Goal: Find specific page/section: Find specific page/section

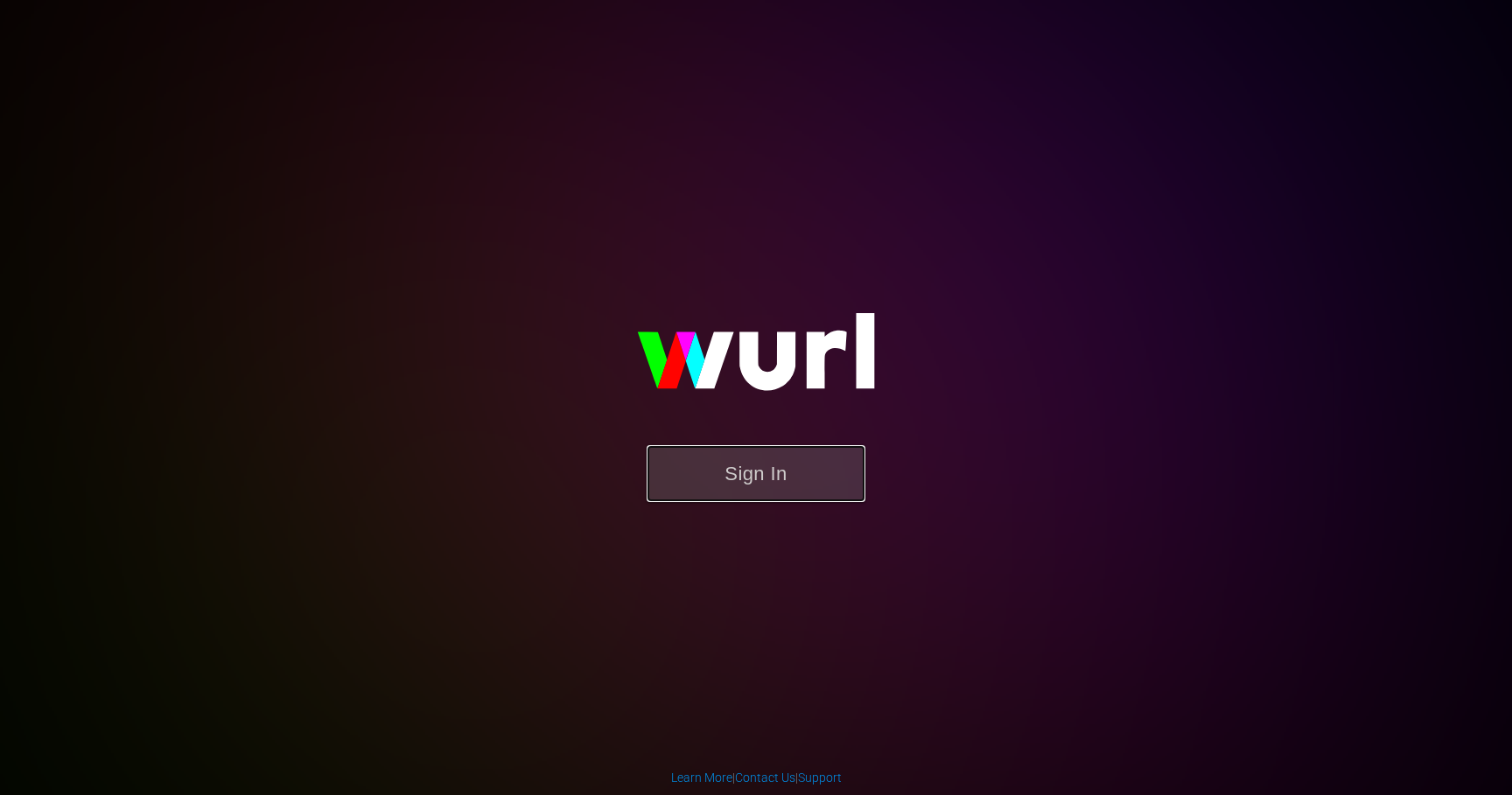
click at [762, 496] on button "Sign In" at bounding box center [756, 473] width 218 height 57
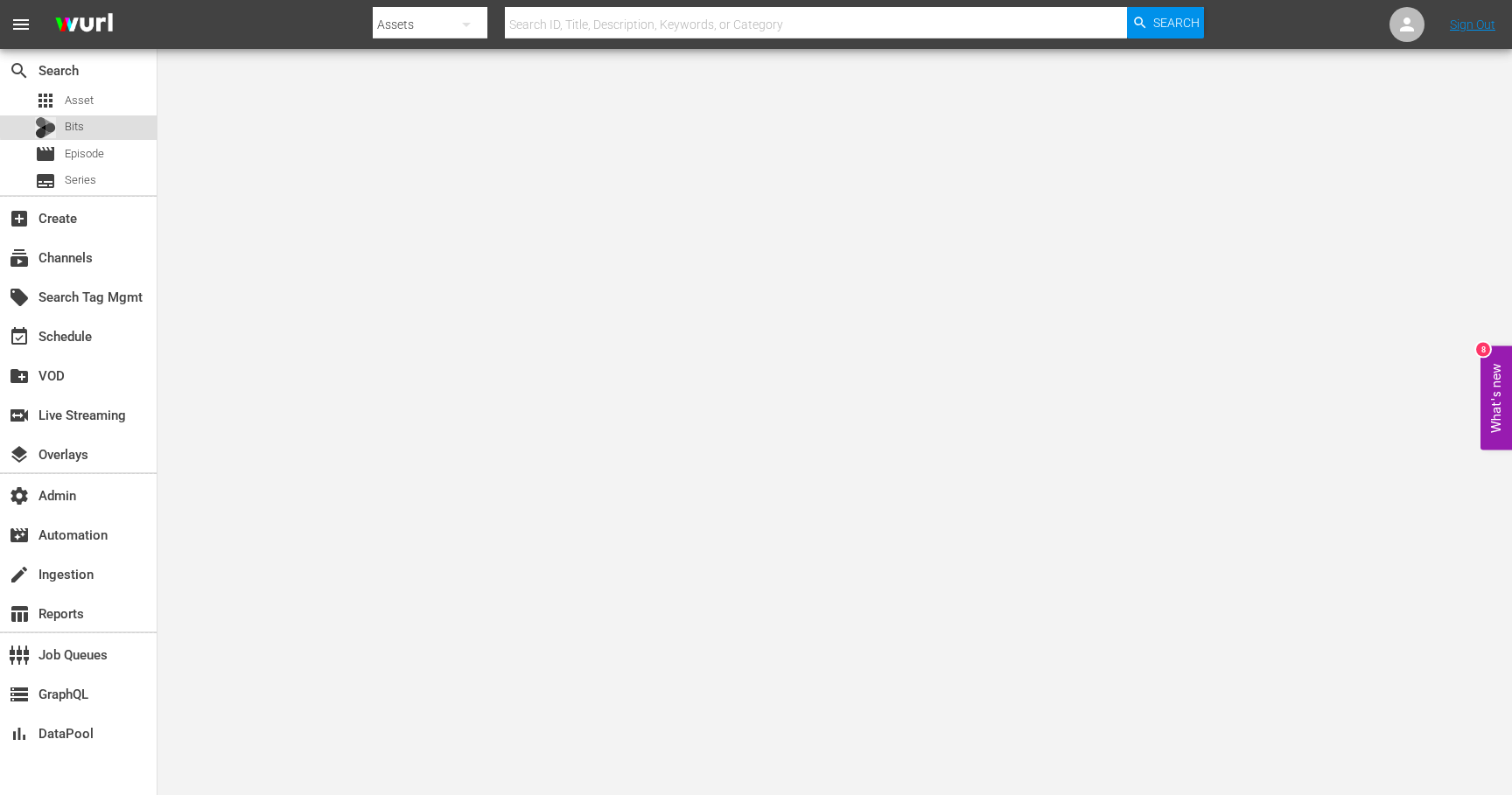
click at [109, 123] on div "Bits" at bounding box center [78, 128] width 157 height 24
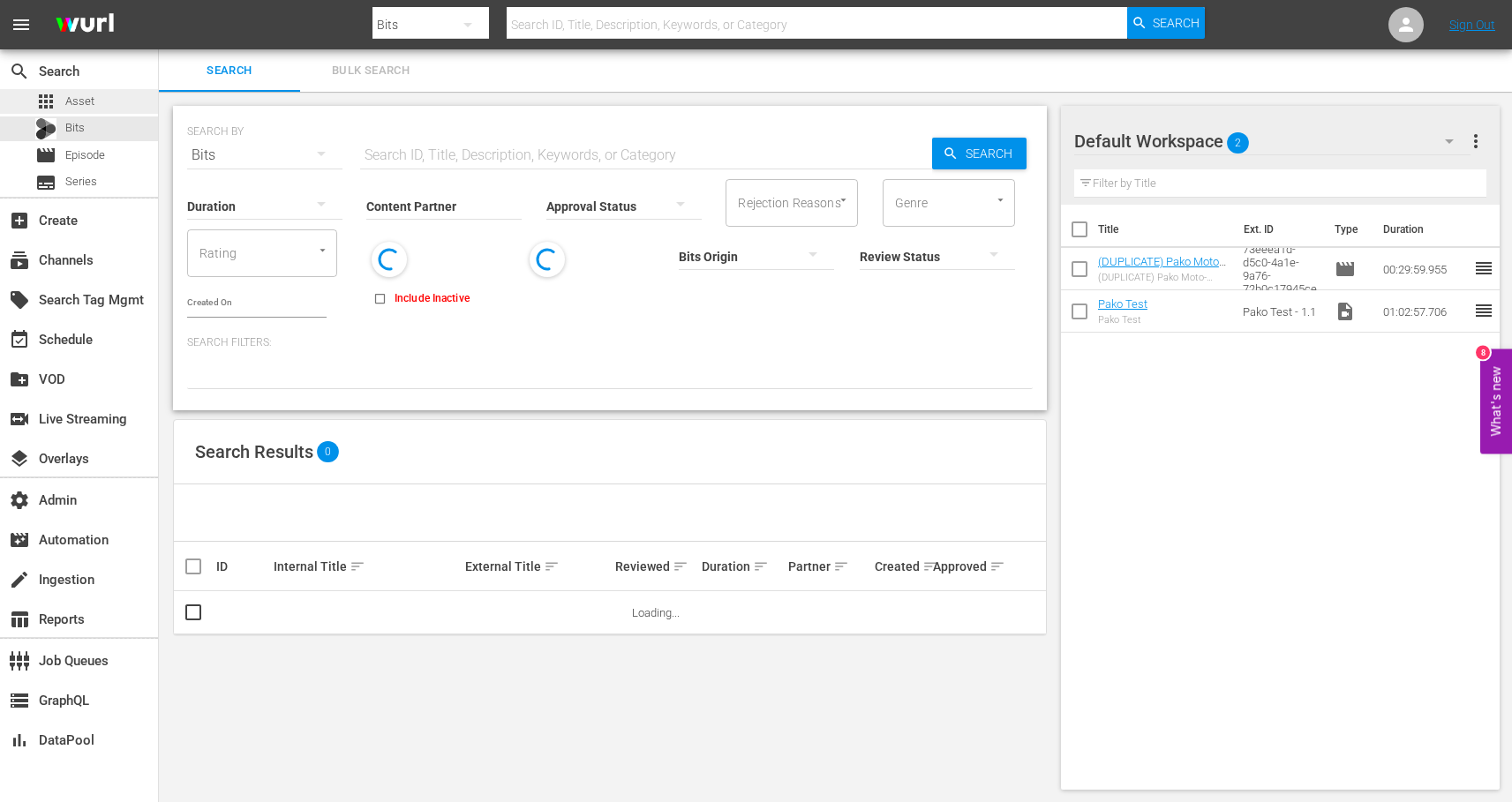
click at [105, 99] on div "apps Asset" at bounding box center [79, 100] width 158 height 24
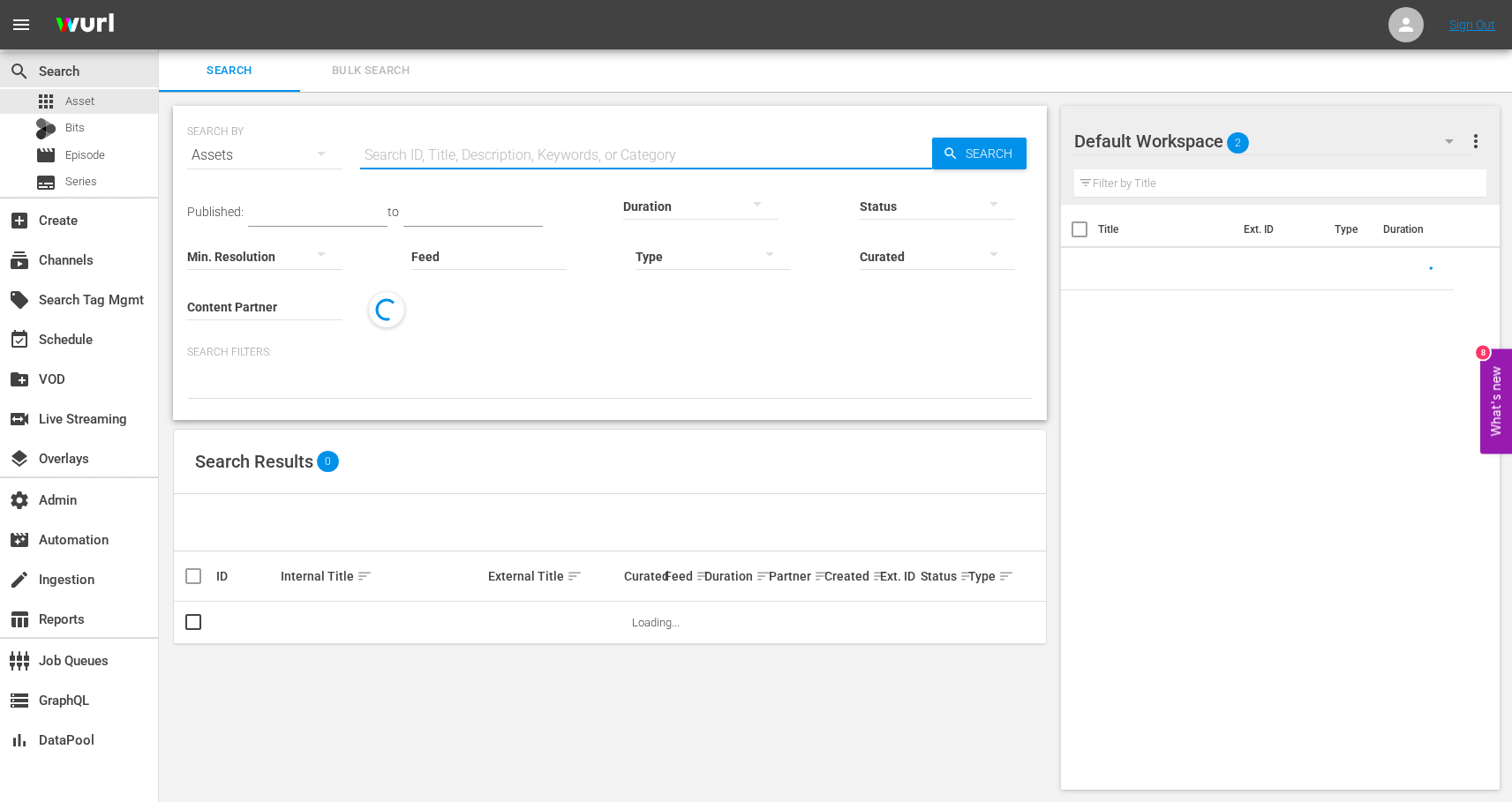
click at [403, 146] on input "text" at bounding box center [646, 155] width 572 height 42
paste input "189286631"
type input "189286631"
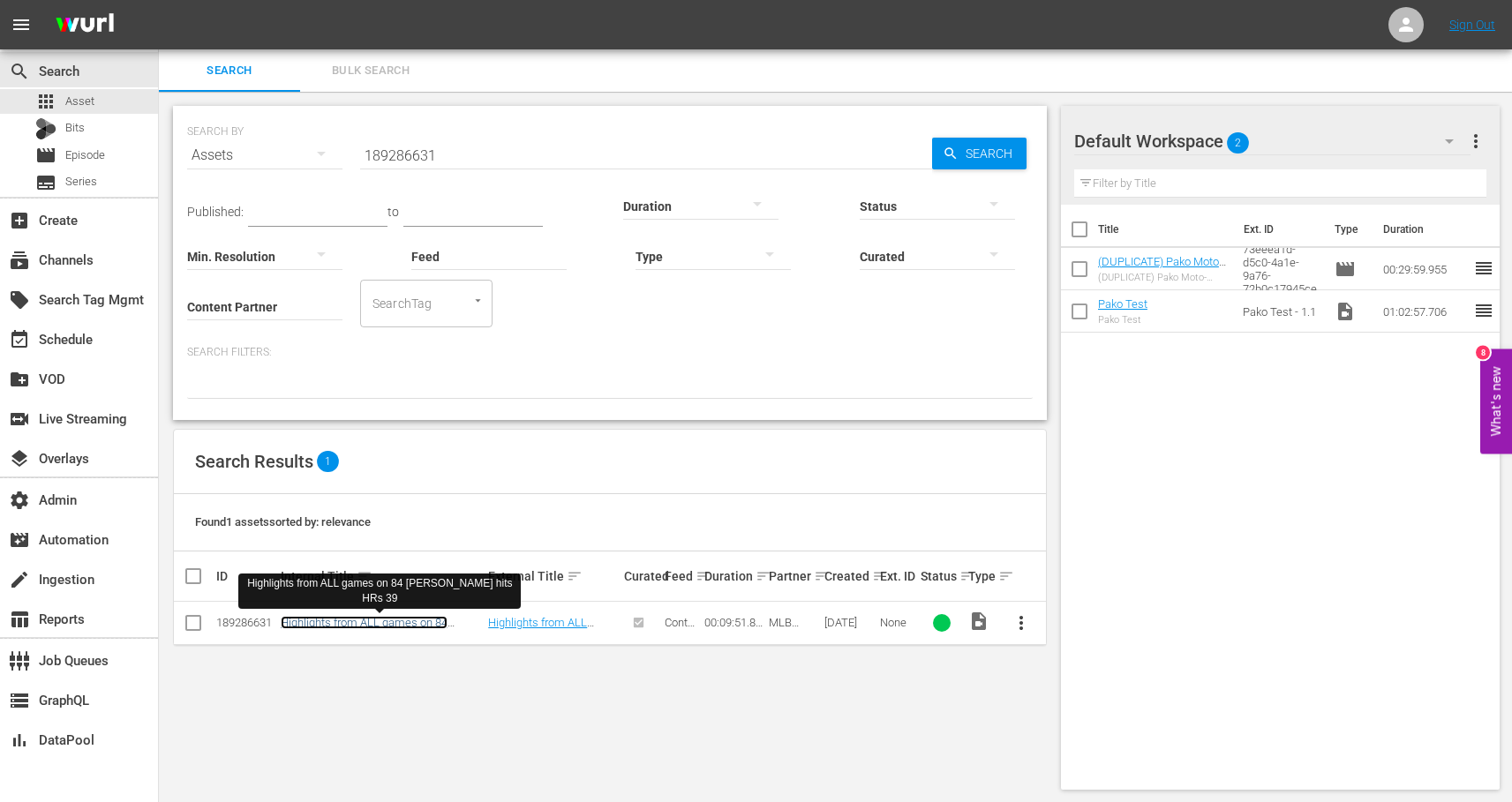
click at [359, 624] on link "Highlights from ALL games on 84 [PERSON_NAME] hits HRs 39" at bounding box center [363, 629] width 167 height 26
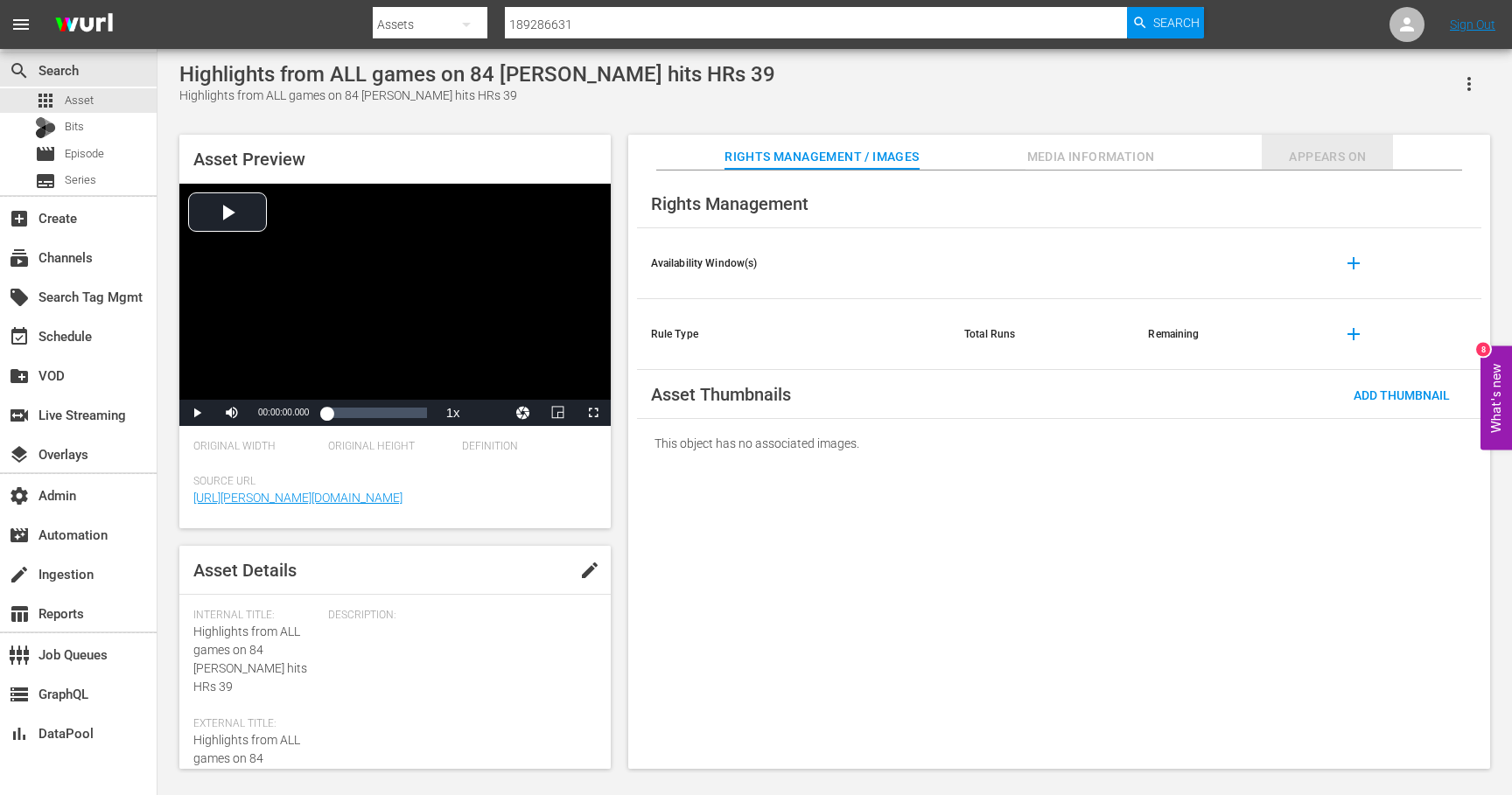
click at [1353, 157] on span "Appears On" at bounding box center [1327, 156] width 131 height 22
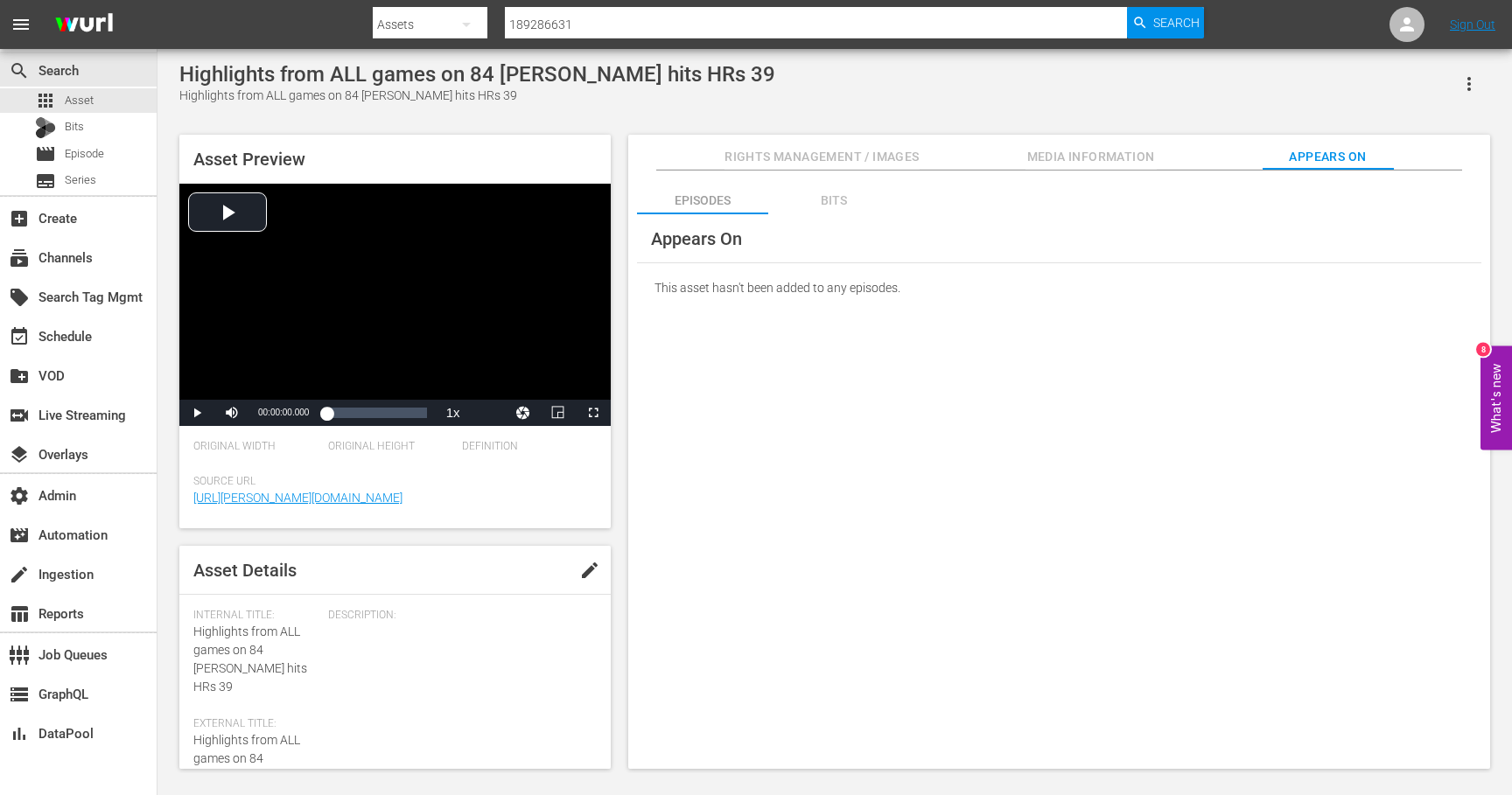
click at [829, 204] on div "Bits" at bounding box center [834, 200] width 131 height 42
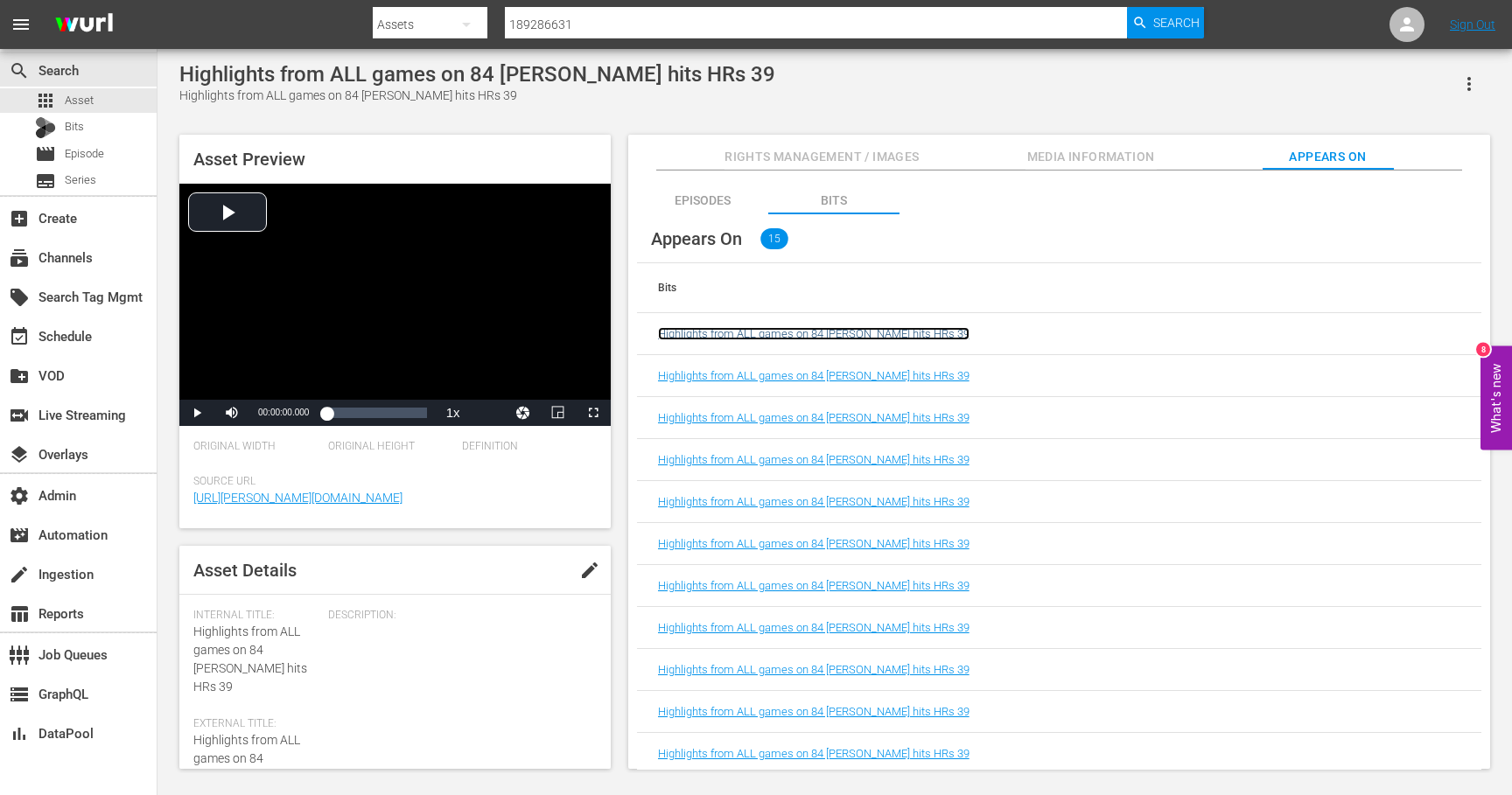
click at [726, 335] on link "Highlights from ALL games on 84 Kyle Schwarber hits HRs 39" at bounding box center [813, 334] width 311 height 14
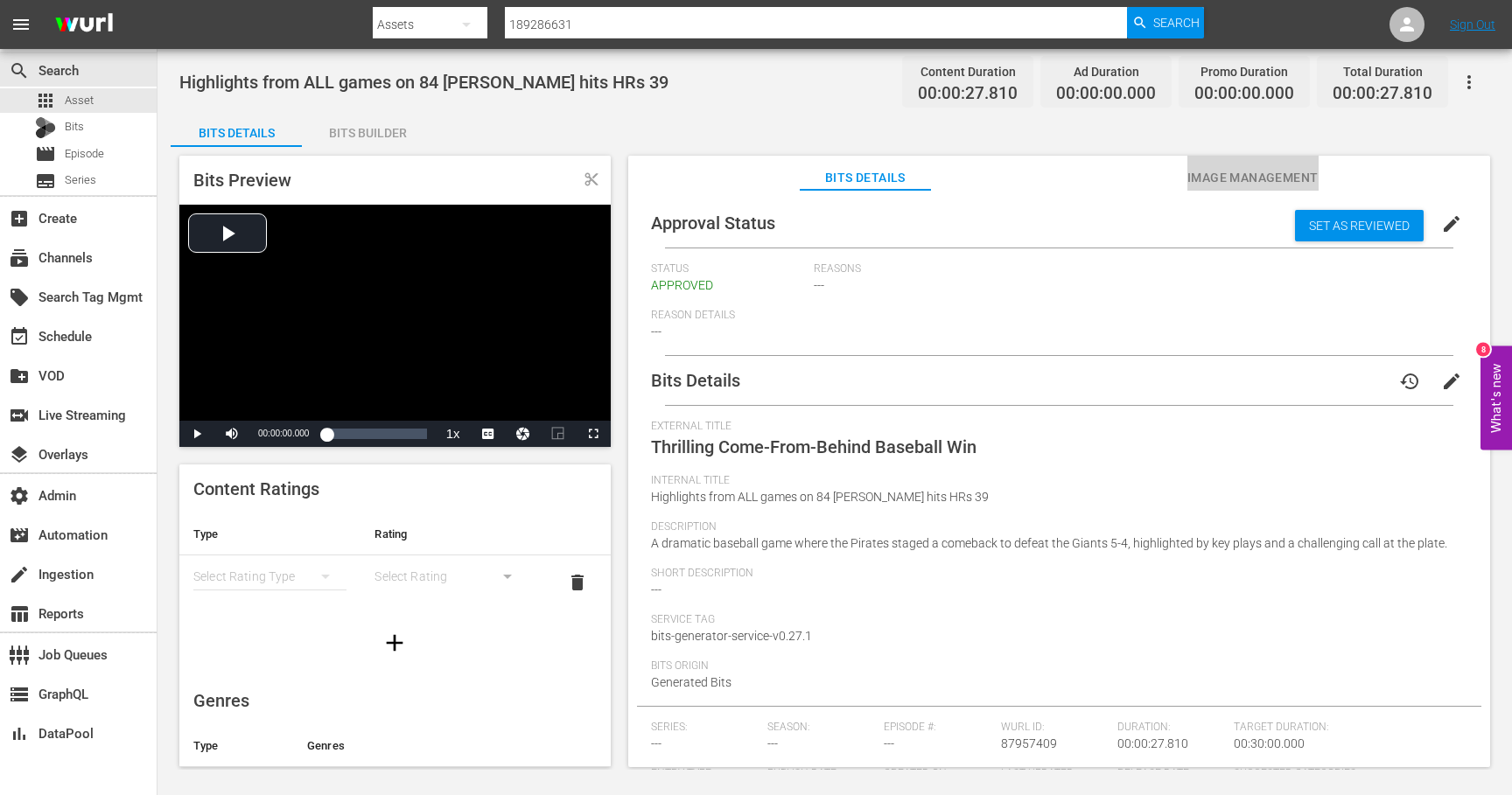
click at [1232, 172] on span "Image Management" at bounding box center [1253, 178] width 131 height 22
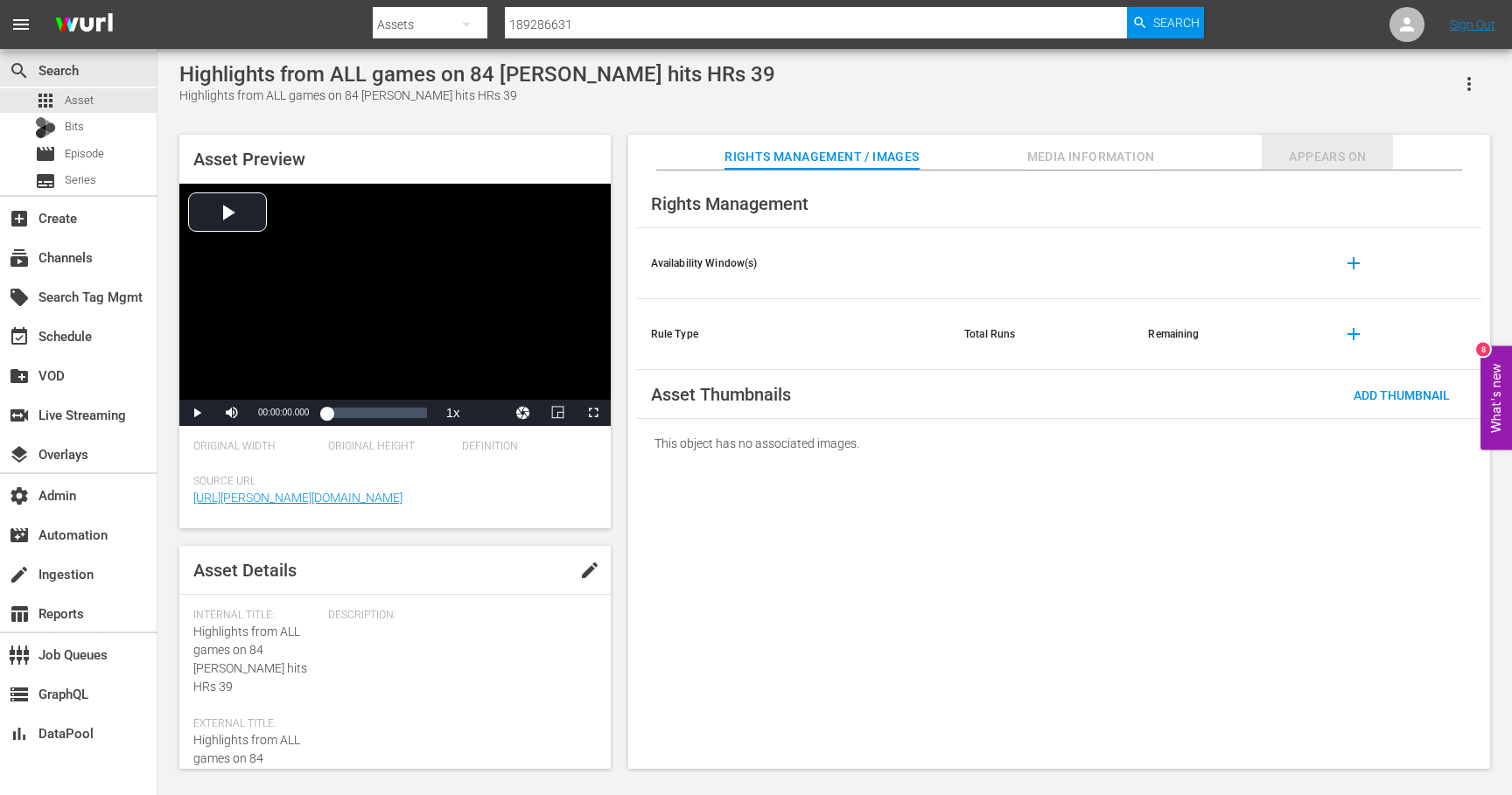
click at [1324, 153] on span "Appears On" at bounding box center [1327, 156] width 131 height 22
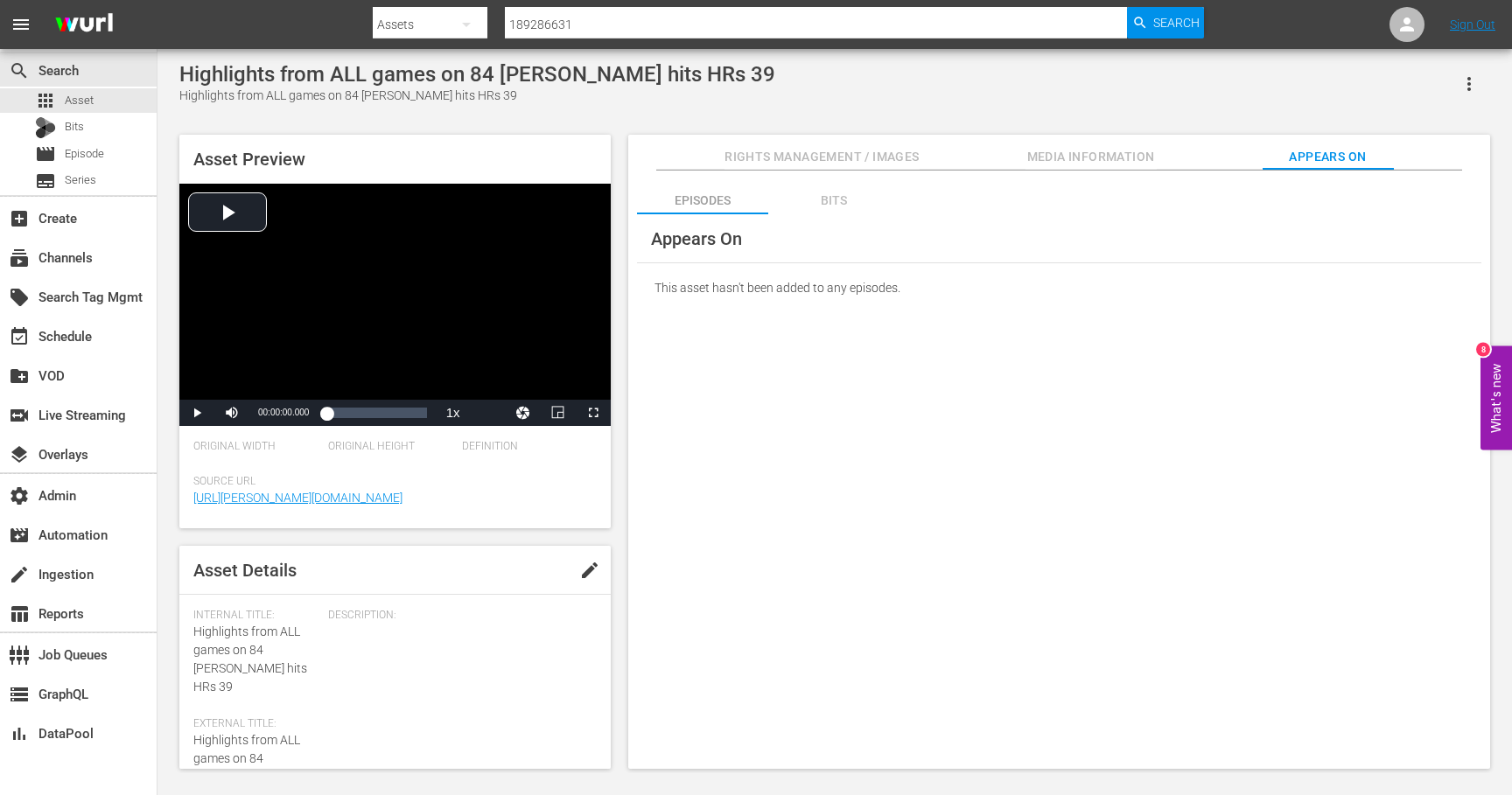
click at [844, 194] on div "Bits" at bounding box center [834, 200] width 131 height 42
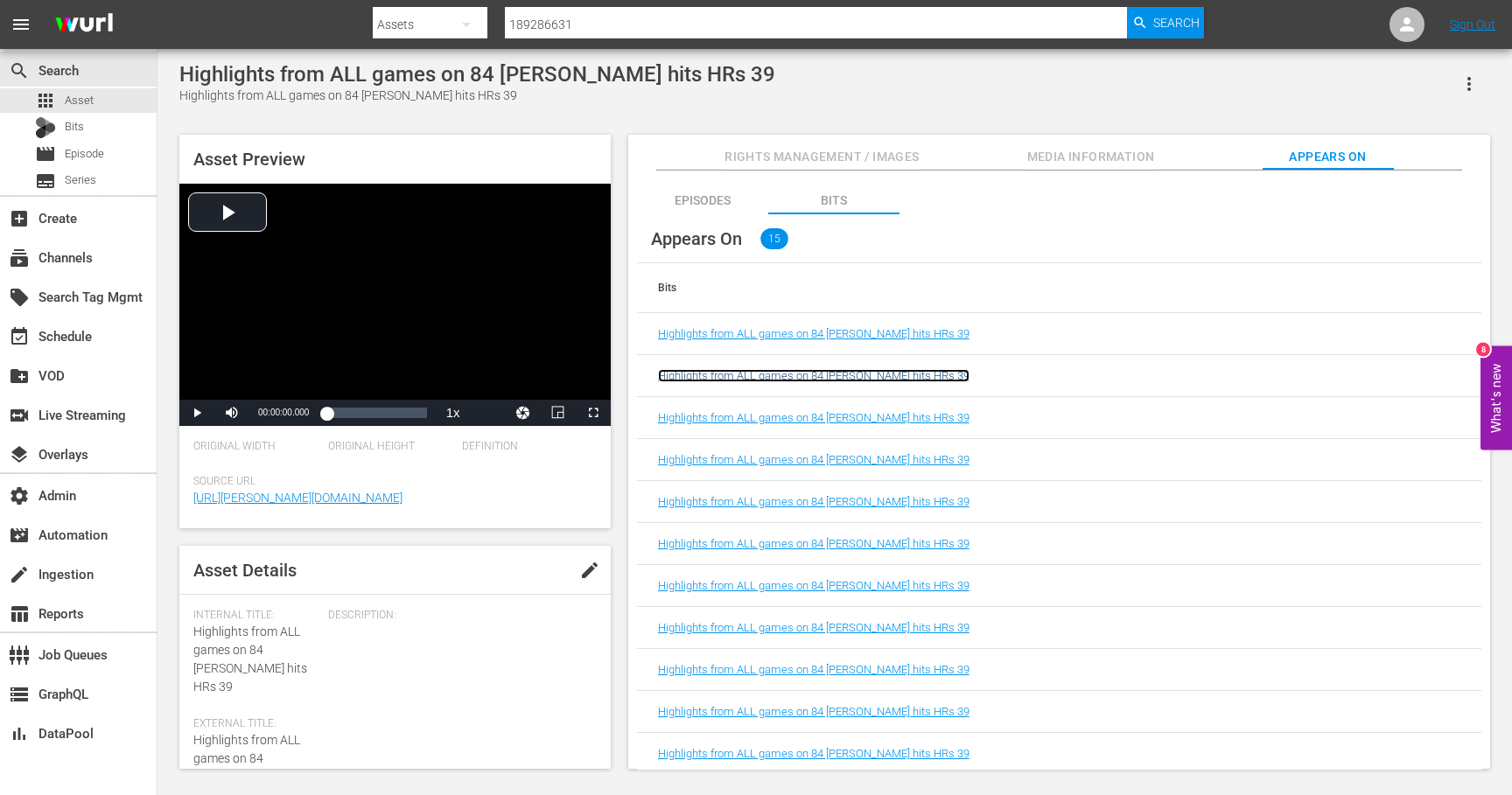
click at [795, 380] on link "Highlights from ALL games on 84 Kyle Schwarber hits HRs 39" at bounding box center [813, 376] width 311 height 14
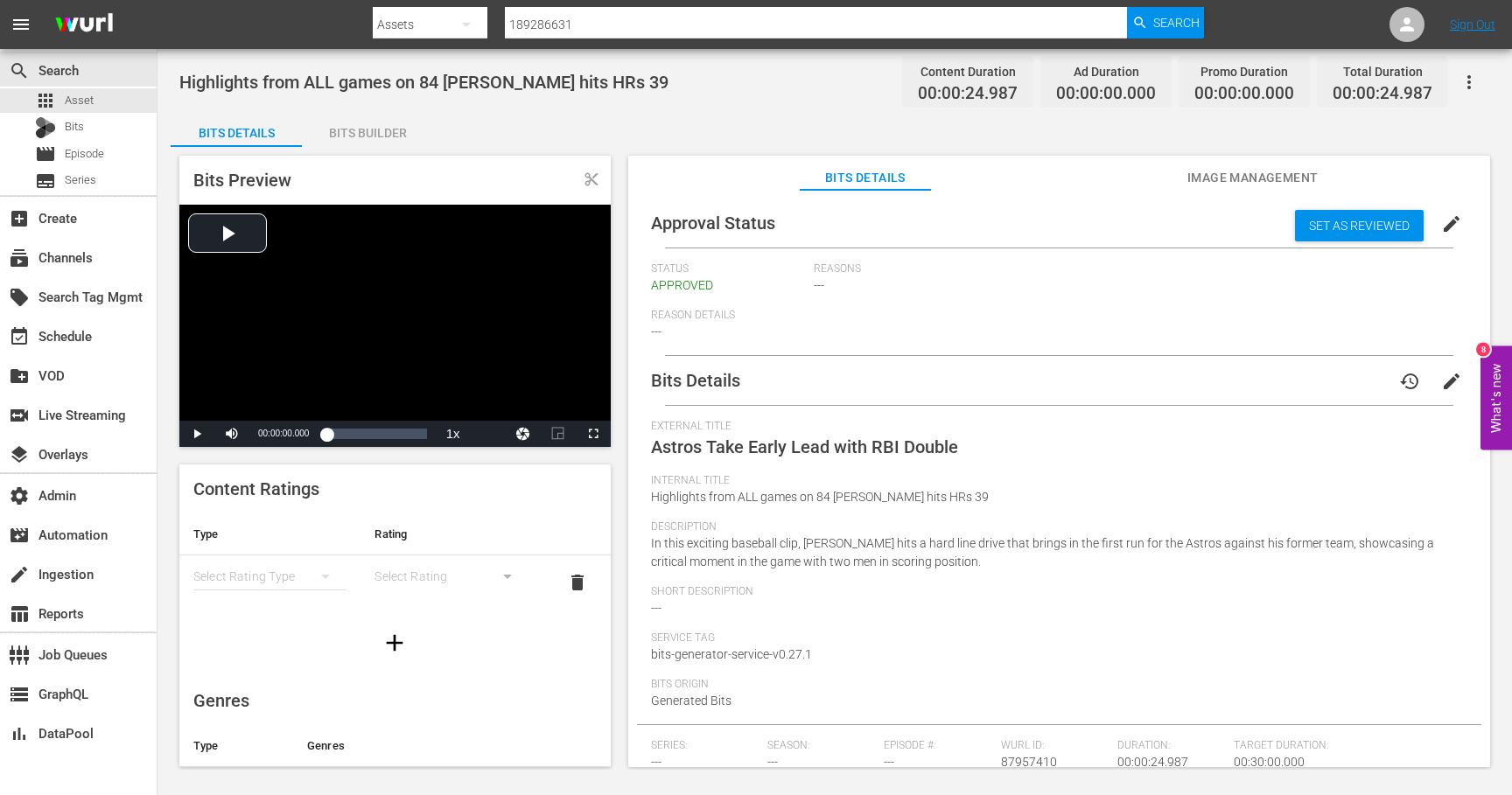
click at [1269, 176] on span "Image Management" at bounding box center [1253, 178] width 131 height 22
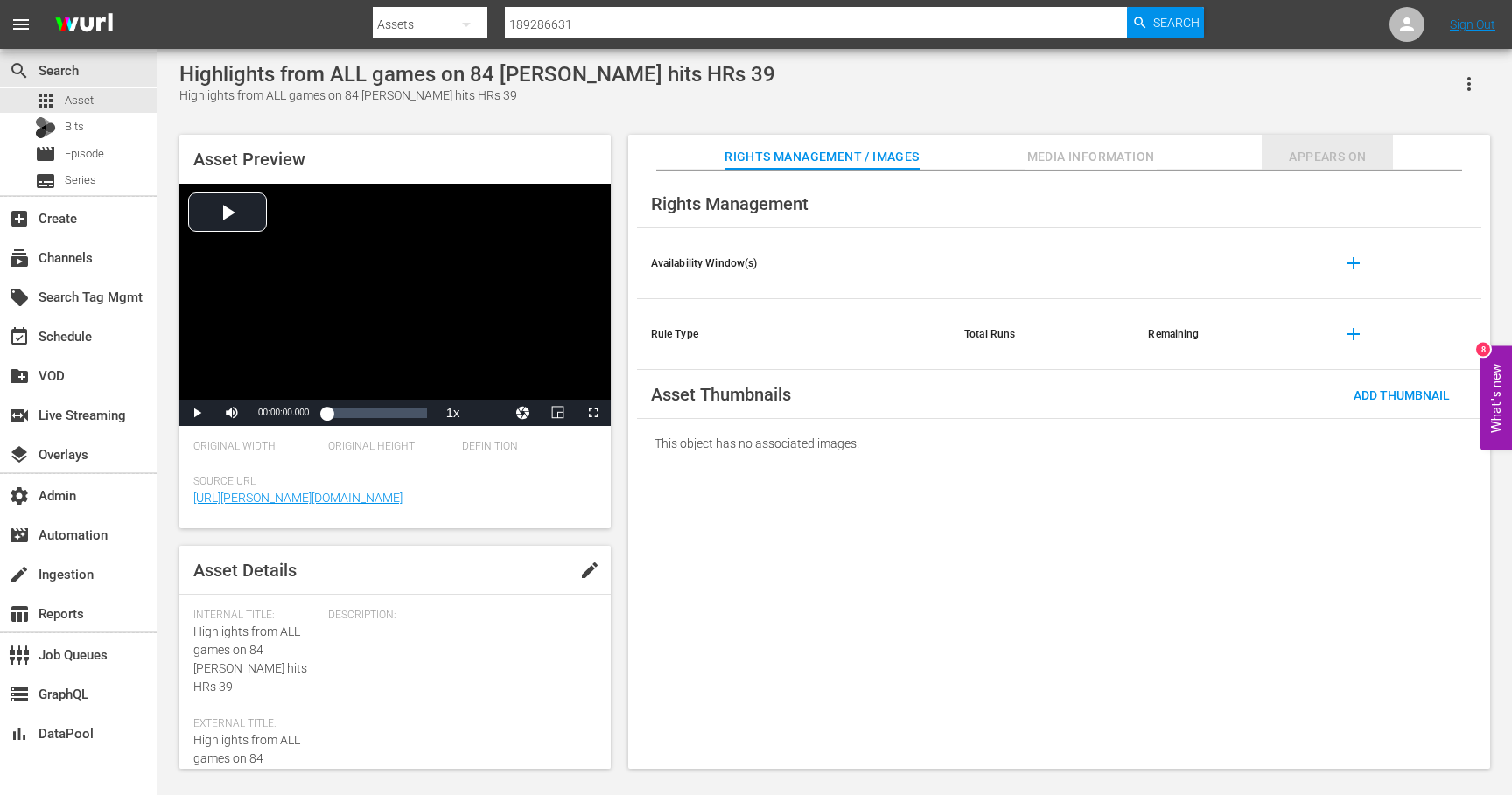
click at [1334, 154] on span "Appears On" at bounding box center [1327, 156] width 131 height 22
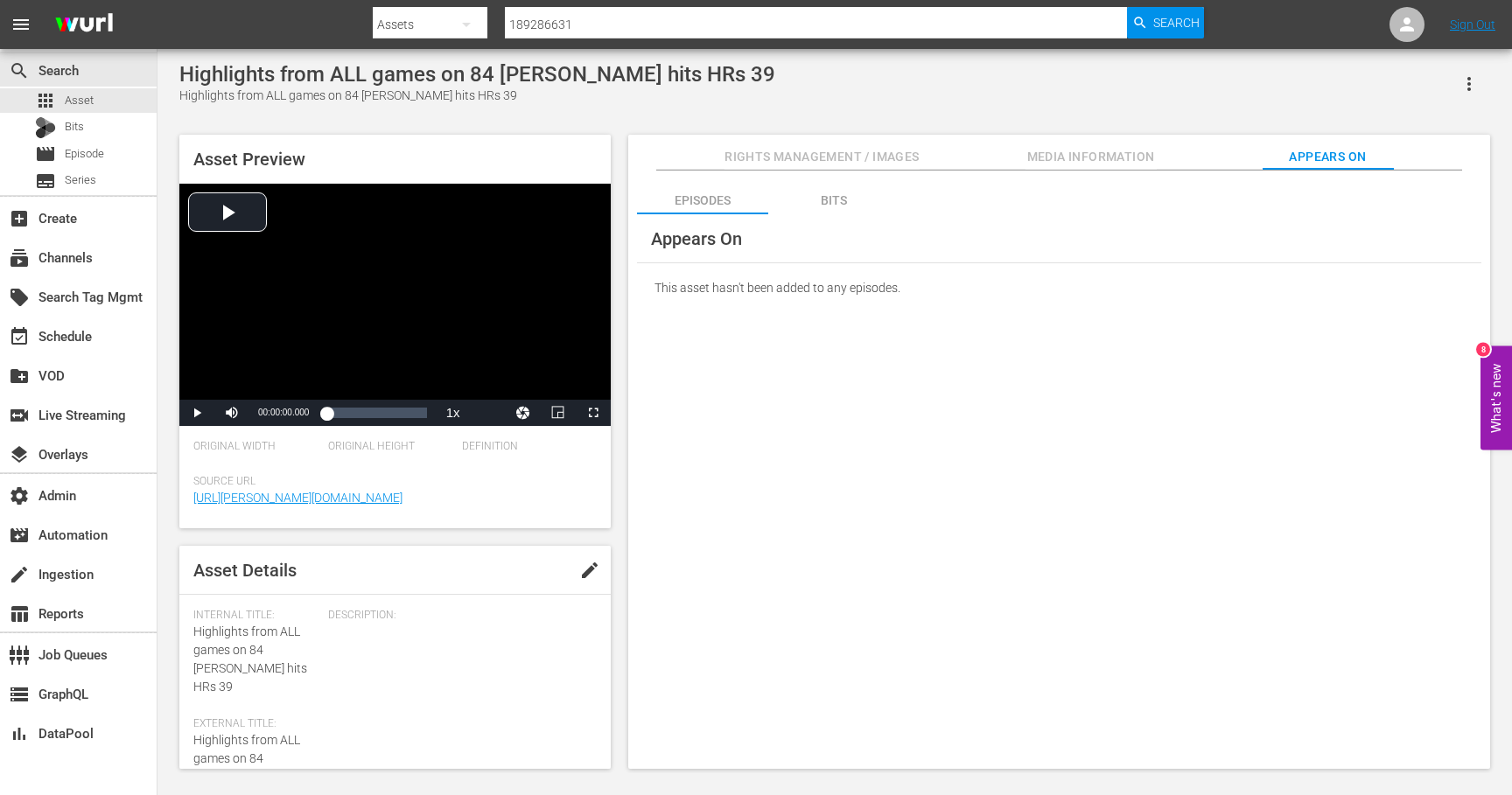
click at [821, 178] on div "Episodes Bits Appears On This asset hasn't been added to any episodes. Appears …" at bounding box center [1059, 470] width 862 height 600
click at [842, 202] on div "Bits" at bounding box center [834, 200] width 131 height 42
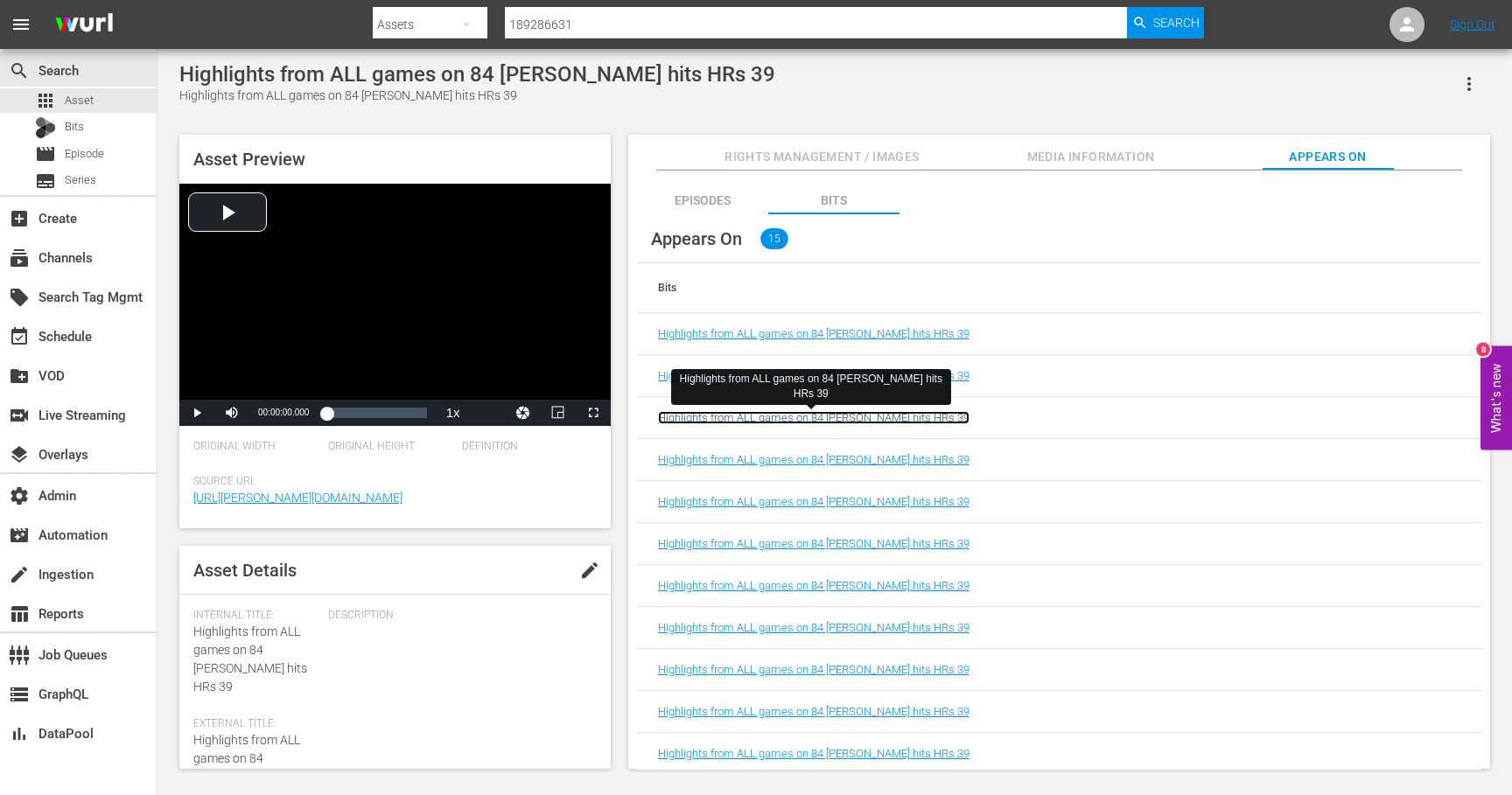
click at [929, 420] on link "Highlights from ALL games on 84 Kyle Schwarber hits HRs 39" at bounding box center [813, 418] width 311 height 14
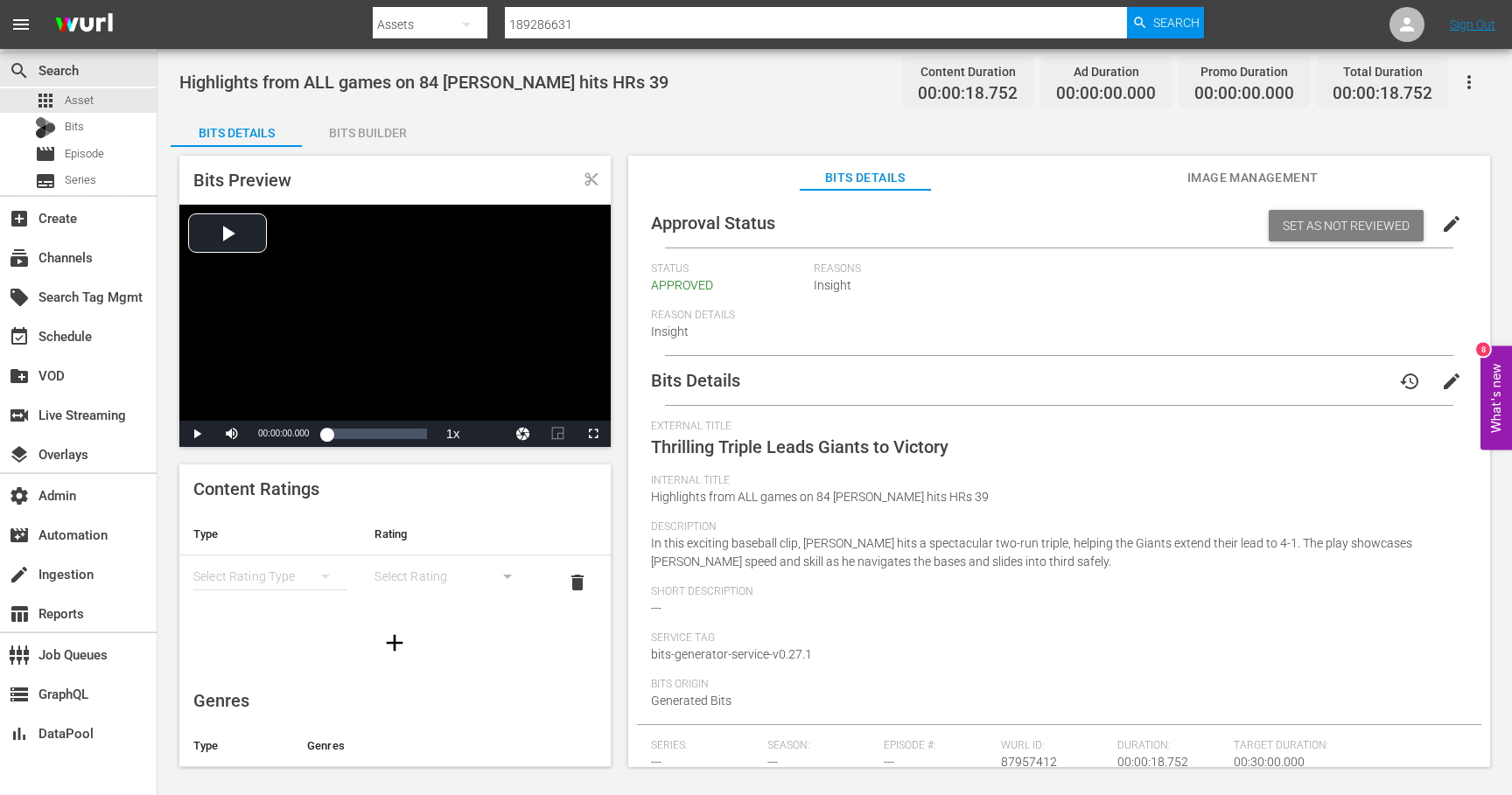
click at [1260, 182] on span "Image Management" at bounding box center [1253, 178] width 131 height 22
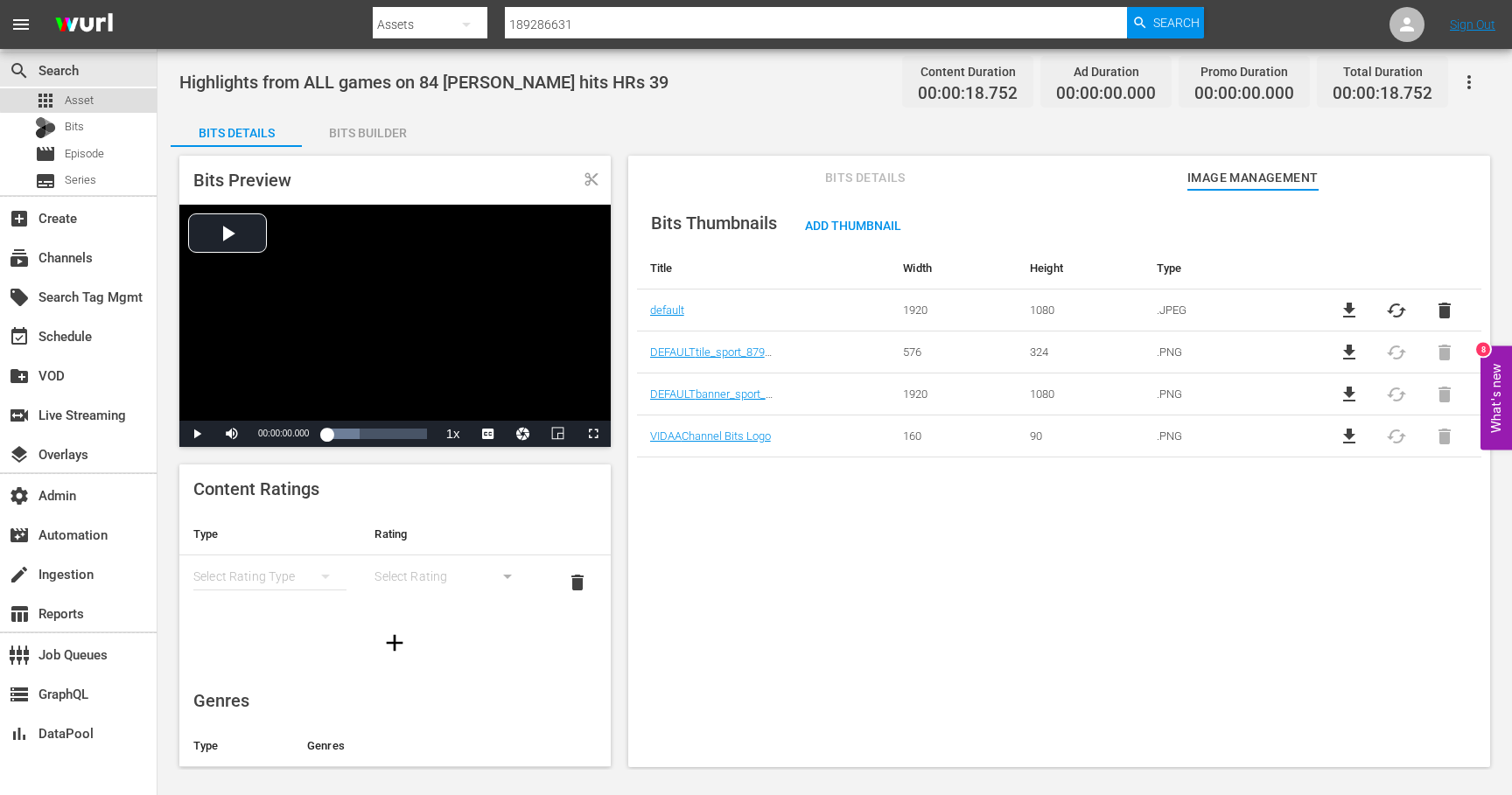
click at [101, 98] on div "apps Asset" at bounding box center [78, 99] width 157 height 24
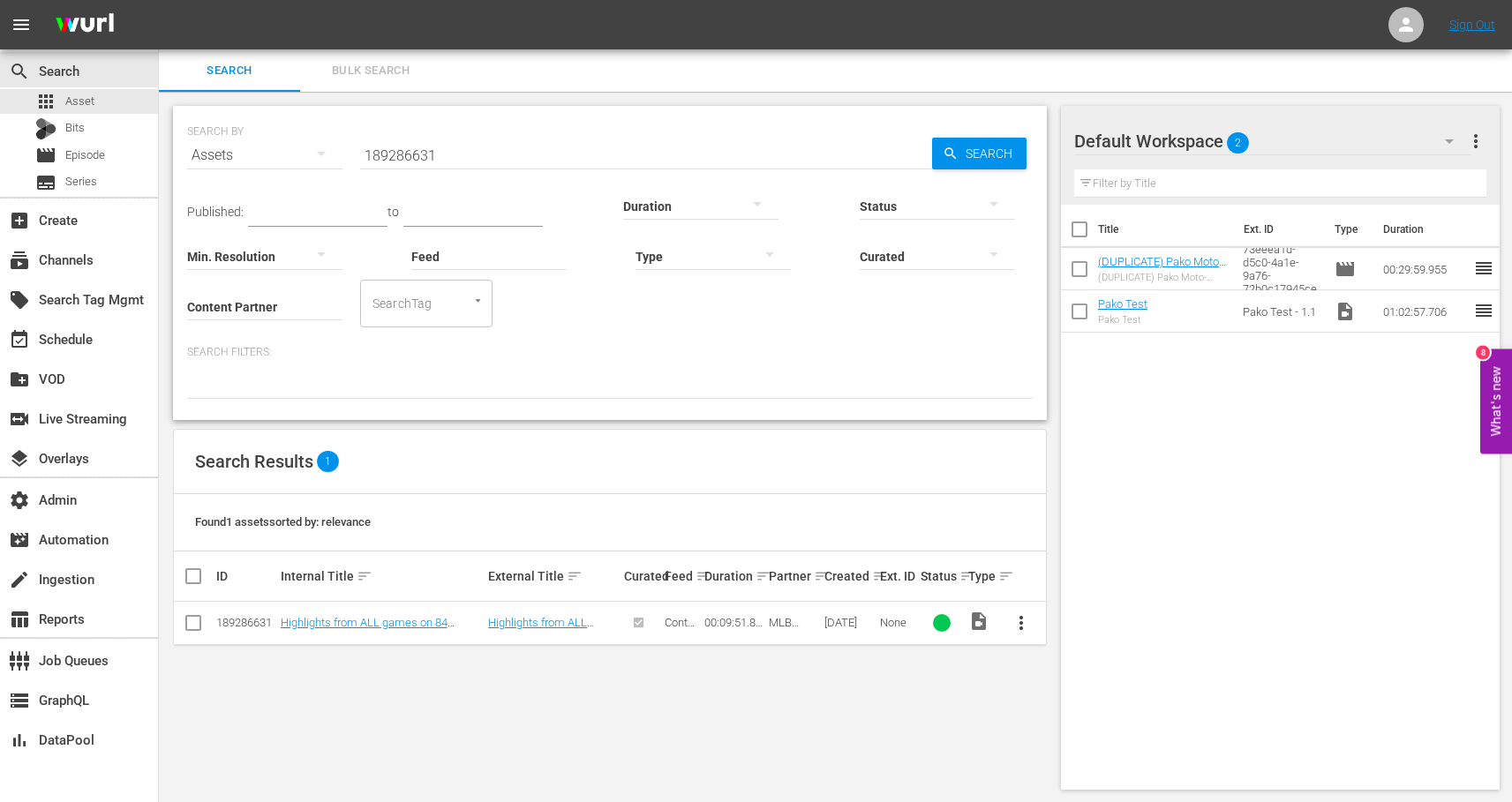
click at [412, 155] on input "189286631" at bounding box center [646, 155] width 572 height 42
paste input "29"
type input "189286629"
click at [352, 619] on link "Dodgers vs Cubs Tokyo Series Game Highlights" at bounding box center [372, 629] width 184 height 26
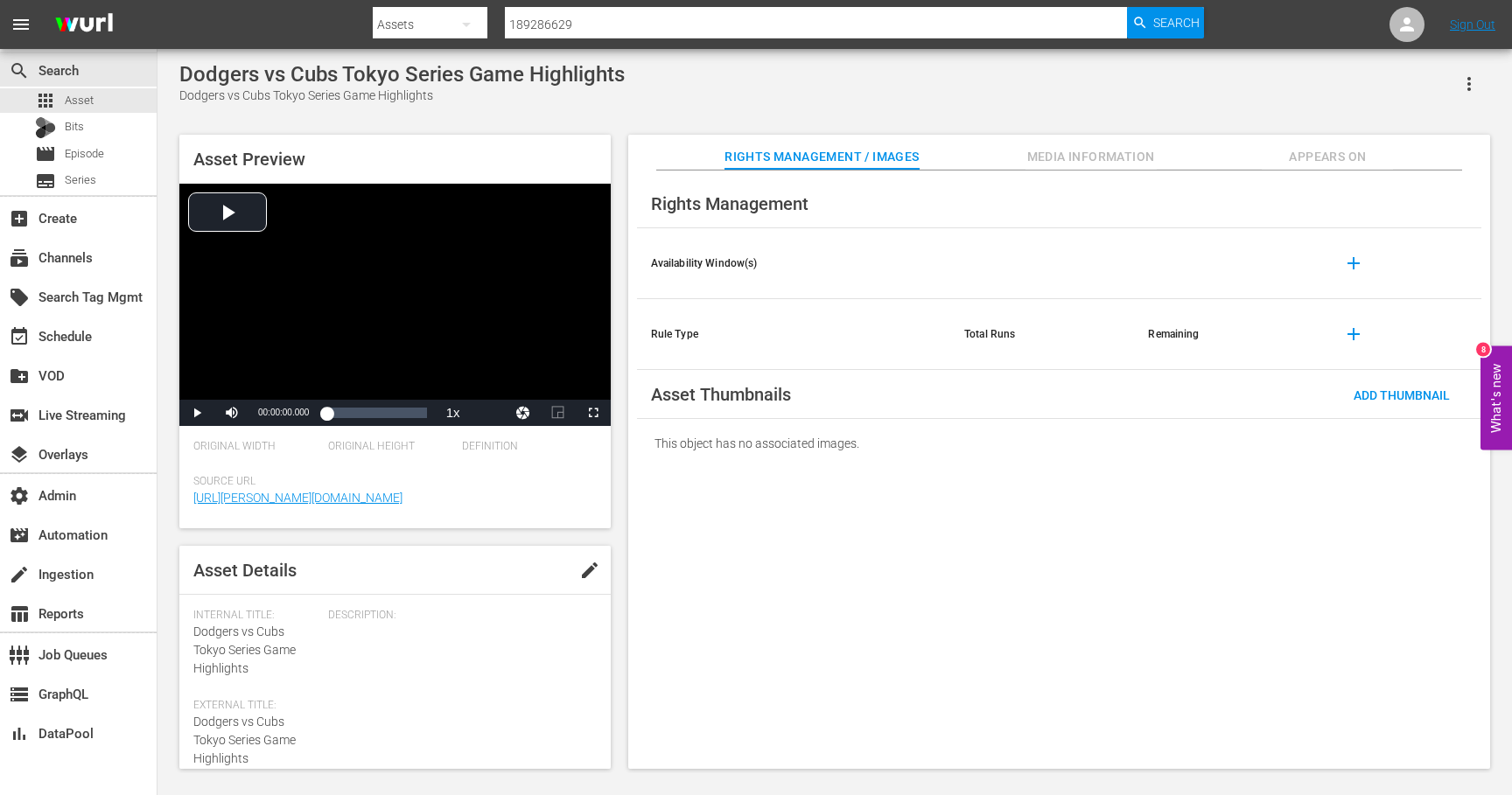
click at [1118, 146] on span "Media Information" at bounding box center [1092, 156] width 131 height 22
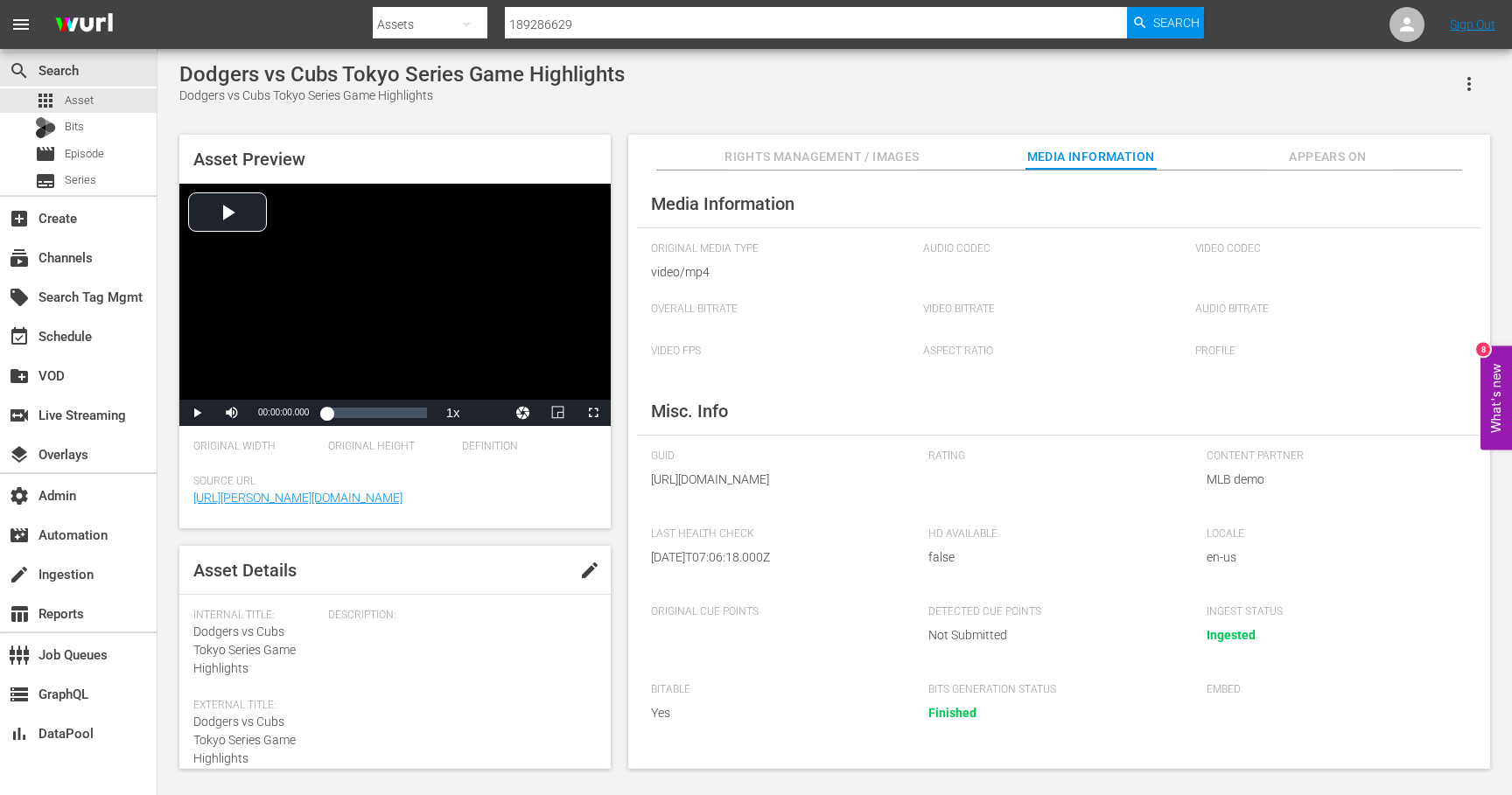
drag, startPoint x: 1323, startPoint y: 159, endPoint x: 1313, endPoint y: 162, distance: 10.4
click at [1323, 159] on span "Appears On" at bounding box center [1327, 156] width 131 height 22
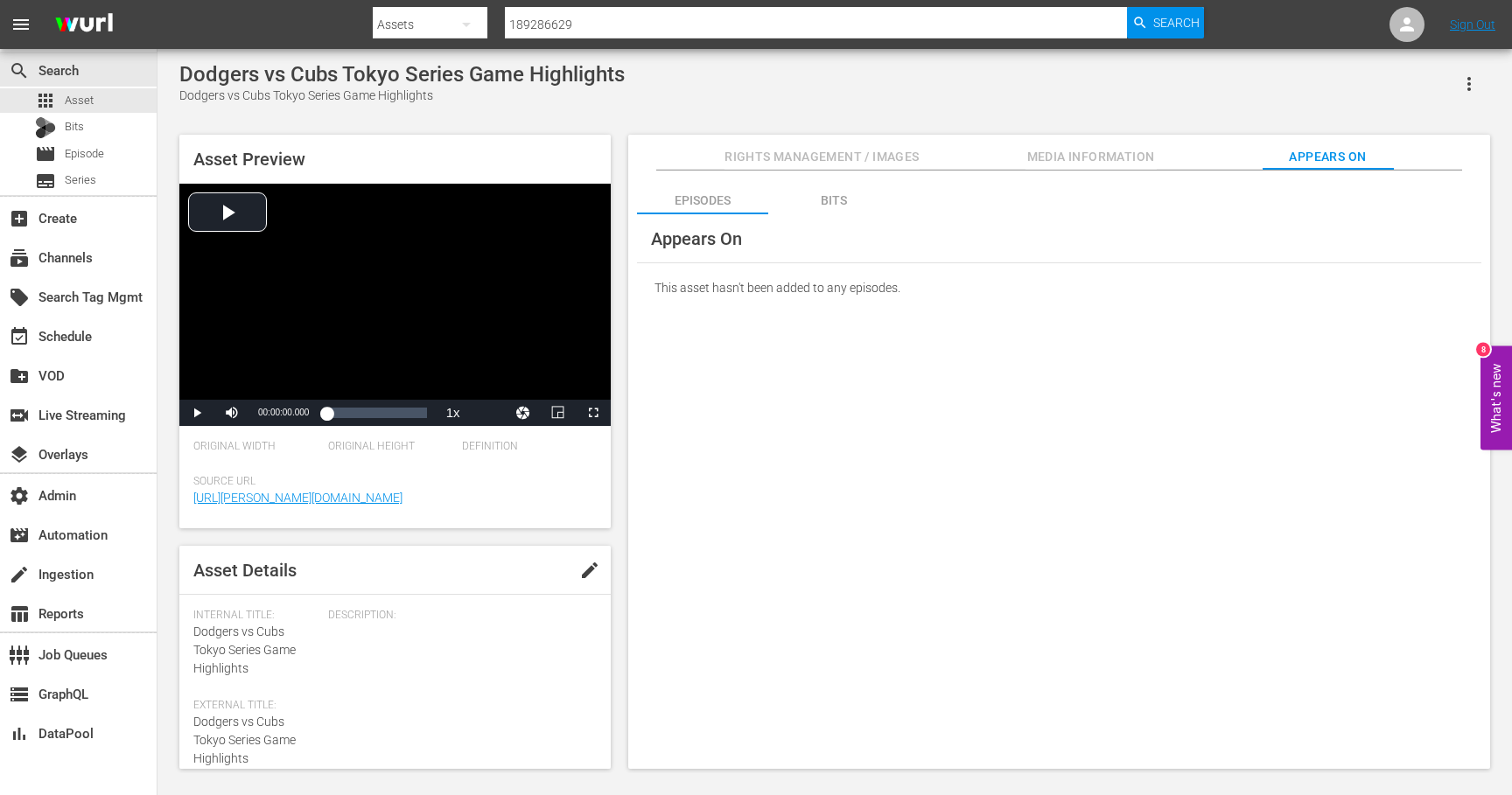
click at [841, 190] on div "Bits" at bounding box center [834, 200] width 131 height 42
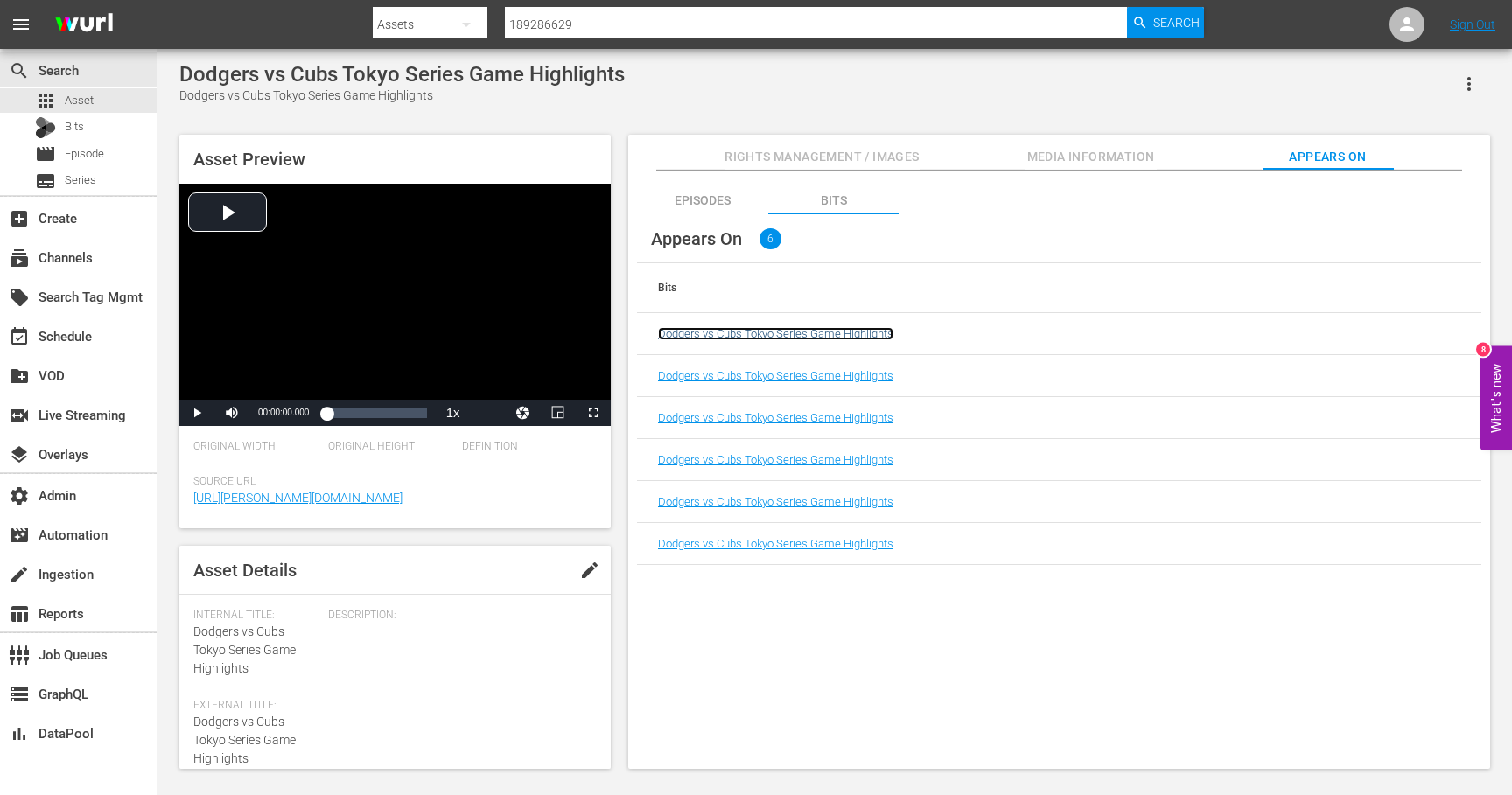
click at [812, 335] on link "Dodgers vs Cubs Tokyo Series Game Highlights" at bounding box center [776, 334] width 236 height 14
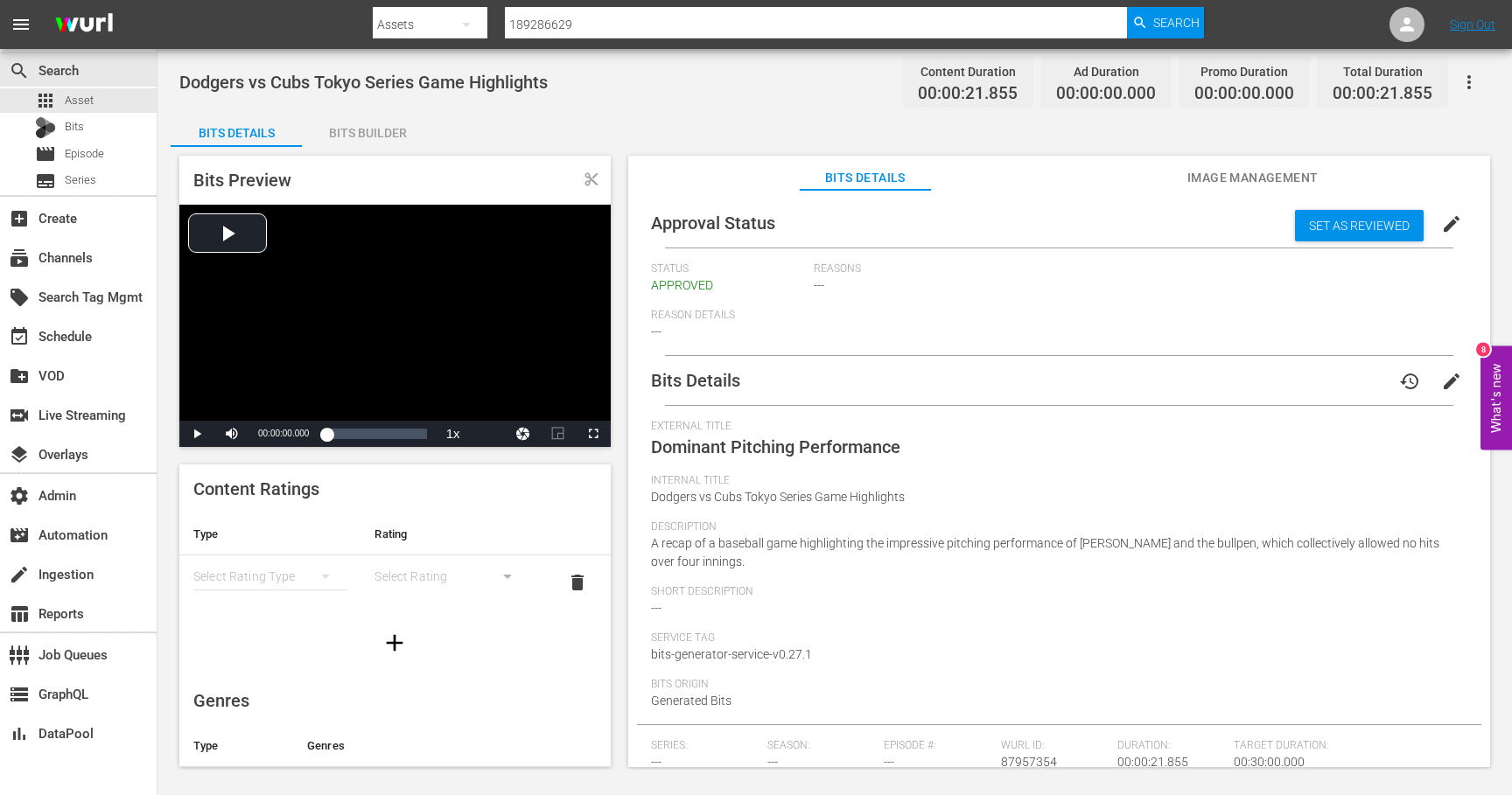
click at [1232, 173] on span "Image Management" at bounding box center [1253, 178] width 131 height 22
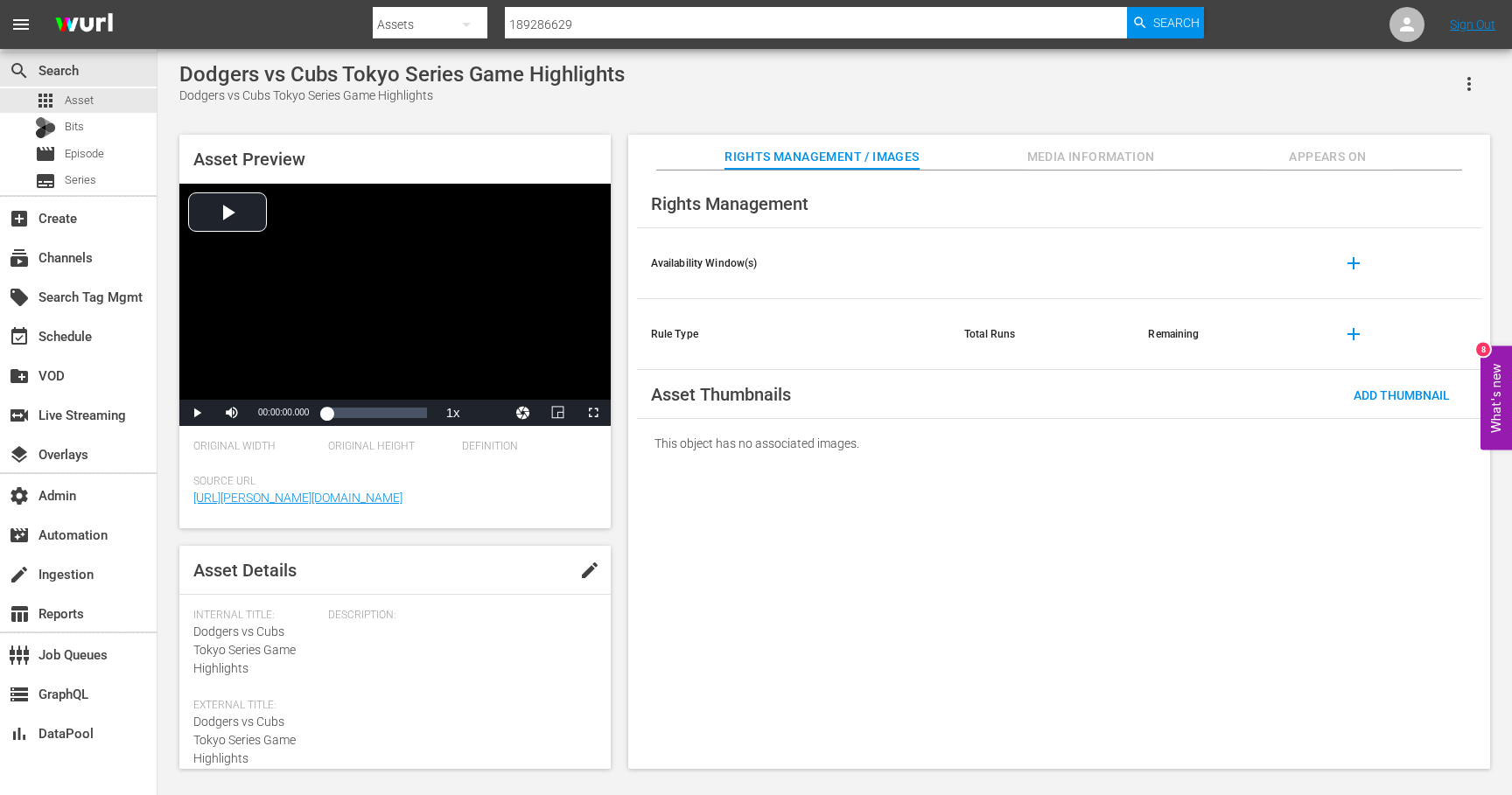
click at [1307, 157] on span "Appears On" at bounding box center [1327, 156] width 131 height 22
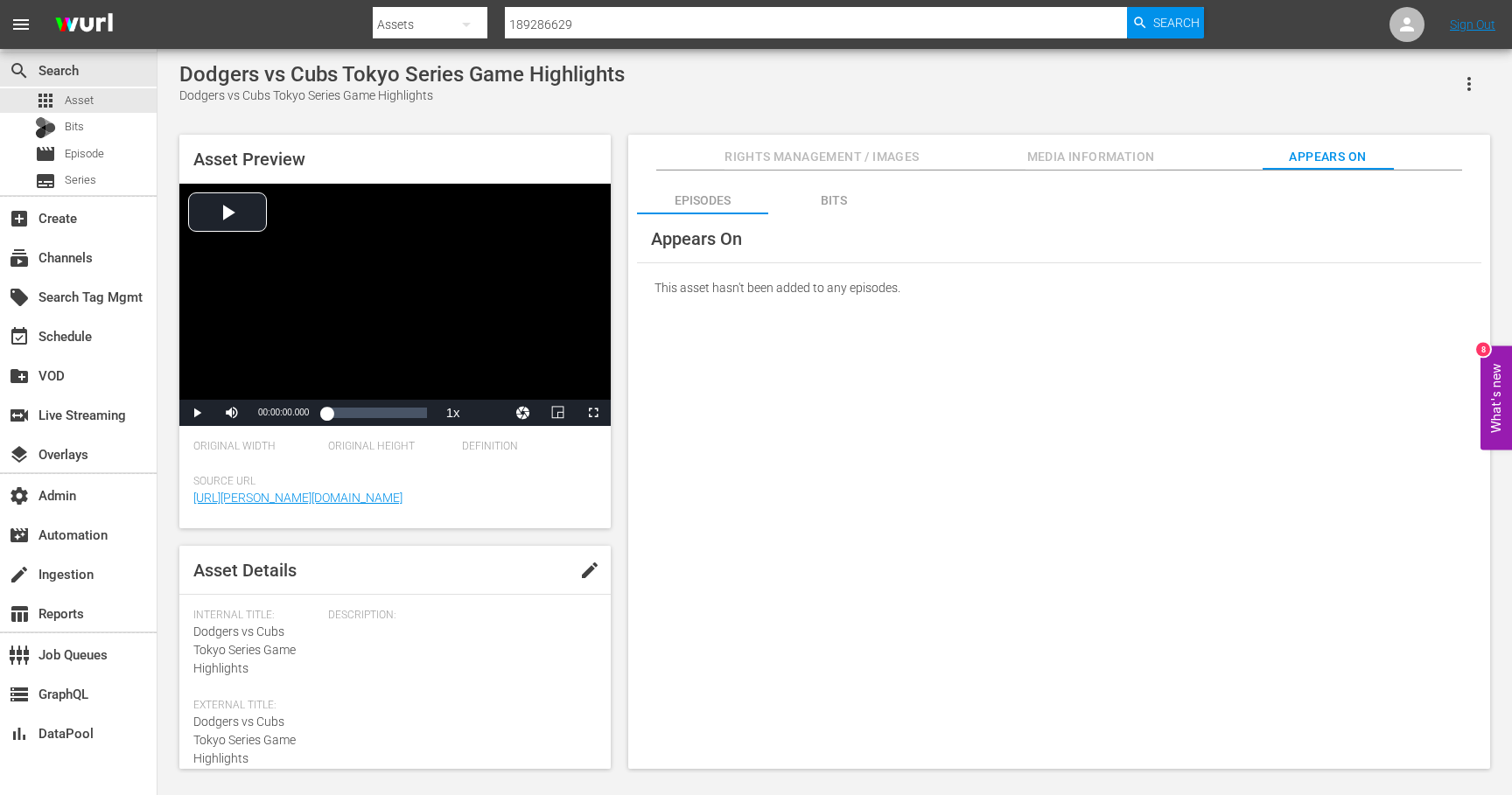
click at [824, 193] on div "Bits" at bounding box center [834, 200] width 131 height 42
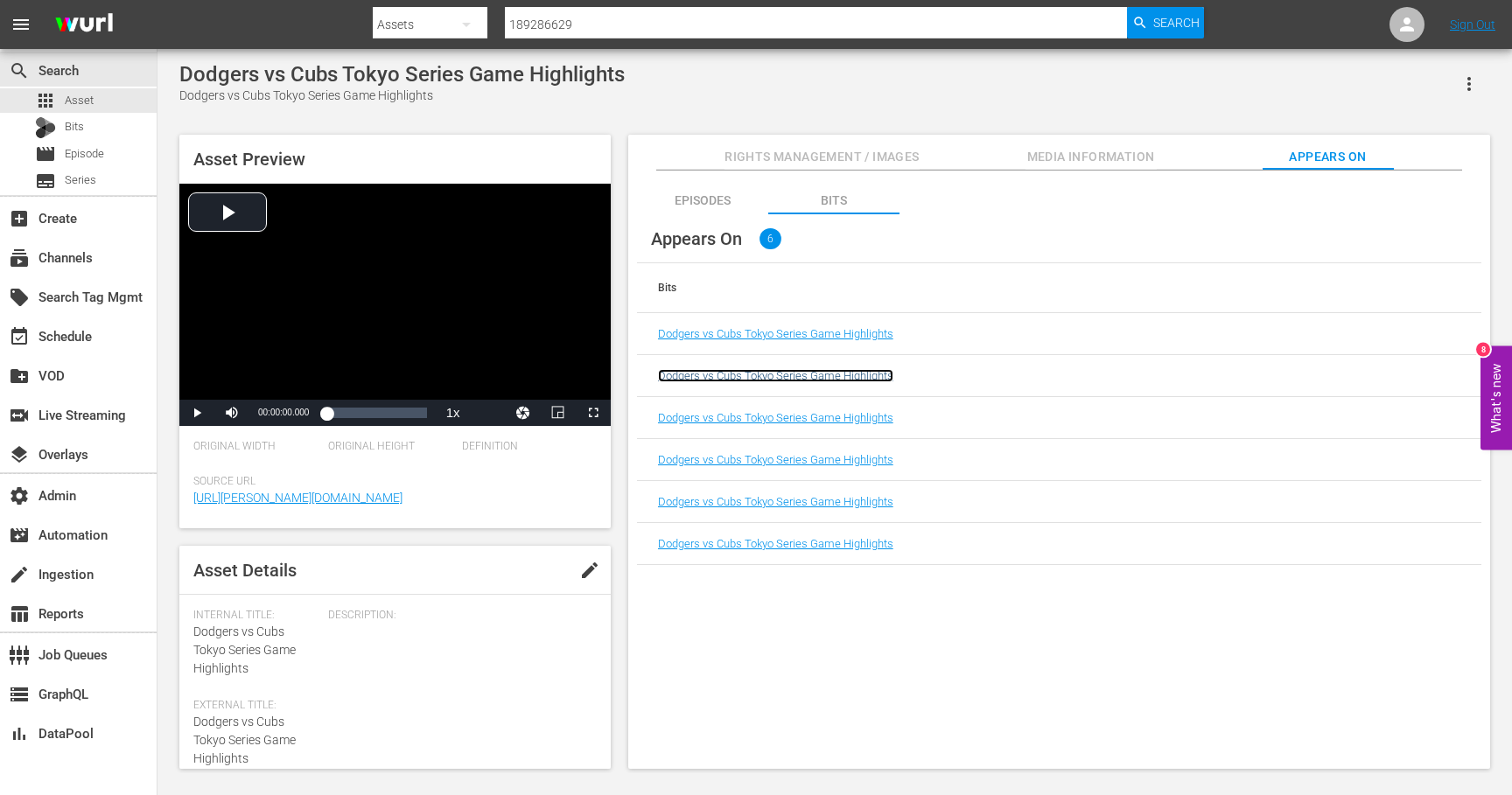
click at [834, 370] on link "Dodgers vs Cubs Tokyo Series Game Highlights" at bounding box center [776, 376] width 236 height 14
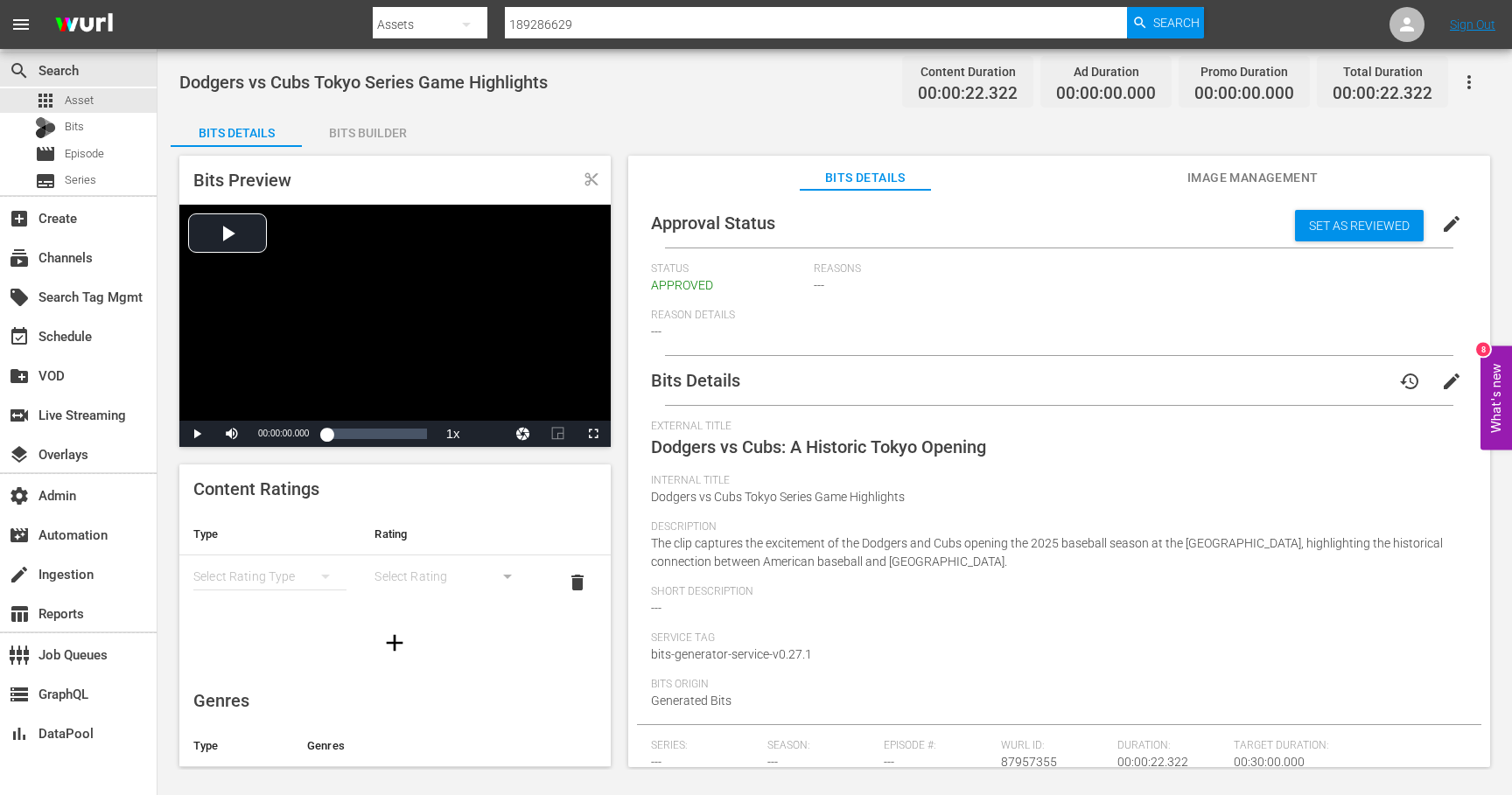
click at [1226, 174] on span "Image Management" at bounding box center [1253, 178] width 131 height 22
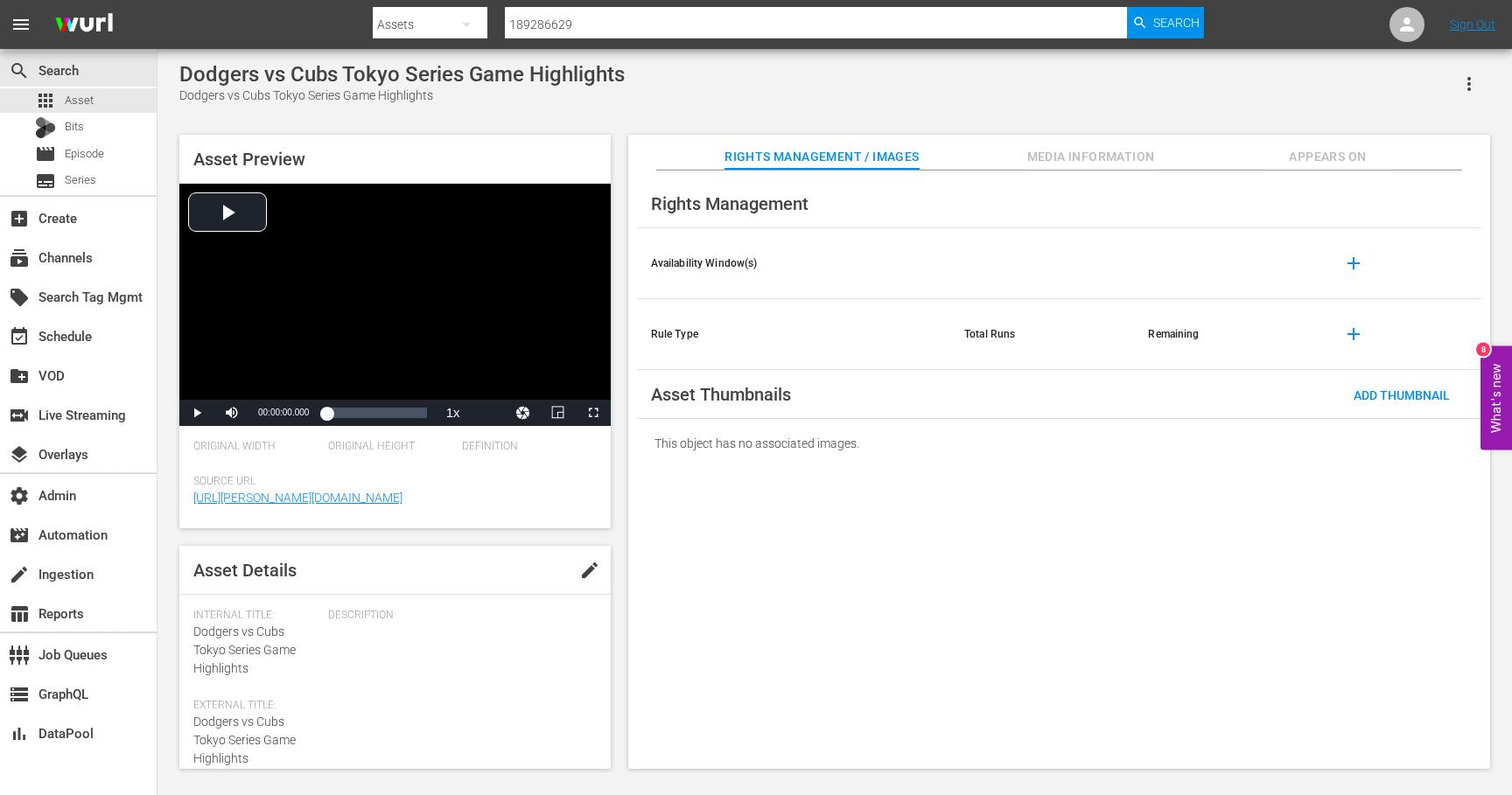
click at [1298, 155] on span "Appears On" at bounding box center [1327, 156] width 131 height 22
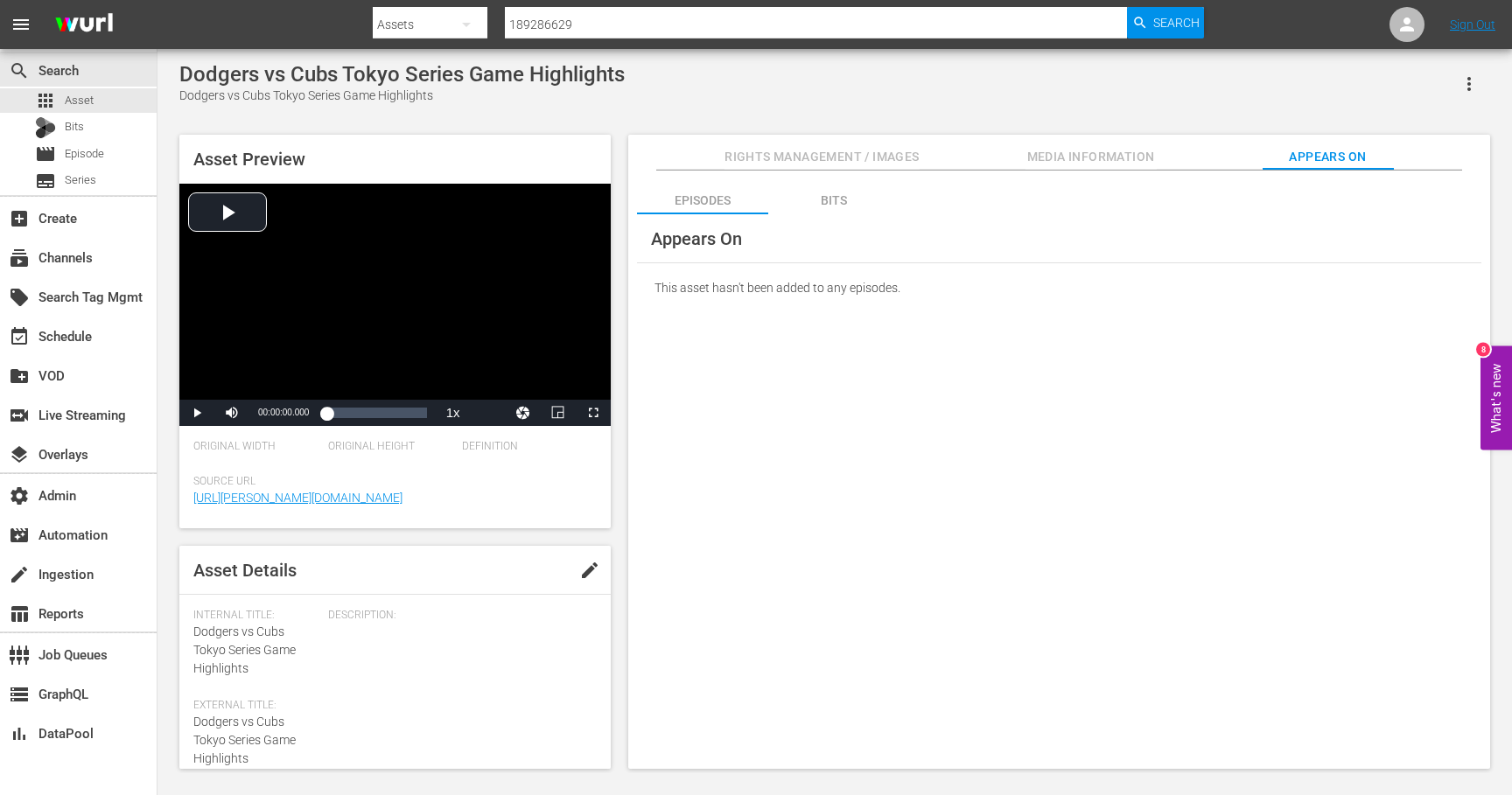
click at [839, 190] on div "Bits" at bounding box center [834, 200] width 131 height 42
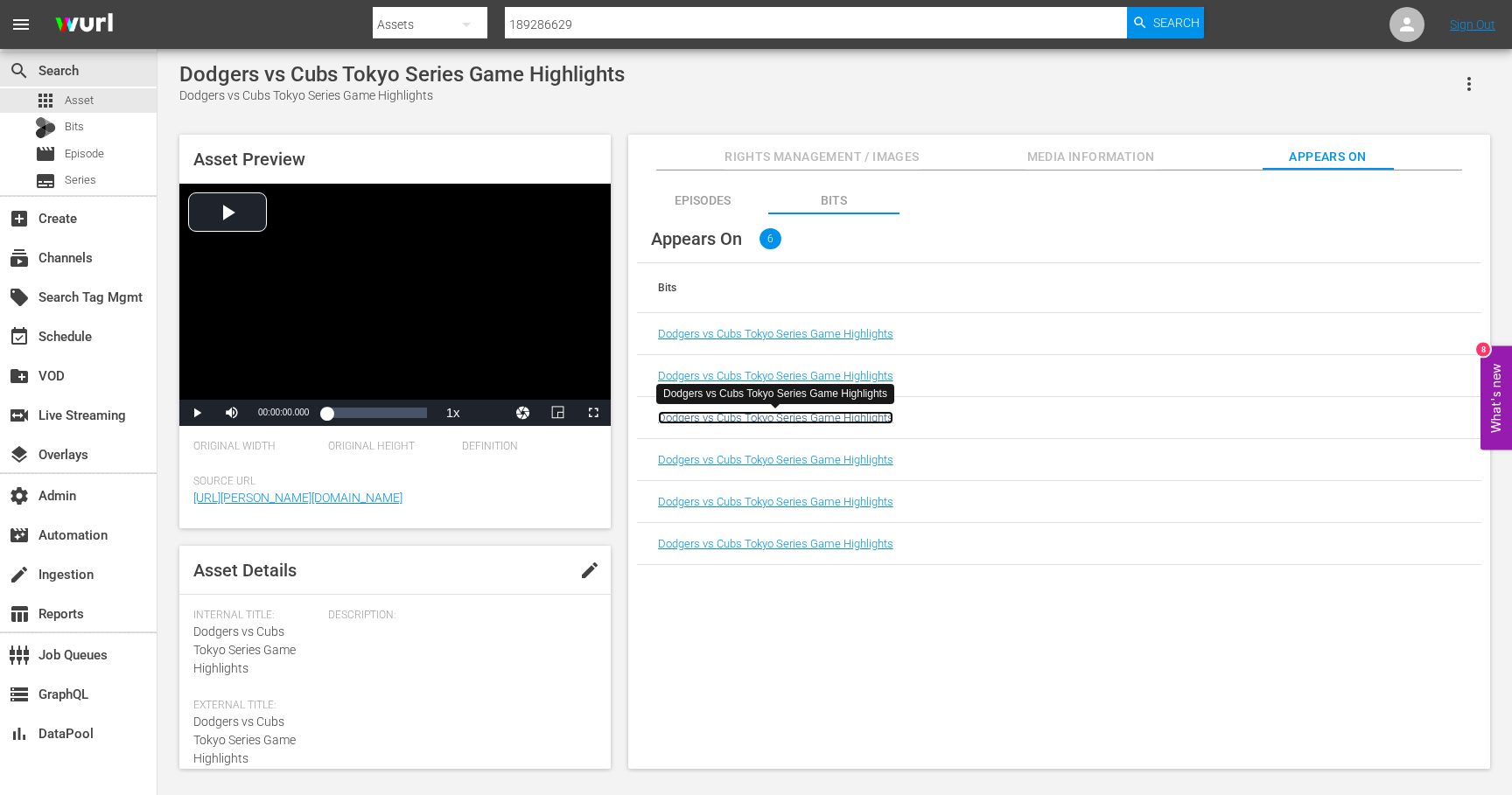
click at [800, 420] on link "Dodgers vs Cubs Tokyo Series Game Highlights" at bounding box center [776, 418] width 236 height 14
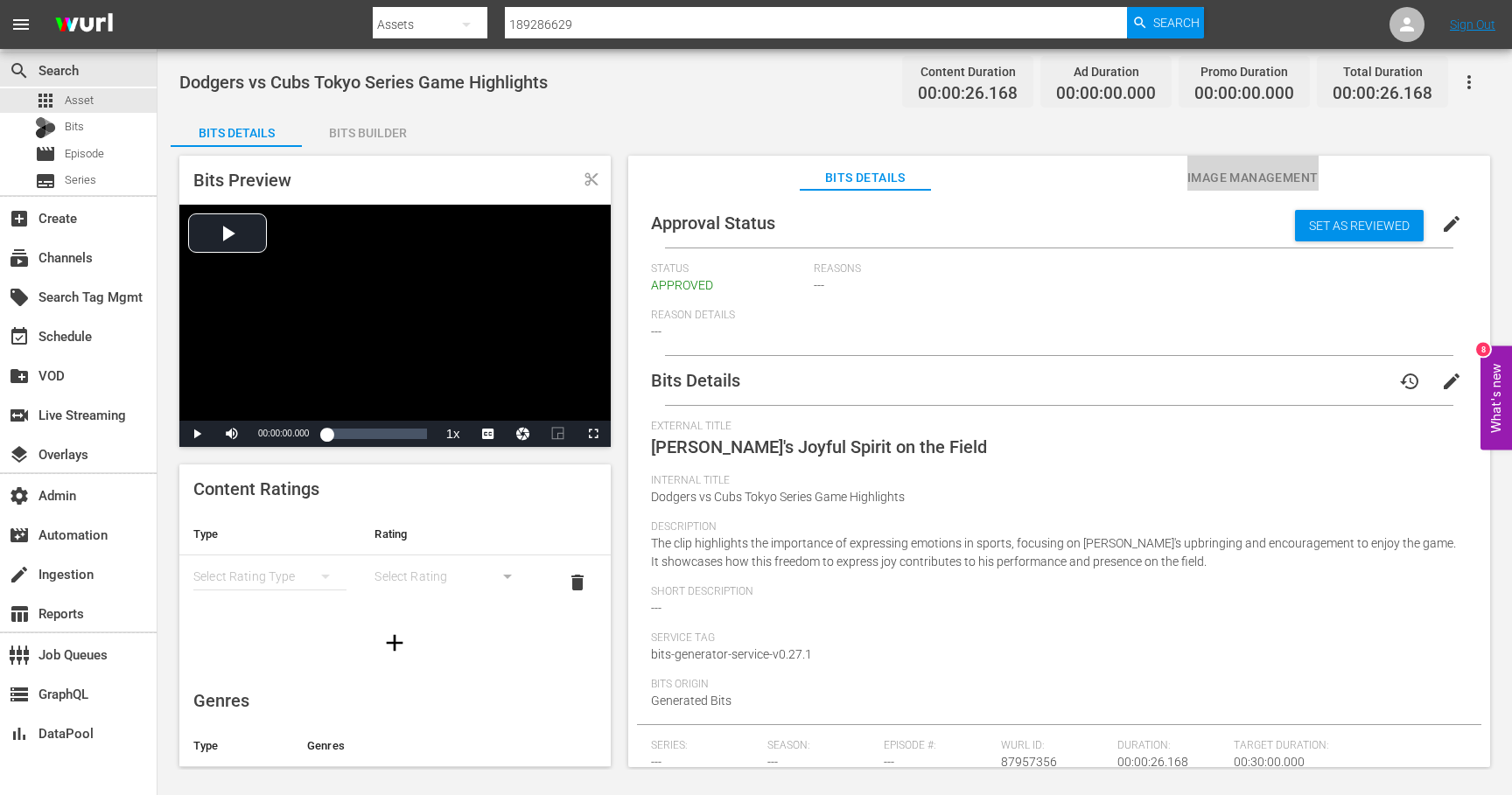
click at [1225, 182] on span "Image Management" at bounding box center [1253, 178] width 131 height 22
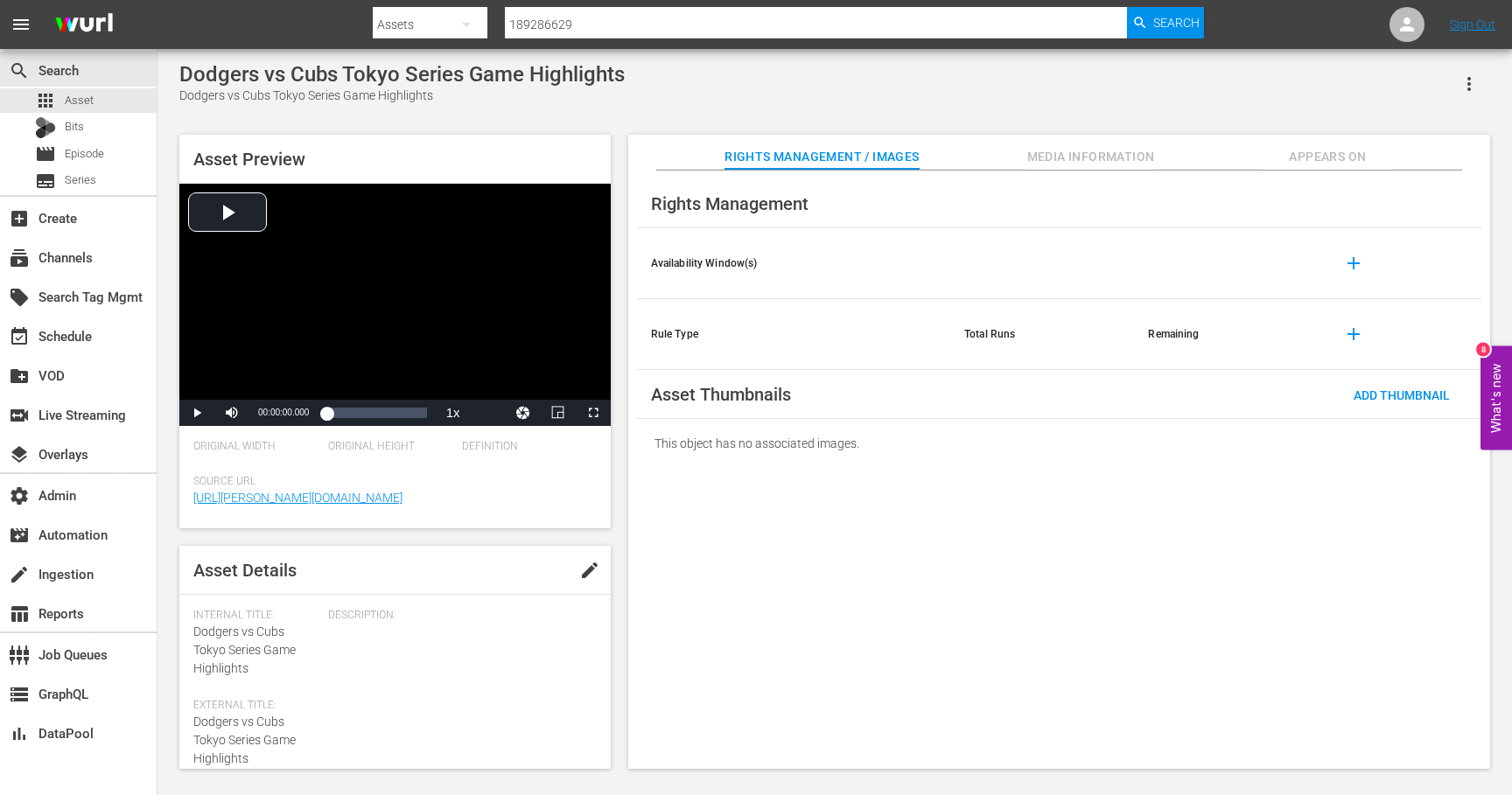
click at [1358, 157] on span "Appears On" at bounding box center [1327, 156] width 131 height 22
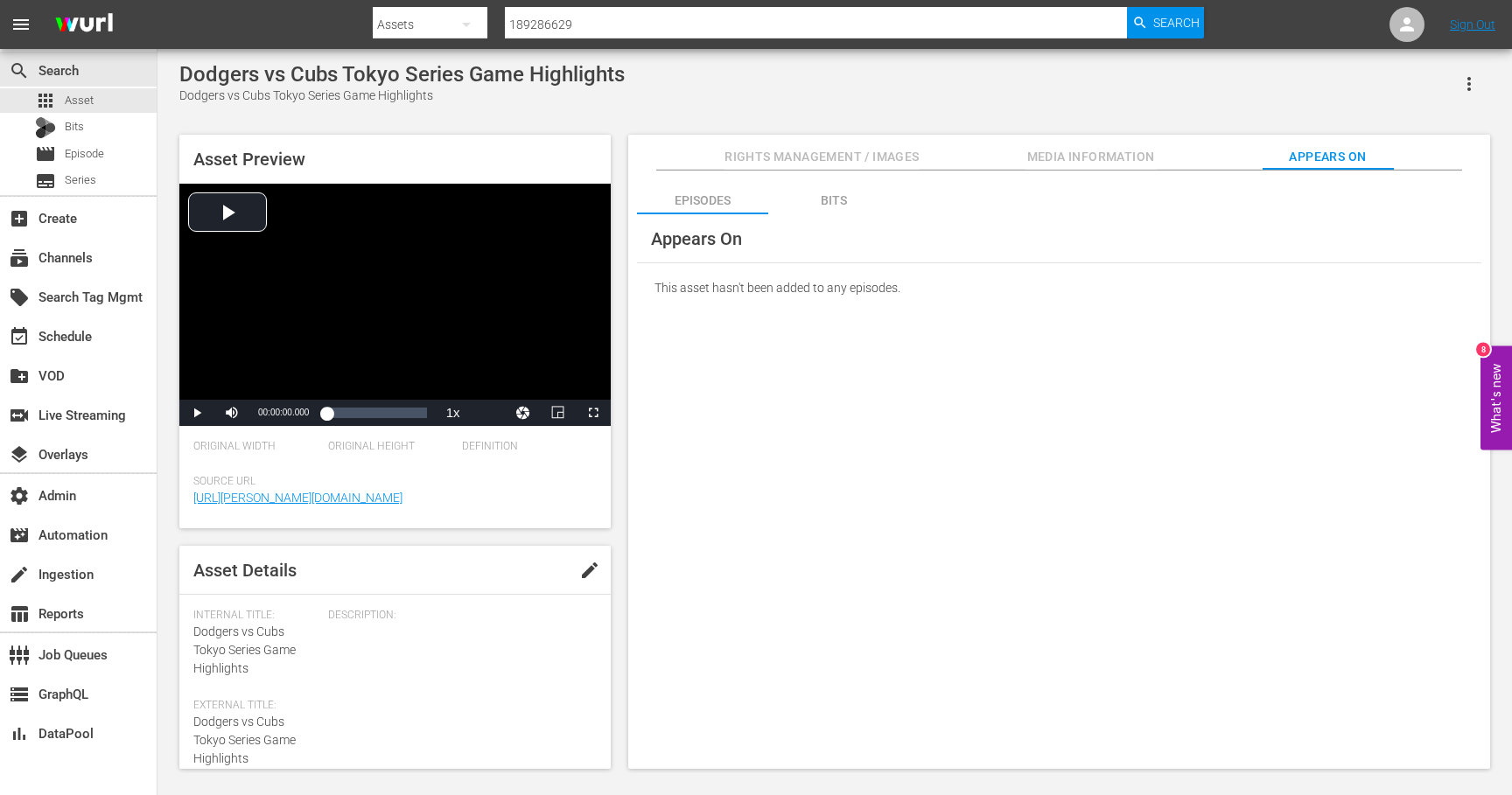
click at [817, 199] on div "Bits" at bounding box center [834, 200] width 131 height 42
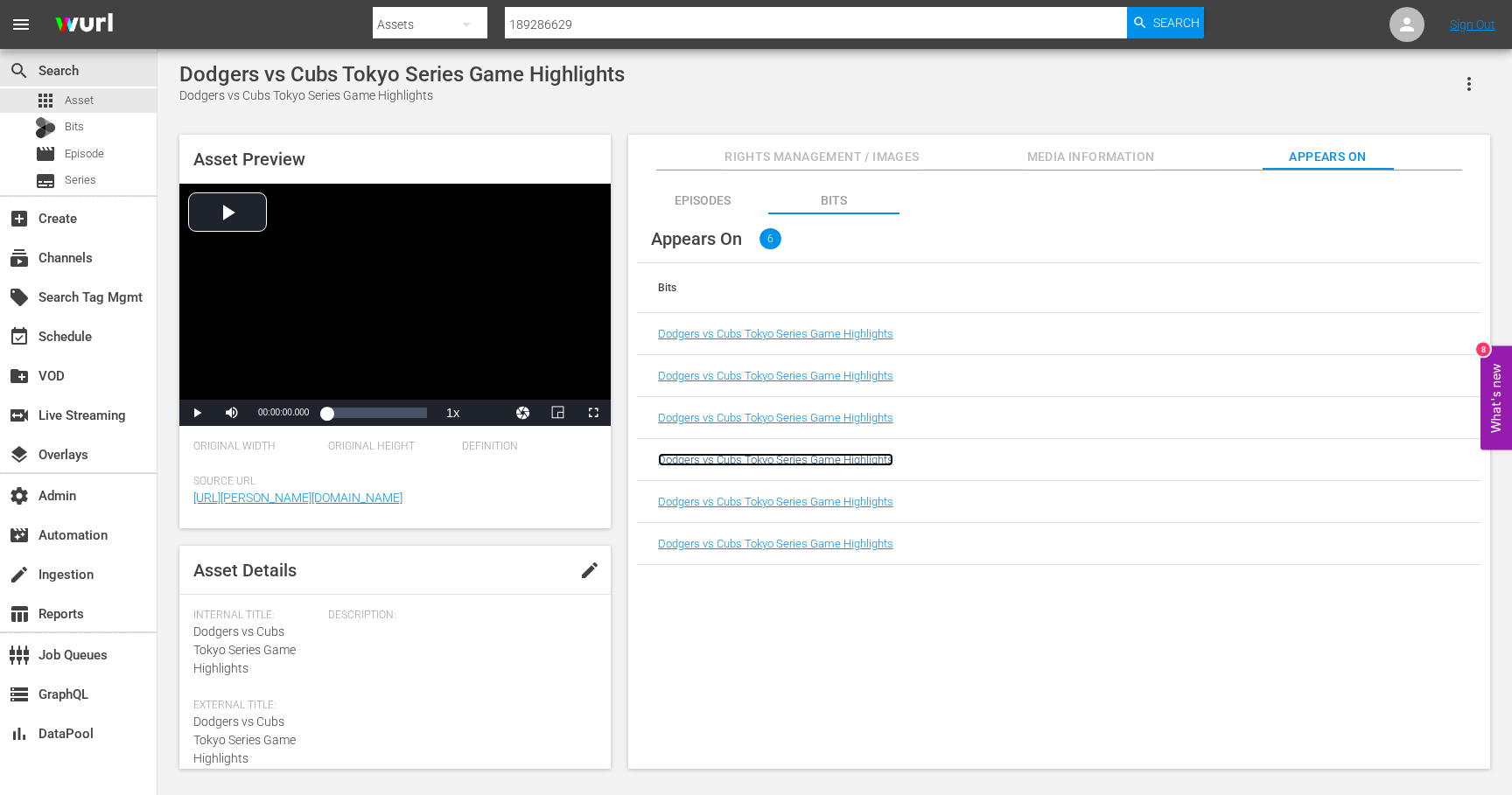
click at [819, 460] on link "Dodgers vs Cubs Tokyo Series Game Highlights" at bounding box center [776, 460] width 236 height 14
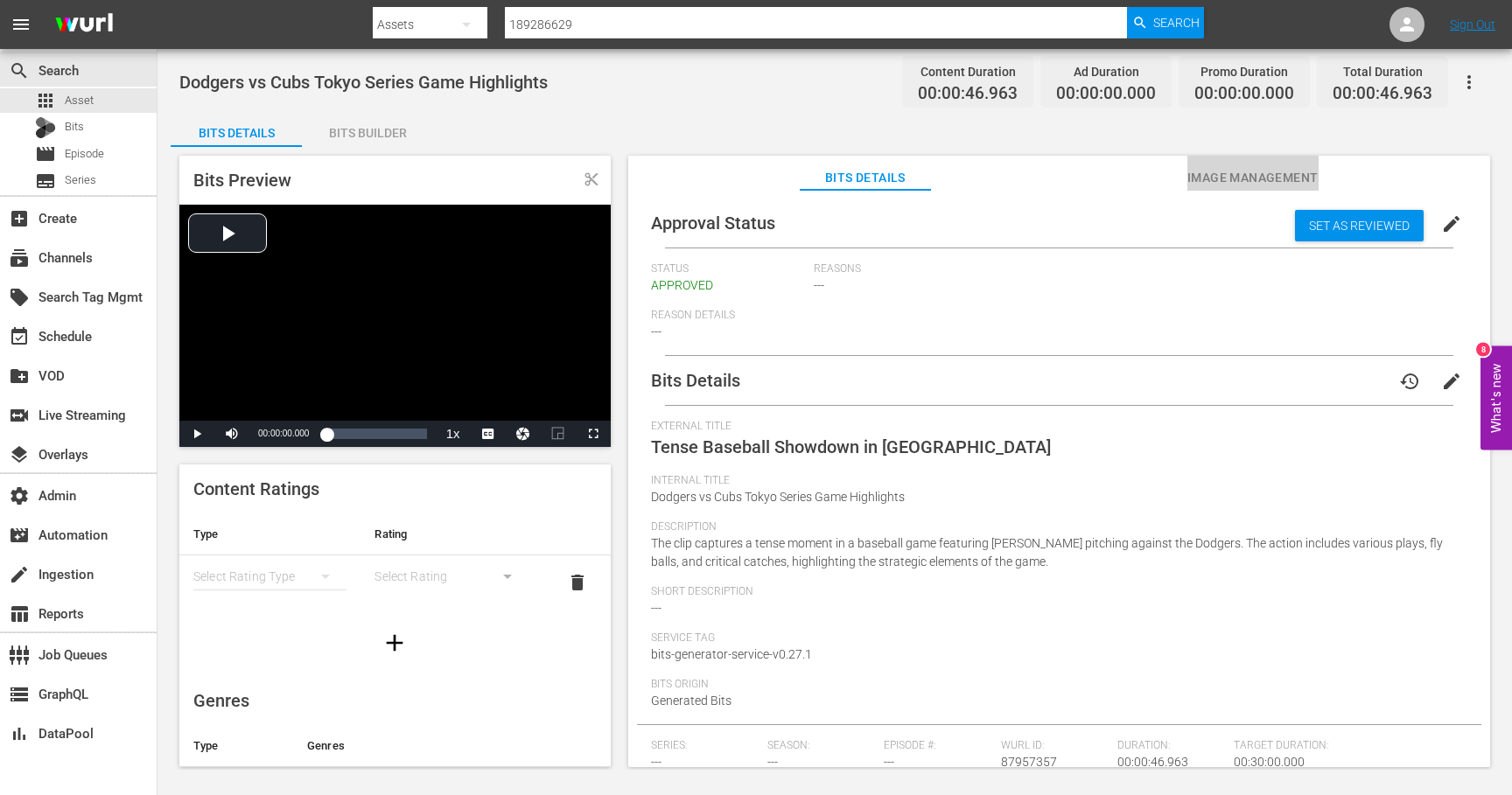
click at [1286, 172] on span "Image Management" at bounding box center [1253, 178] width 131 height 22
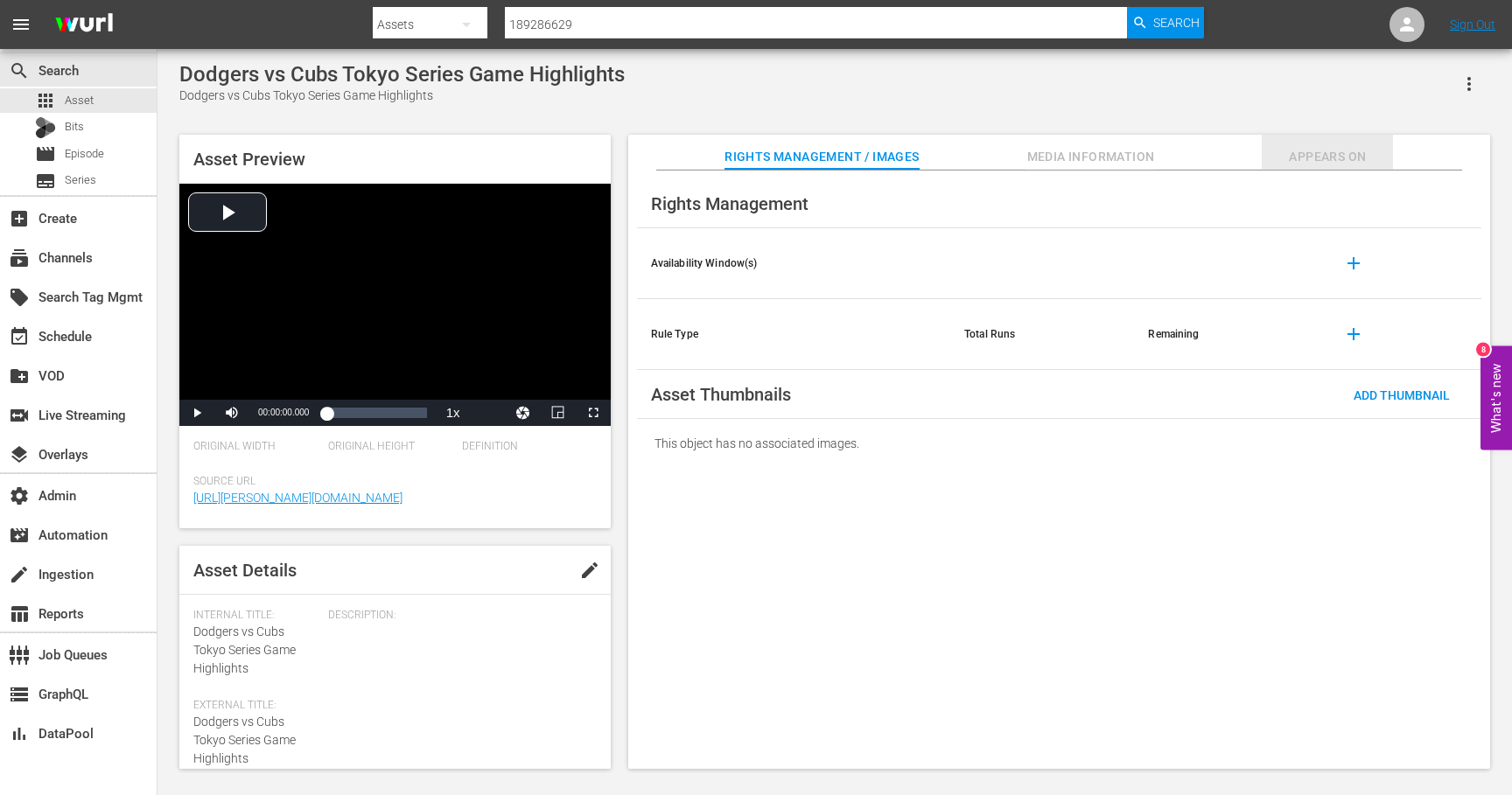
click at [1303, 151] on span "Appears On" at bounding box center [1327, 156] width 131 height 22
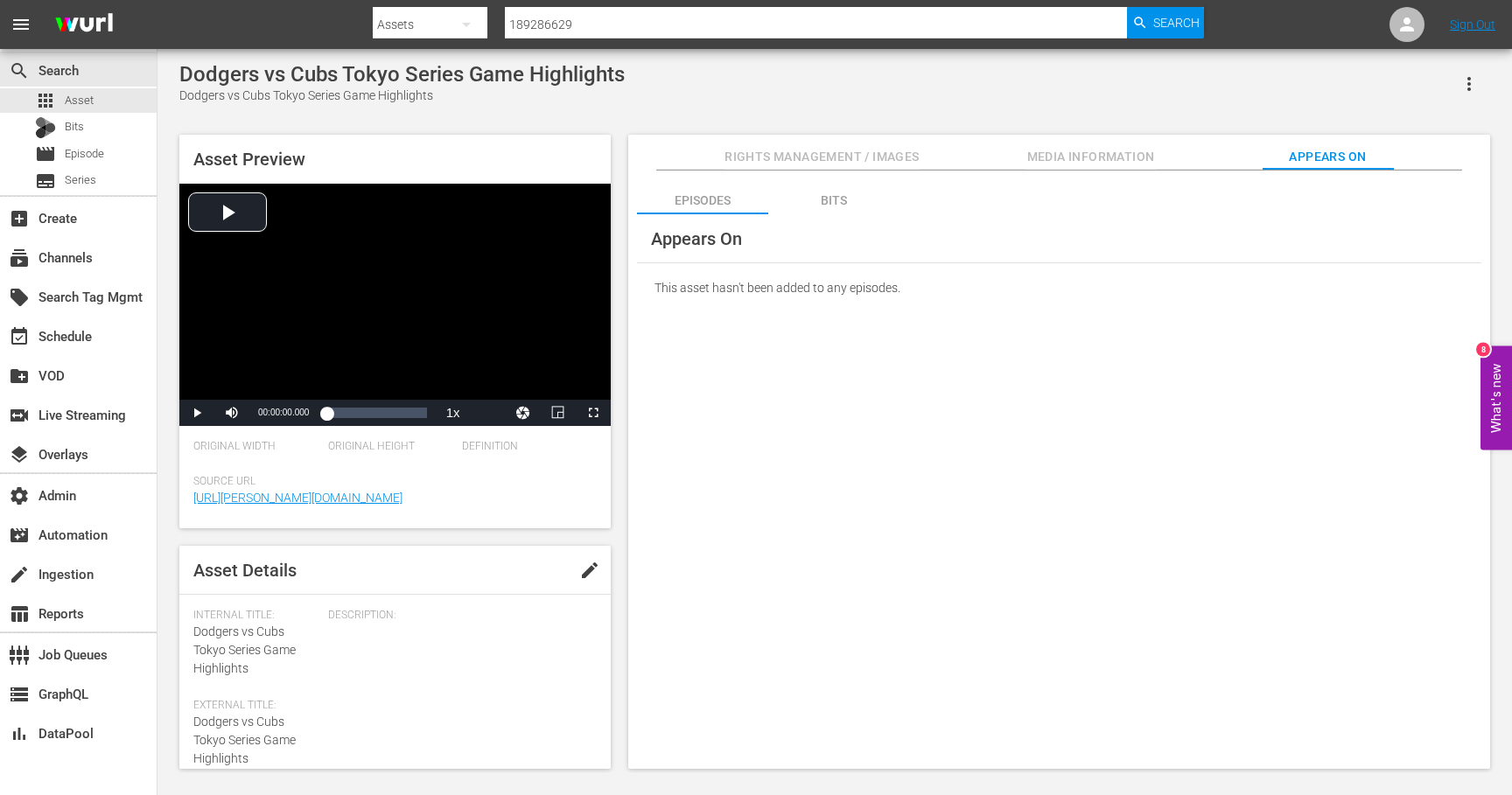
click at [822, 205] on div "Bits" at bounding box center [834, 200] width 131 height 42
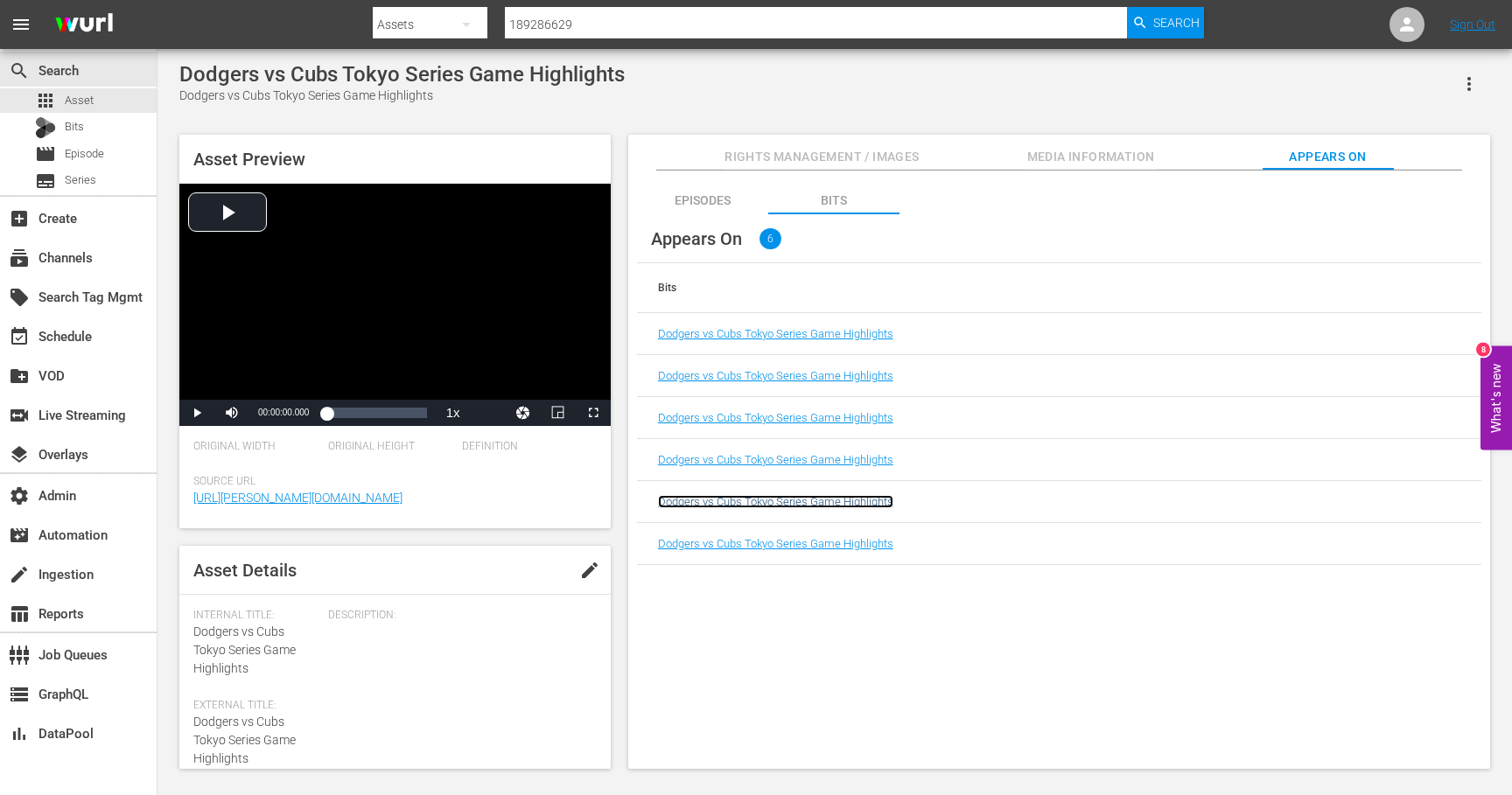
click at [806, 498] on link "Dodgers vs Cubs Tokyo Series Game Highlights" at bounding box center [776, 502] width 236 height 14
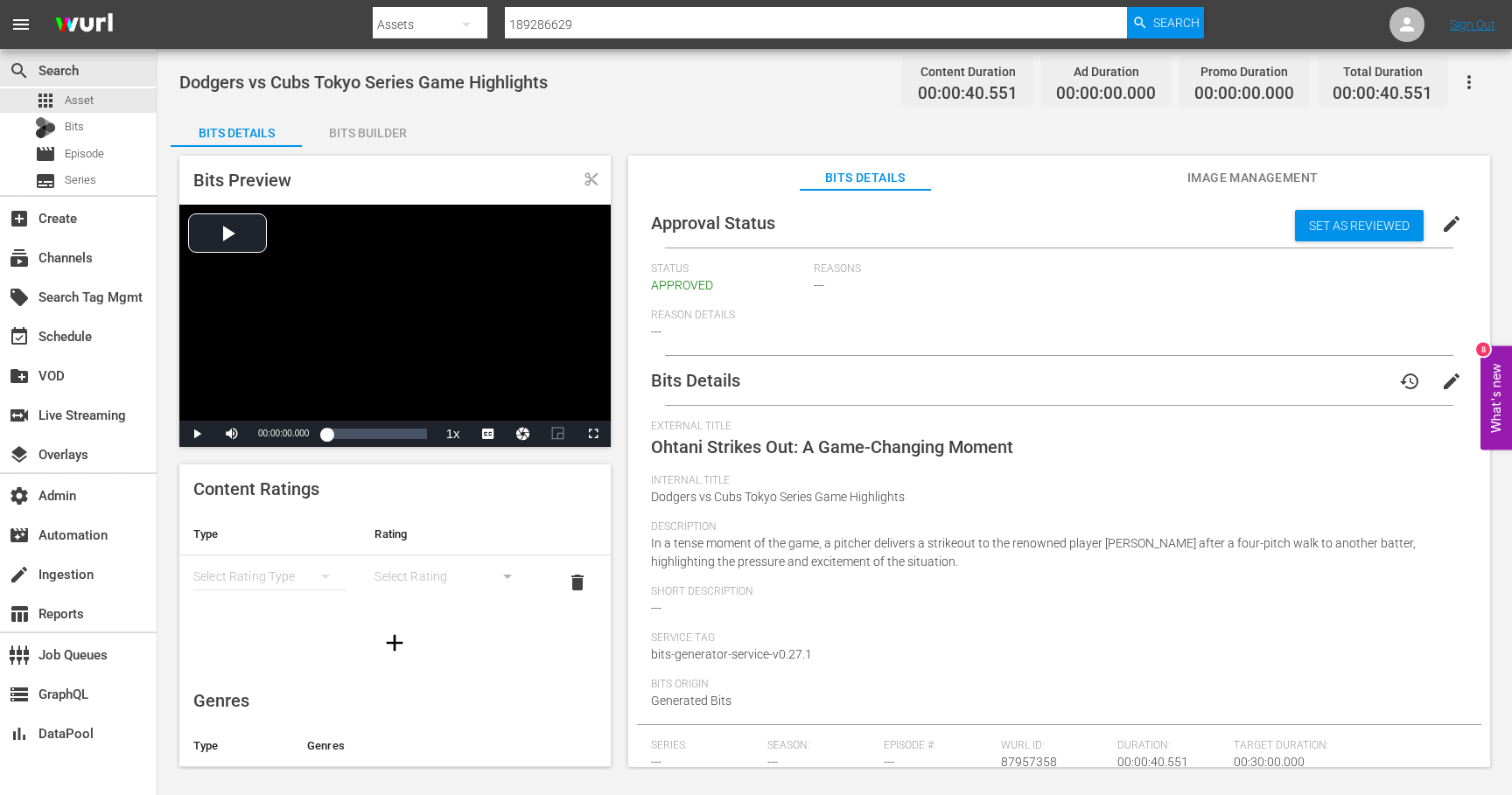
click at [1259, 180] on span "Image Management" at bounding box center [1253, 178] width 131 height 22
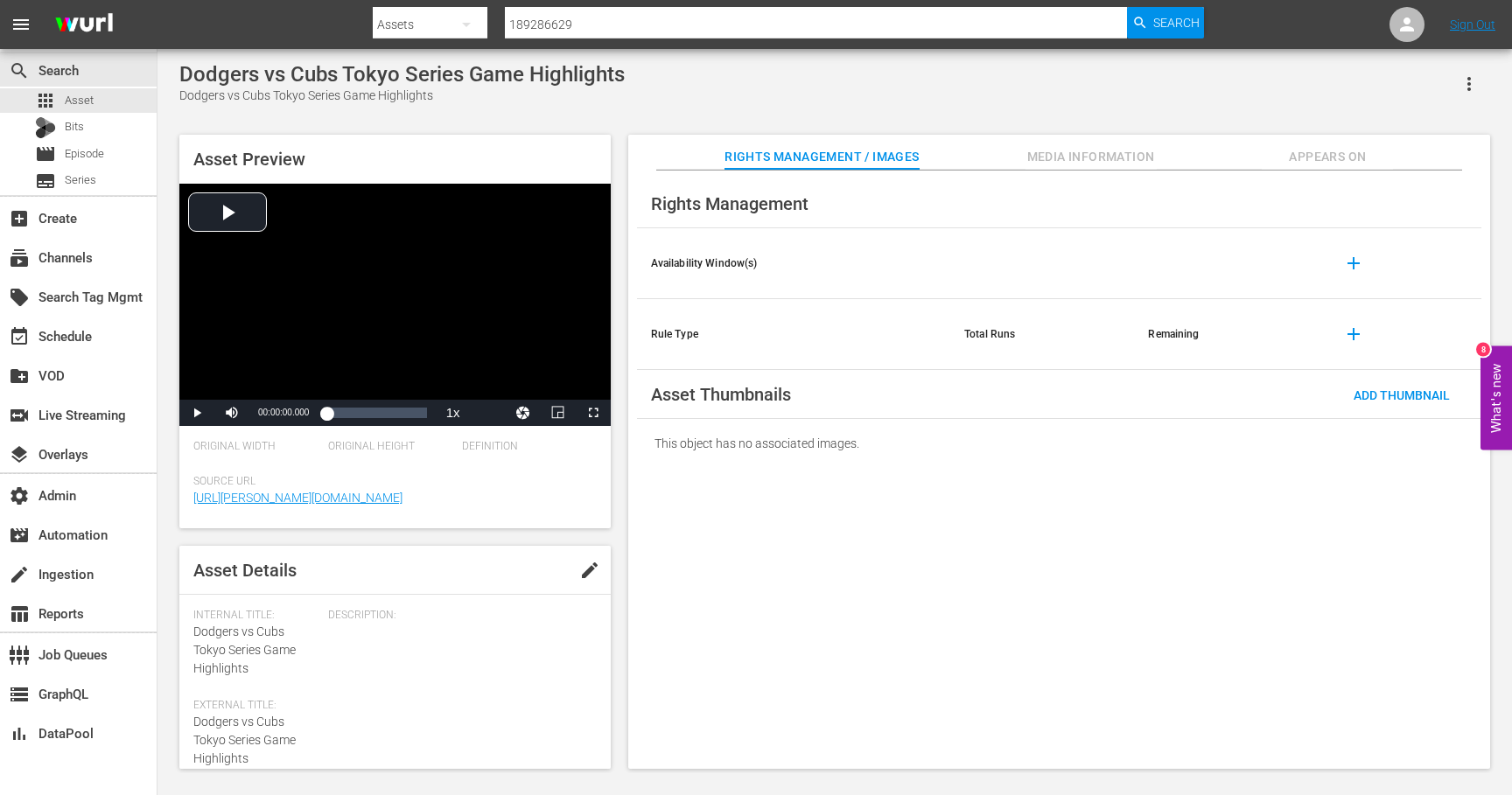
click at [1317, 161] on span "Appears On" at bounding box center [1327, 156] width 131 height 22
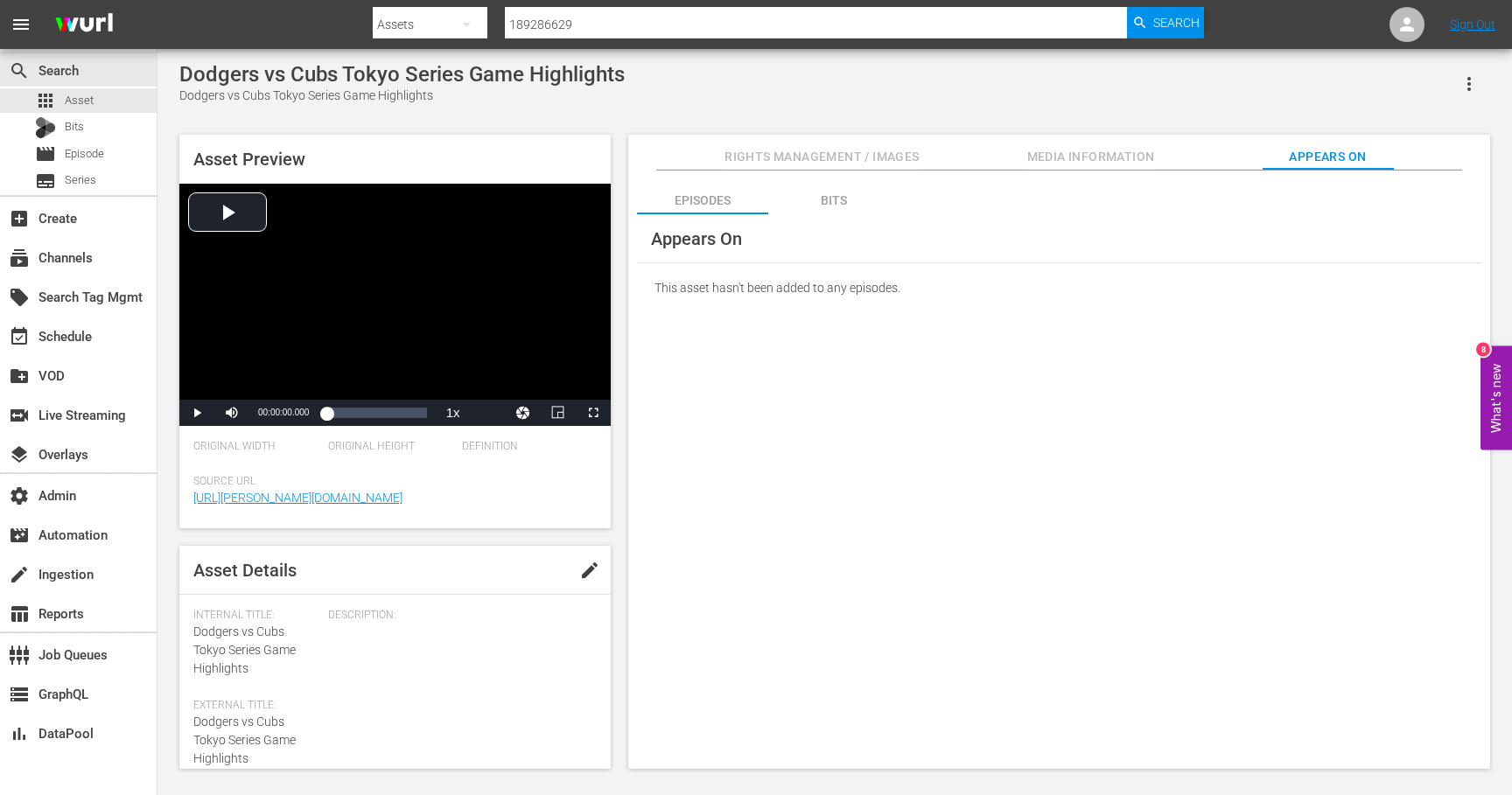
click at [820, 201] on div "Bits" at bounding box center [834, 200] width 131 height 42
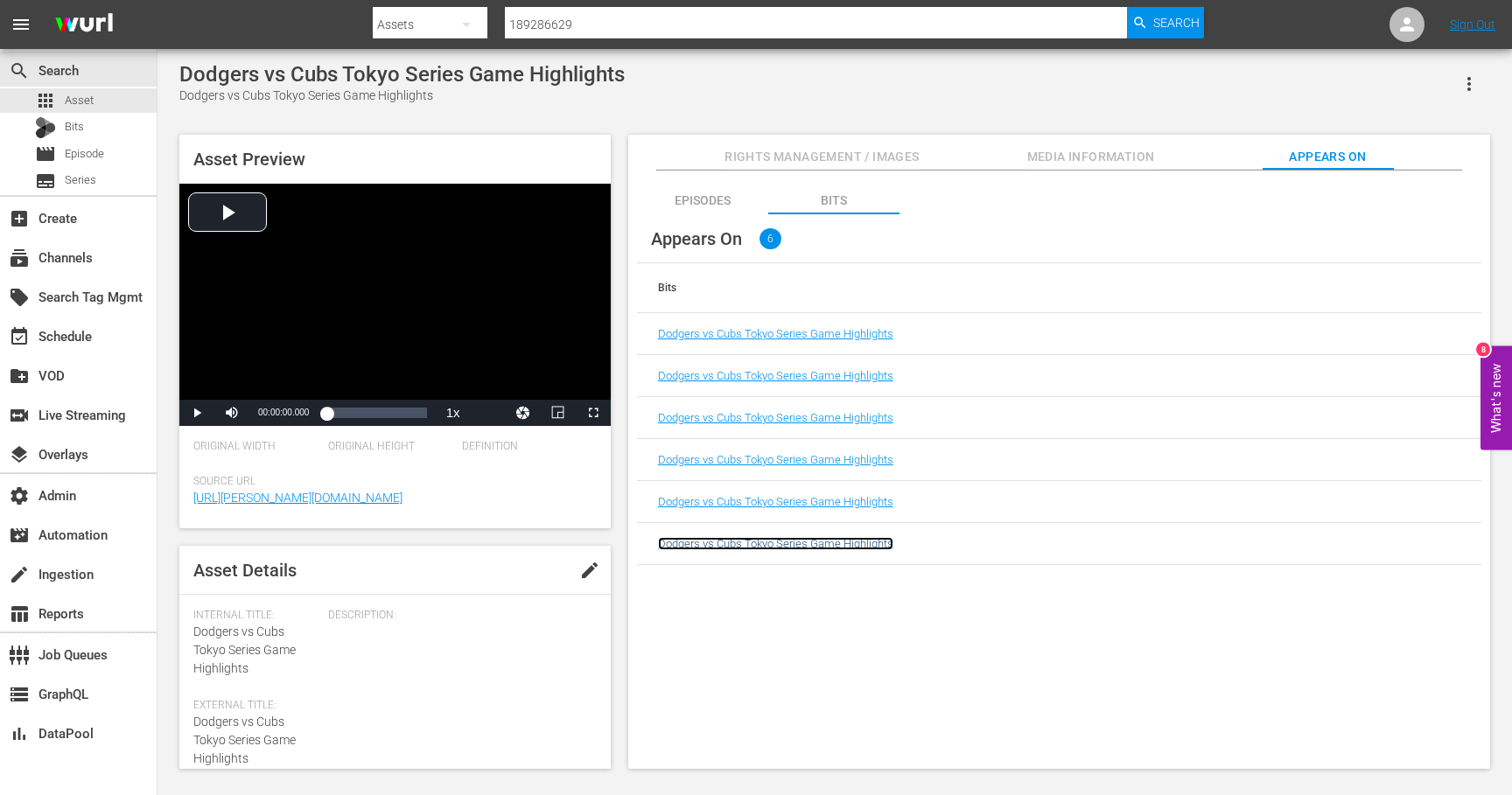
click at [771, 543] on link "Dodgers vs Cubs Tokyo Series Game Highlights" at bounding box center [776, 544] width 236 height 14
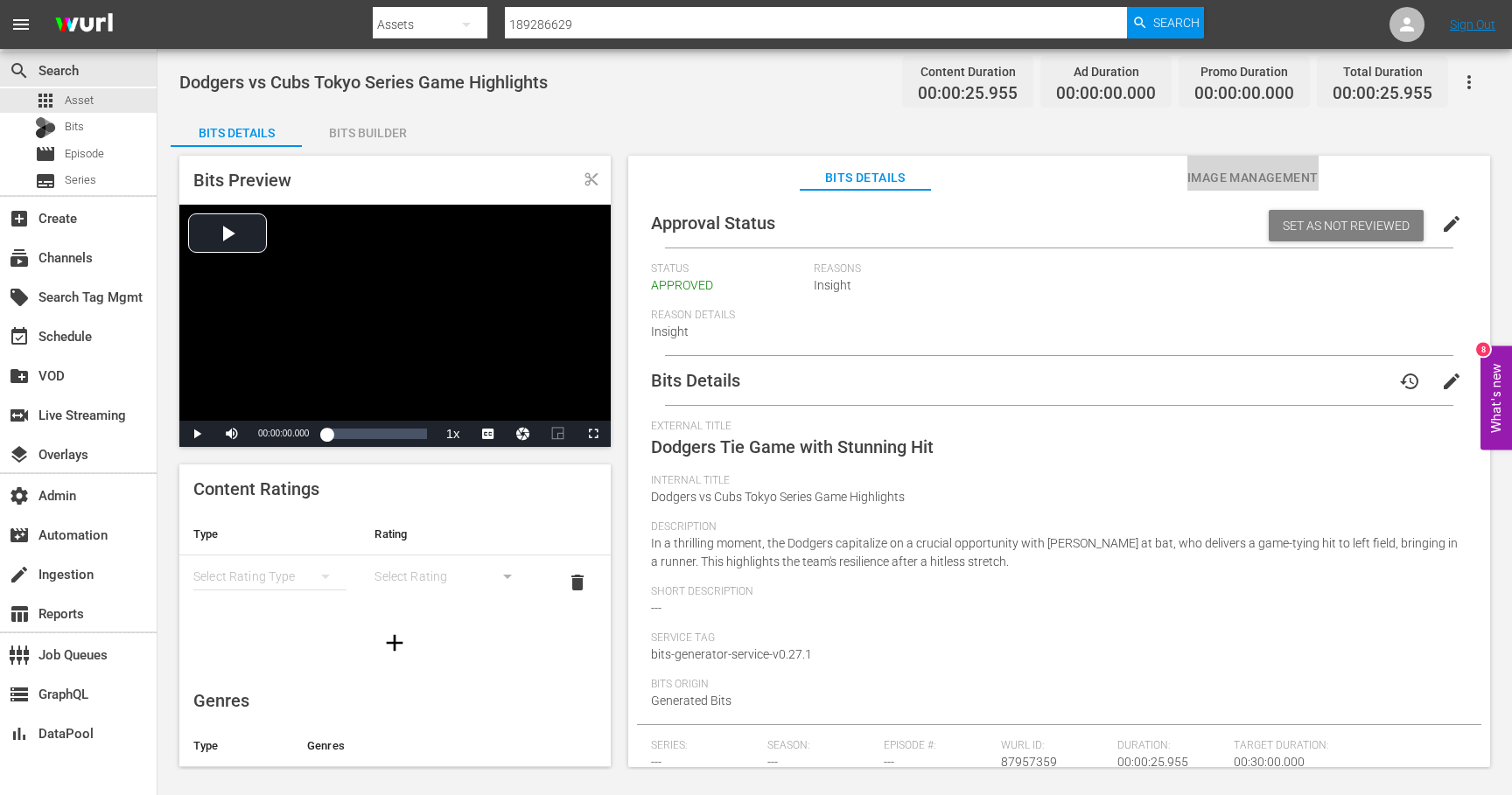
click at [1250, 176] on span "Image Management" at bounding box center [1253, 178] width 131 height 22
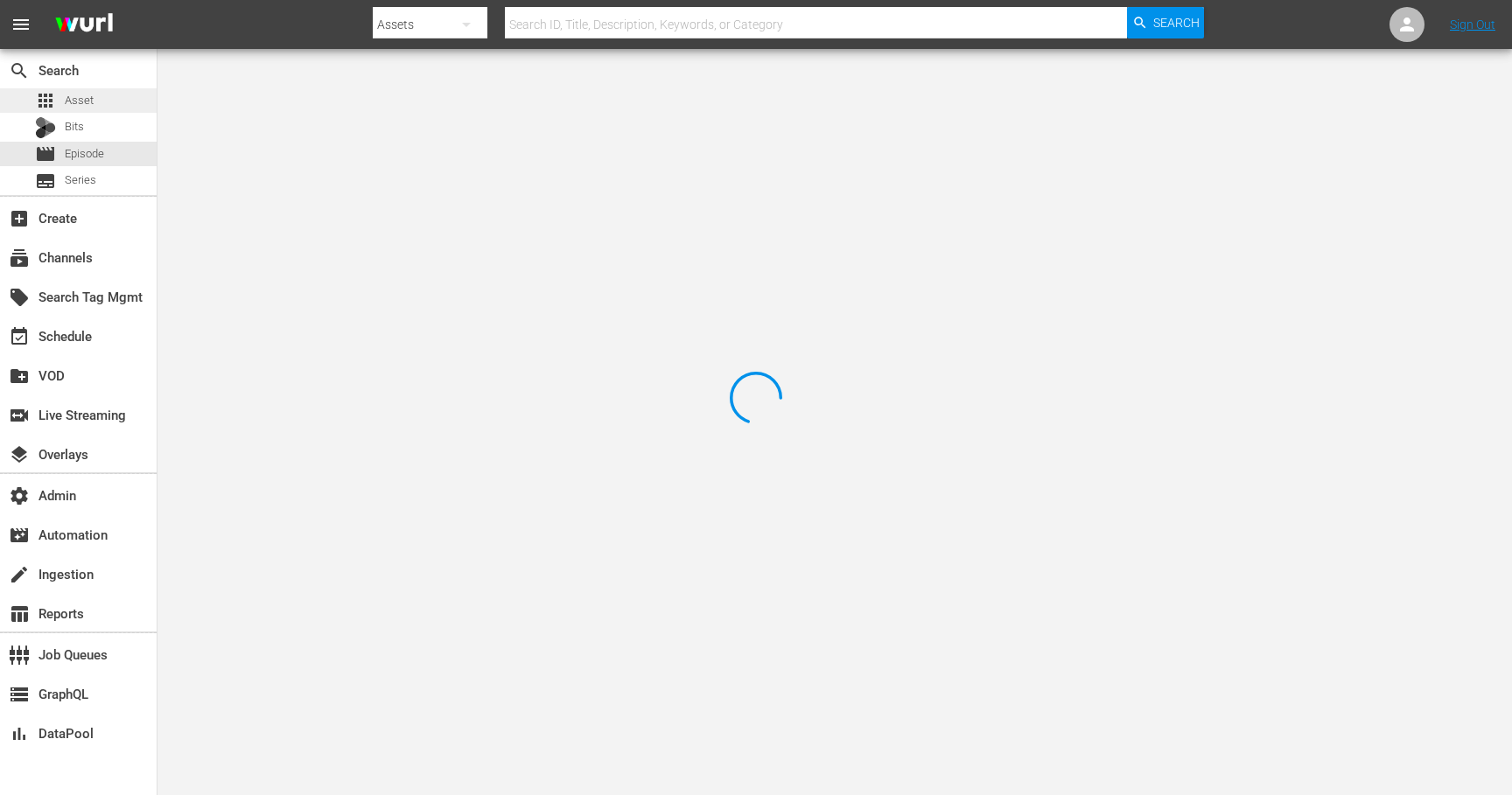
click at [79, 97] on span "Asset" at bounding box center [79, 100] width 29 height 17
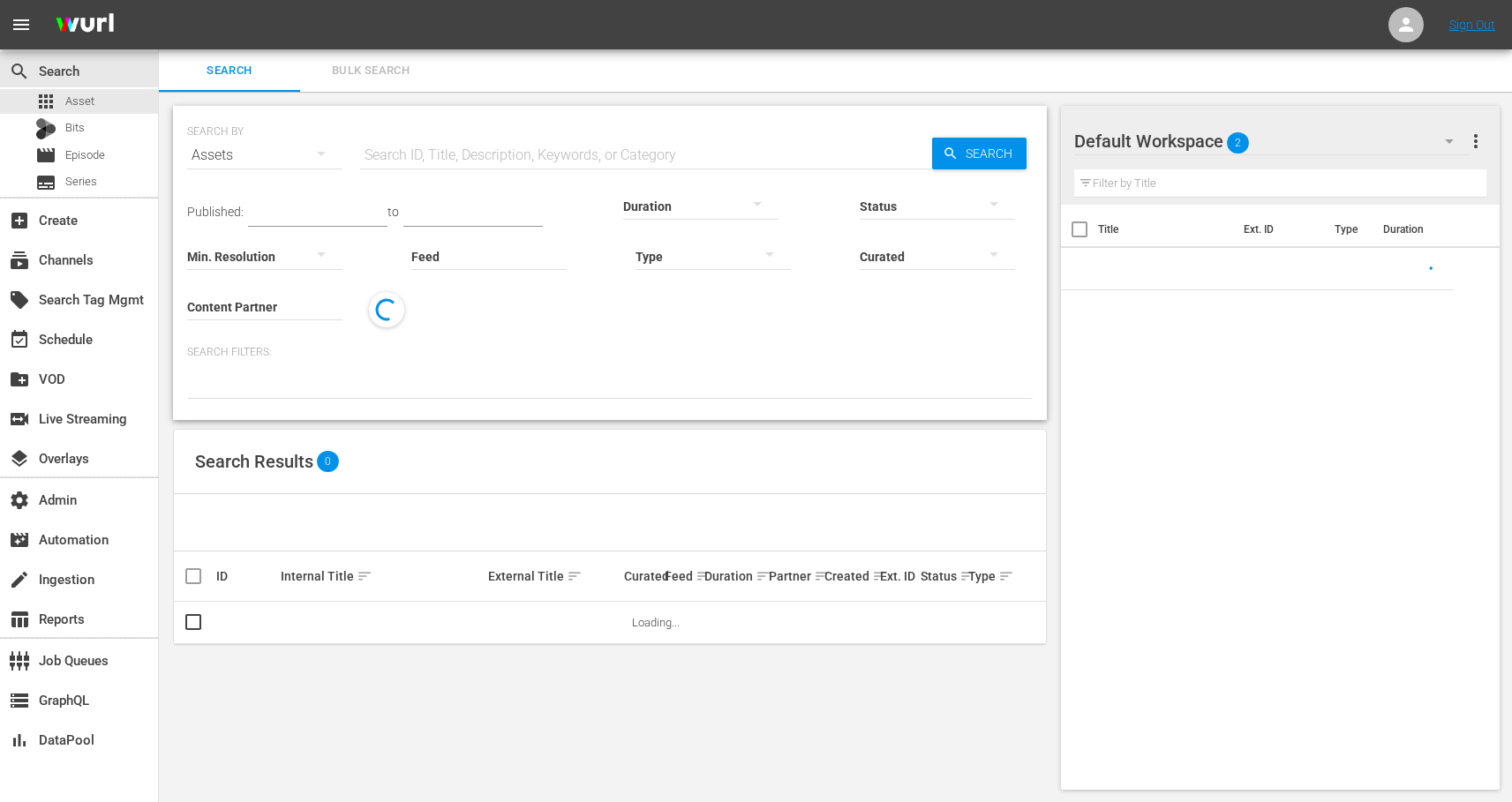
click at [440, 153] on input "text" at bounding box center [646, 155] width 572 height 42
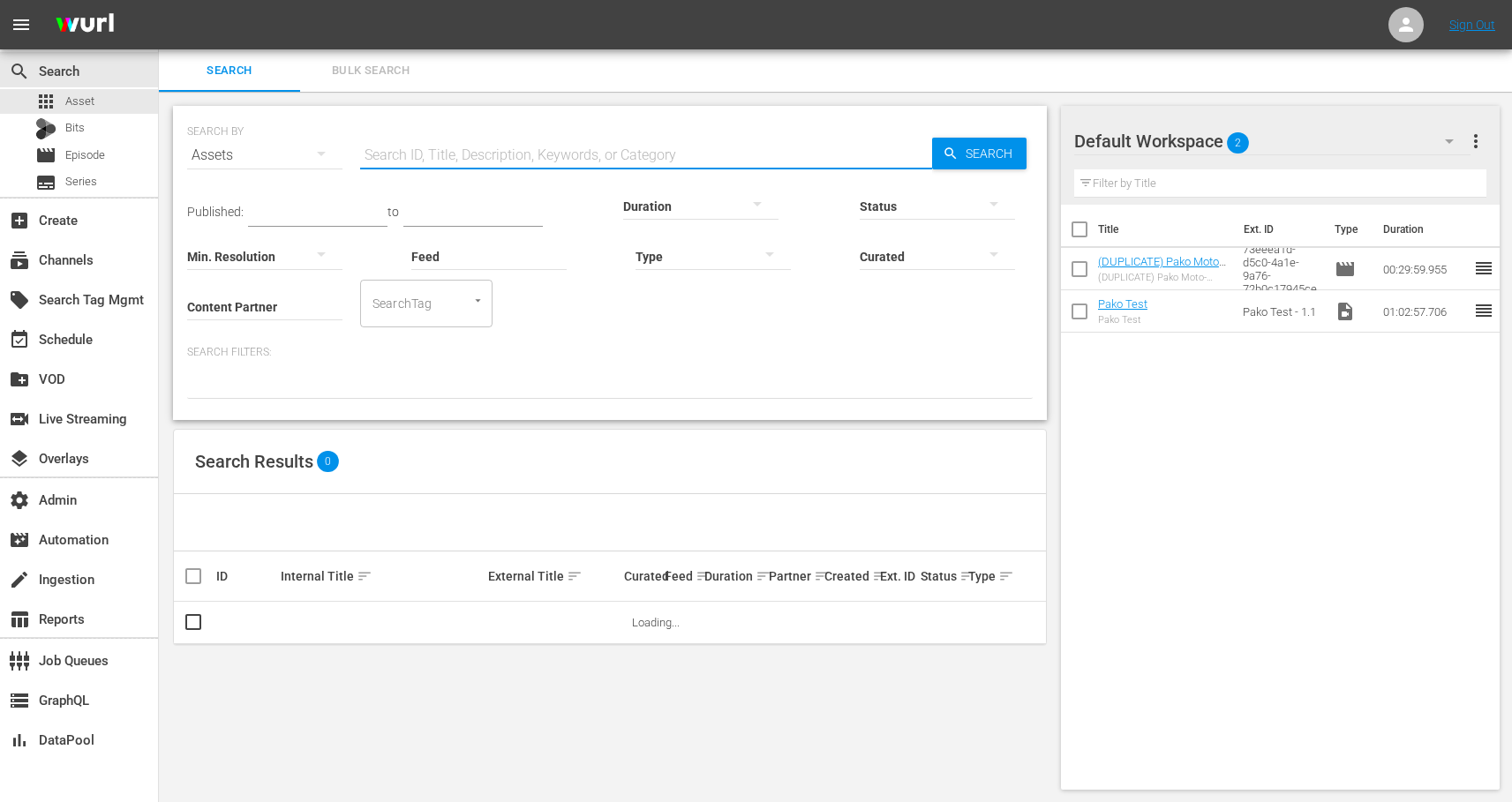
paste input "189286627"
type input "189286627"
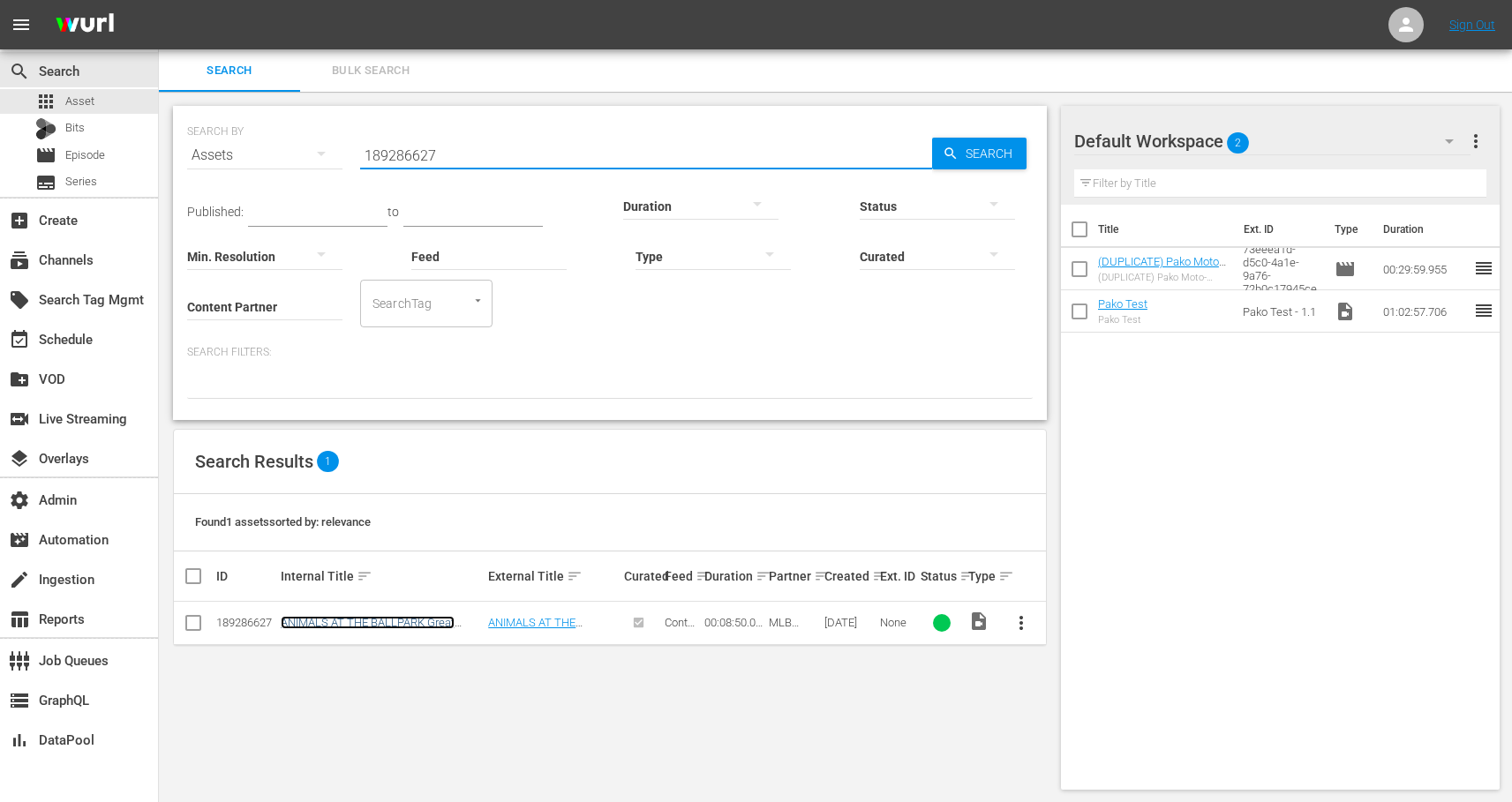
click at [417, 617] on link "ANIMALS AT THE BALLPARK Great animal moments" at bounding box center [367, 629] width 173 height 26
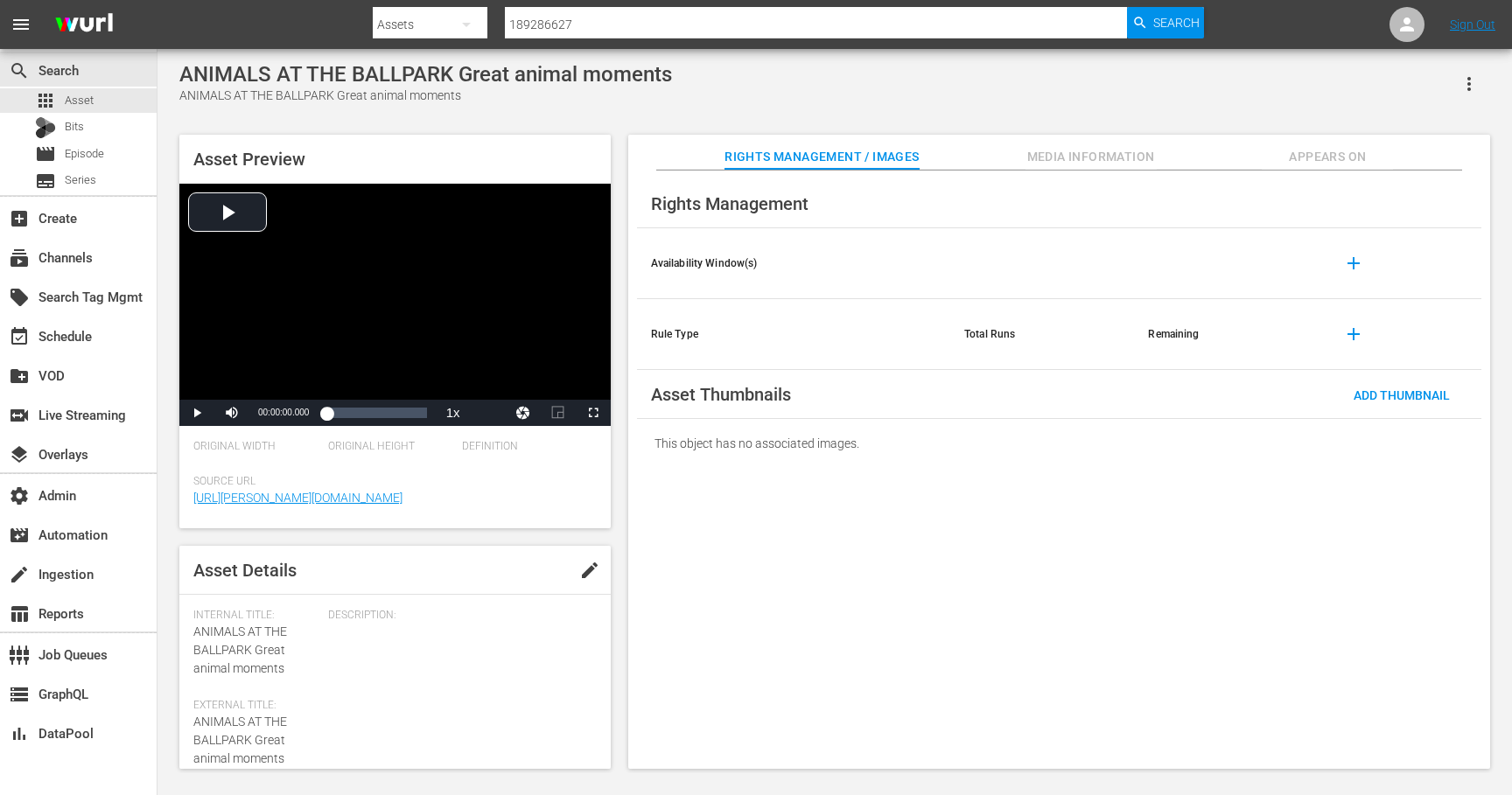
click at [1320, 155] on span "Appears On" at bounding box center [1327, 156] width 131 height 22
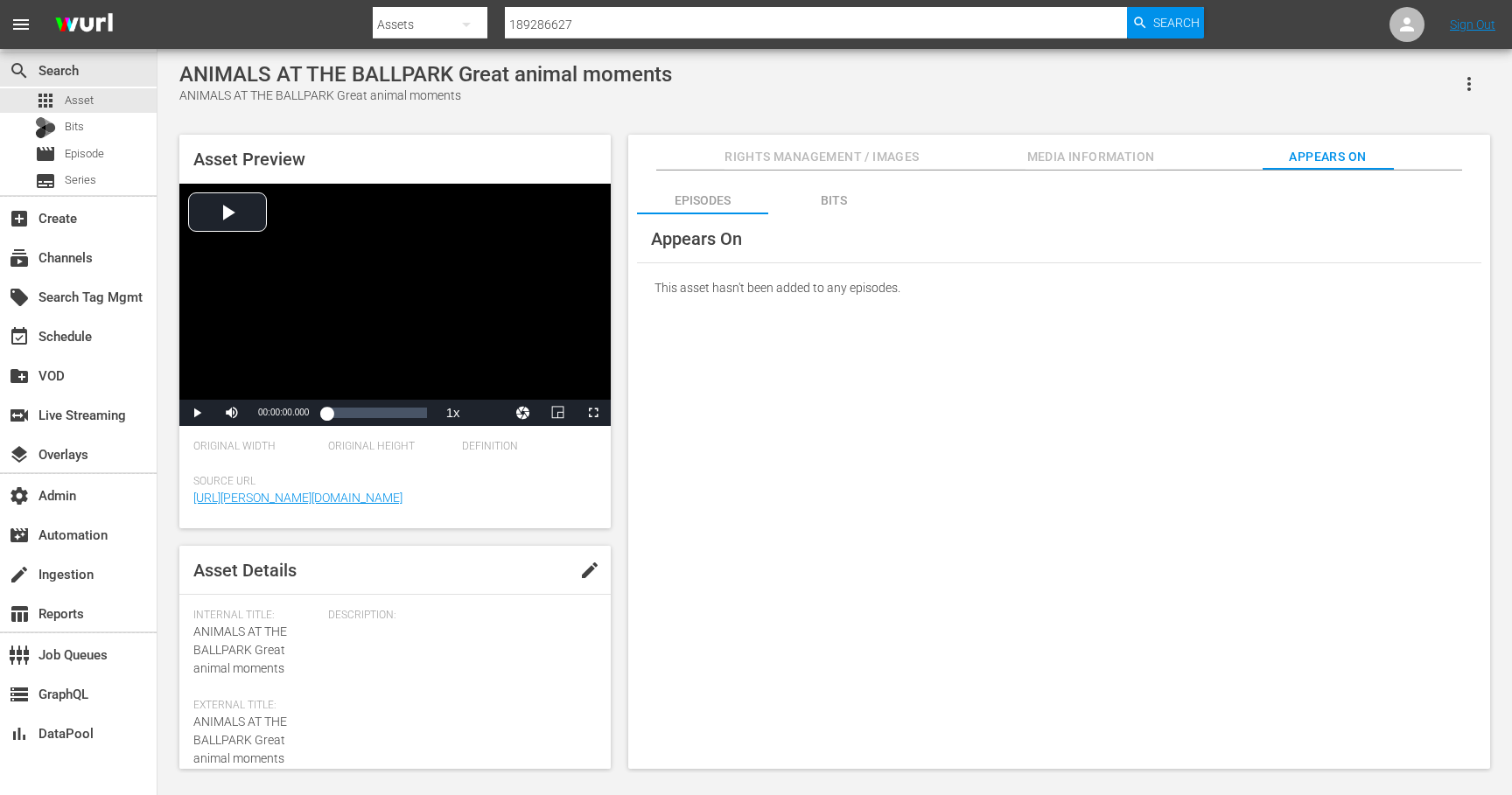
click at [824, 200] on div "Bits" at bounding box center [834, 200] width 131 height 42
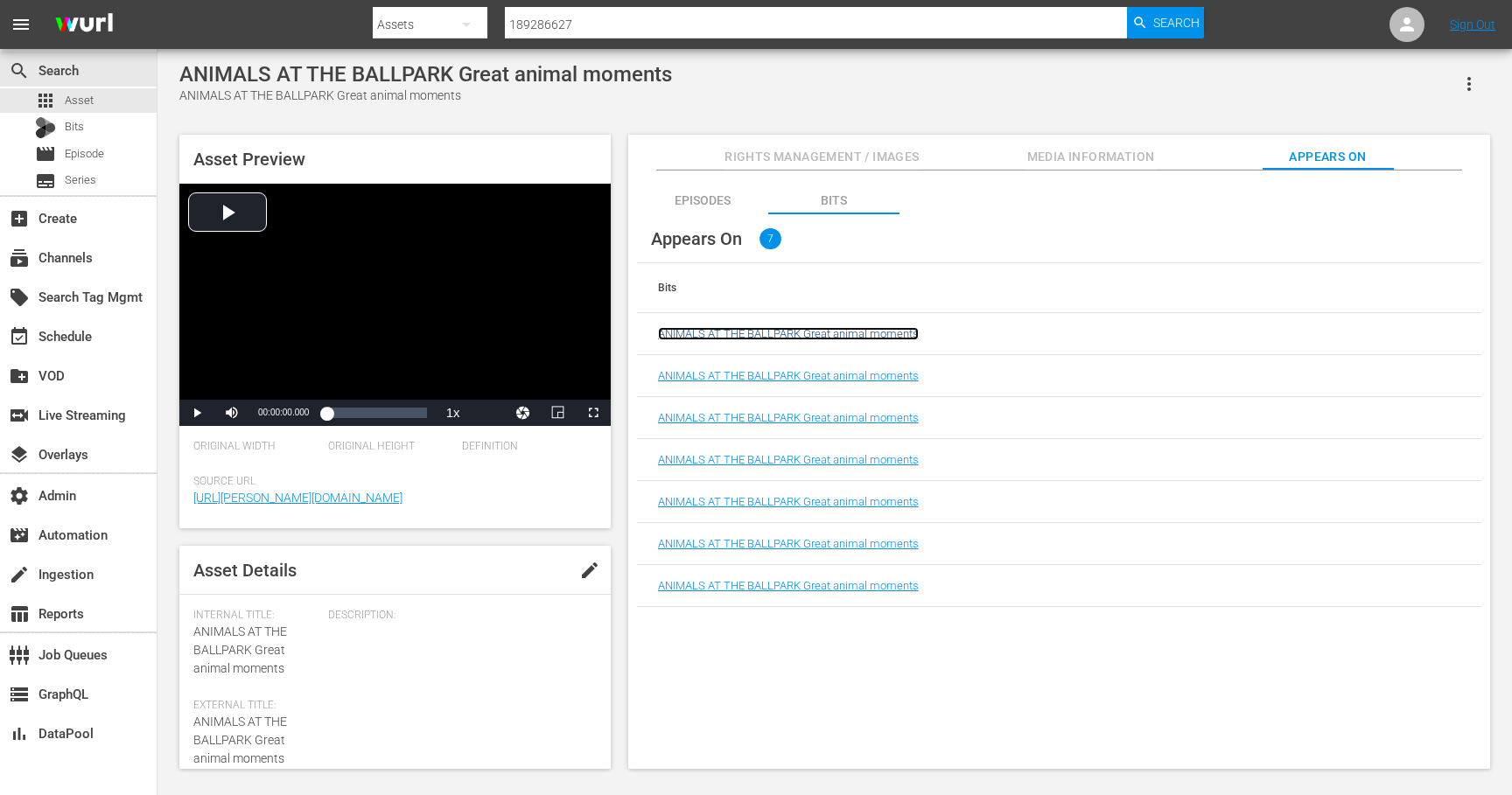
click at [782, 331] on link "ANIMALS AT THE BALLPARK Great animal moments" at bounding box center [788, 334] width 261 height 14
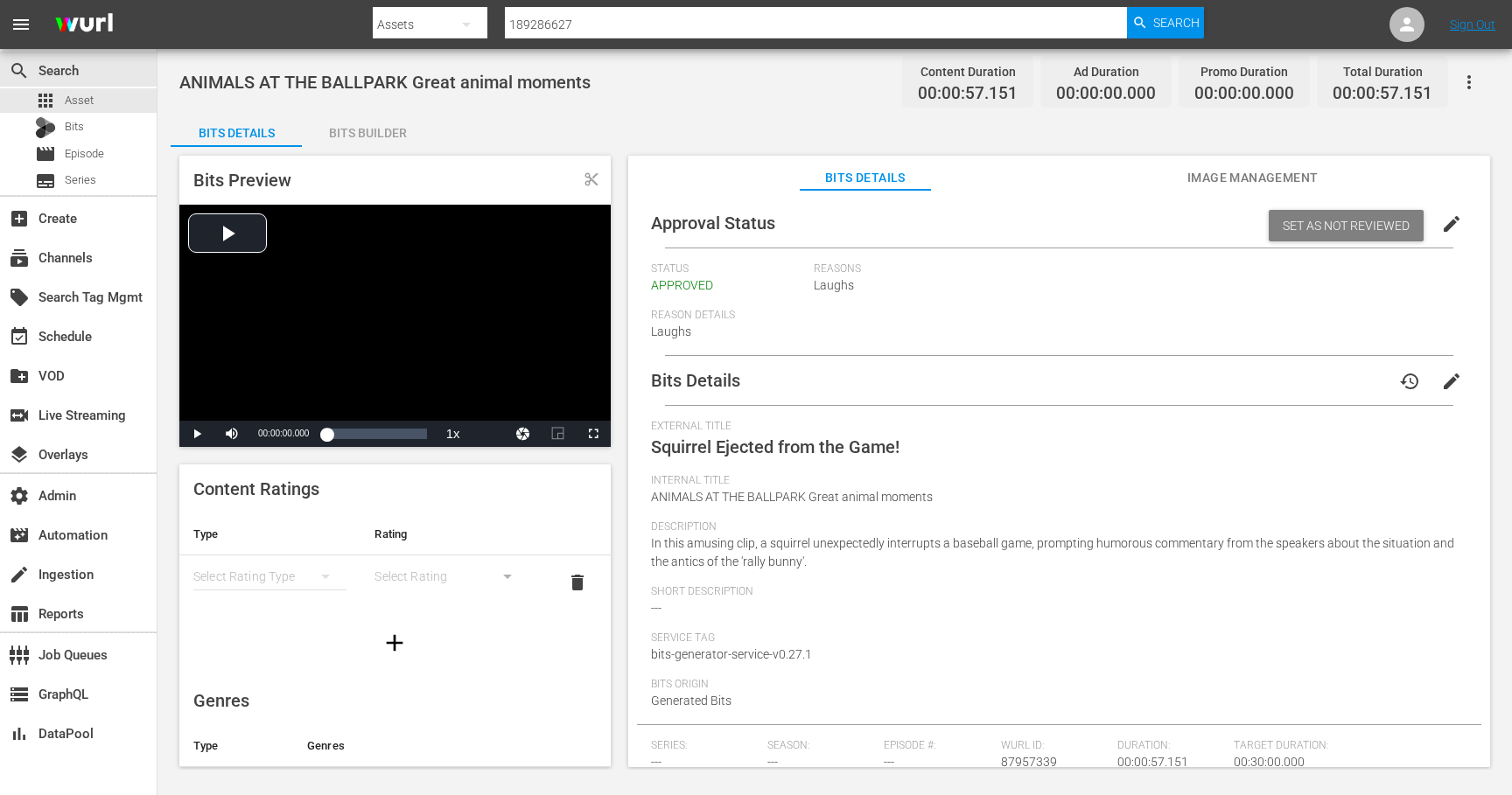
click at [1213, 171] on span "Image Management" at bounding box center [1253, 178] width 131 height 22
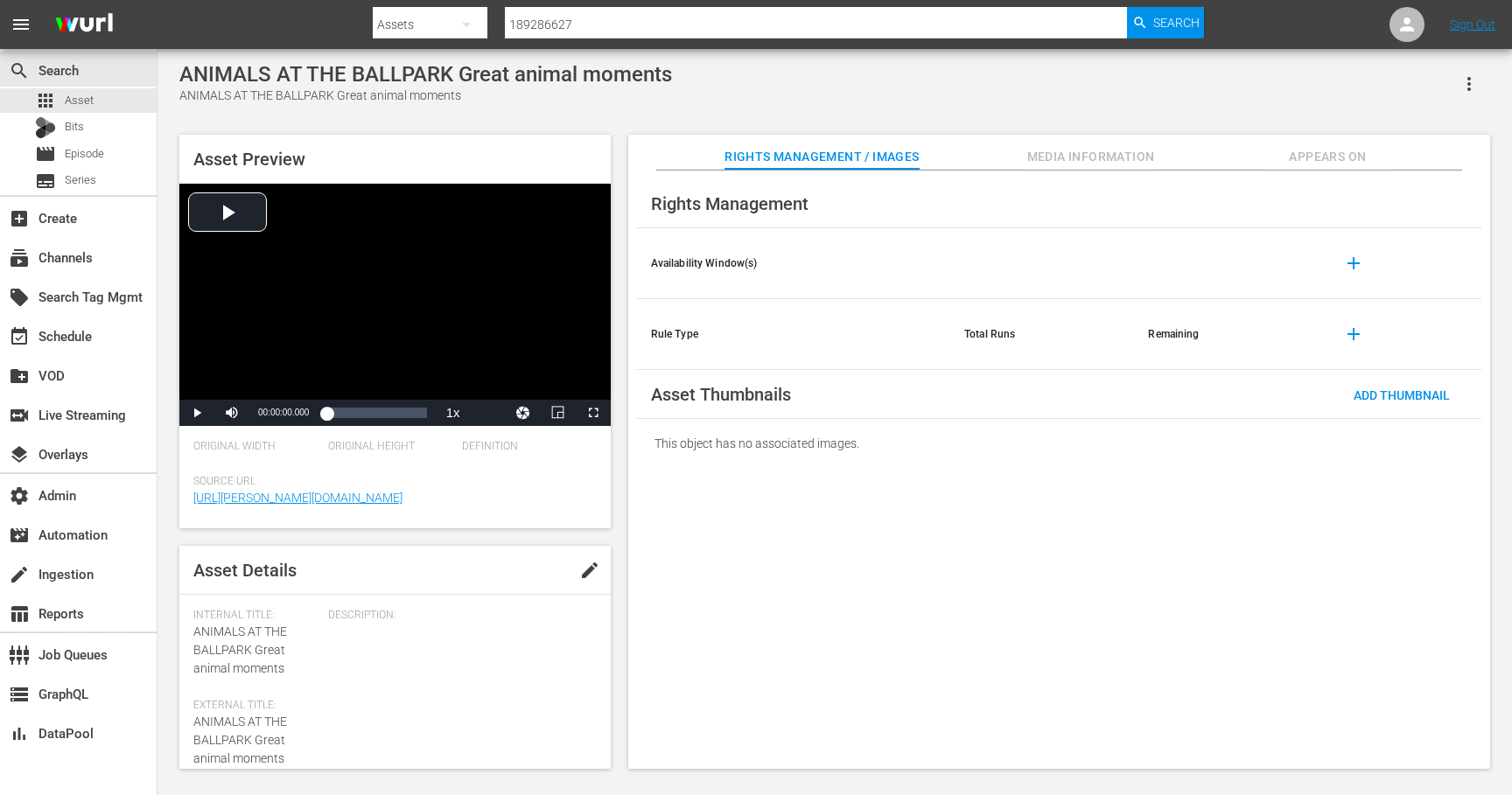
click at [1327, 157] on span "Appears On" at bounding box center [1327, 156] width 131 height 22
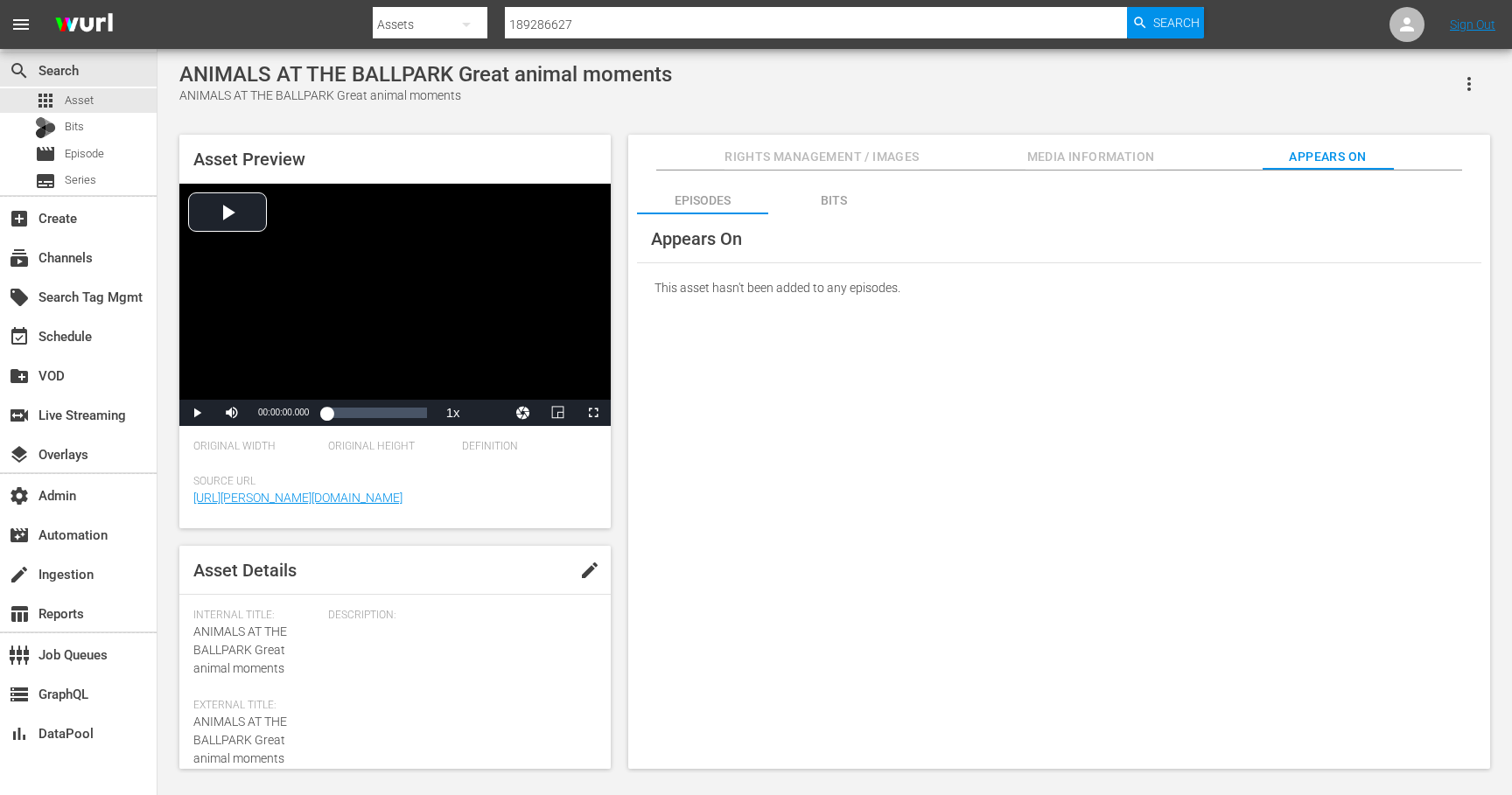
click at [848, 193] on div "Bits" at bounding box center [834, 200] width 131 height 42
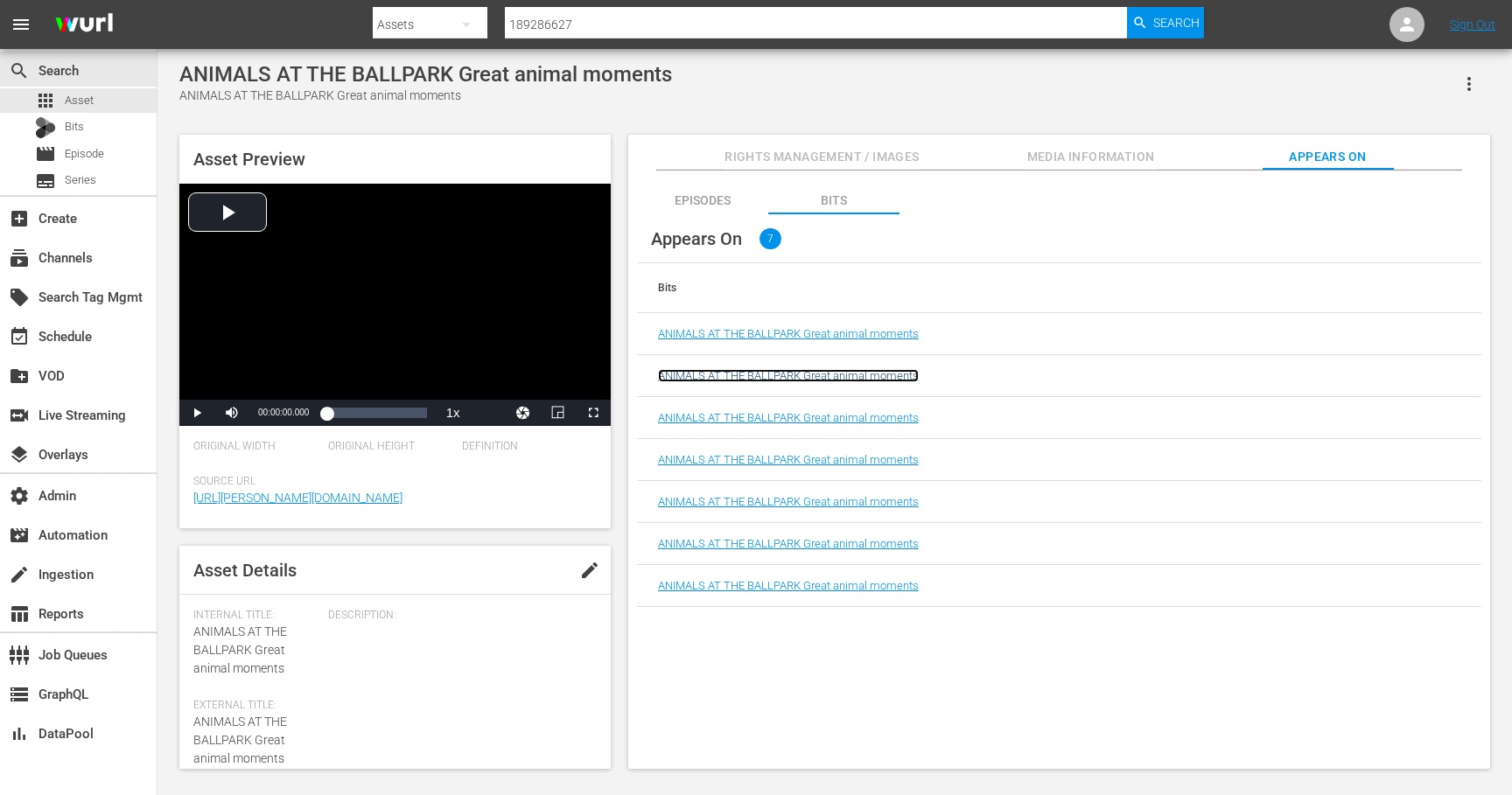
click at [813, 376] on link "ANIMALS AT THE BALLPARK Great animal moments" at bounding box center [788, 376] width 261 height 14
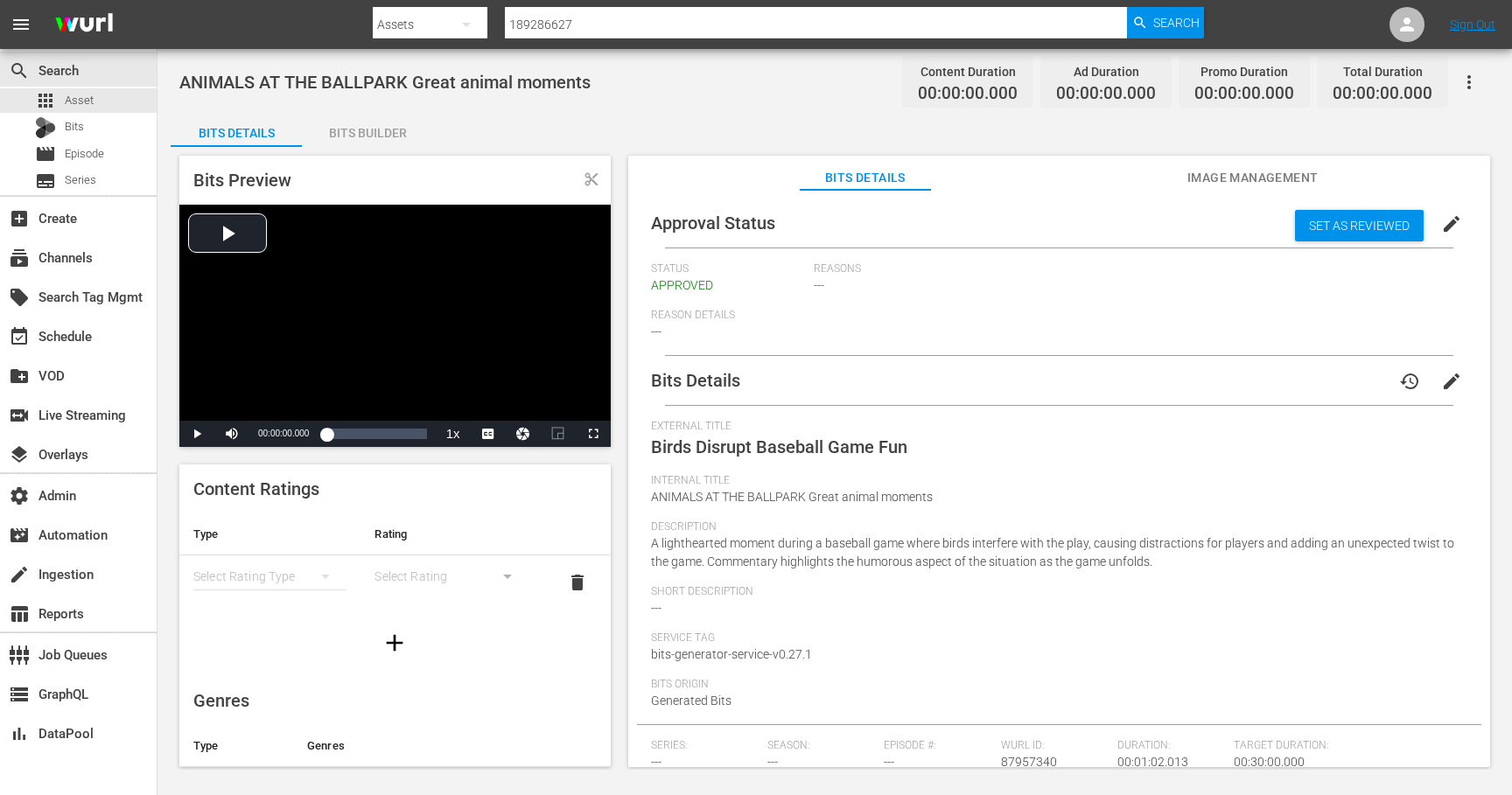
click at [1240, 169] on span "Image Management" at bounding box center [1253, 178] width 131 height 22
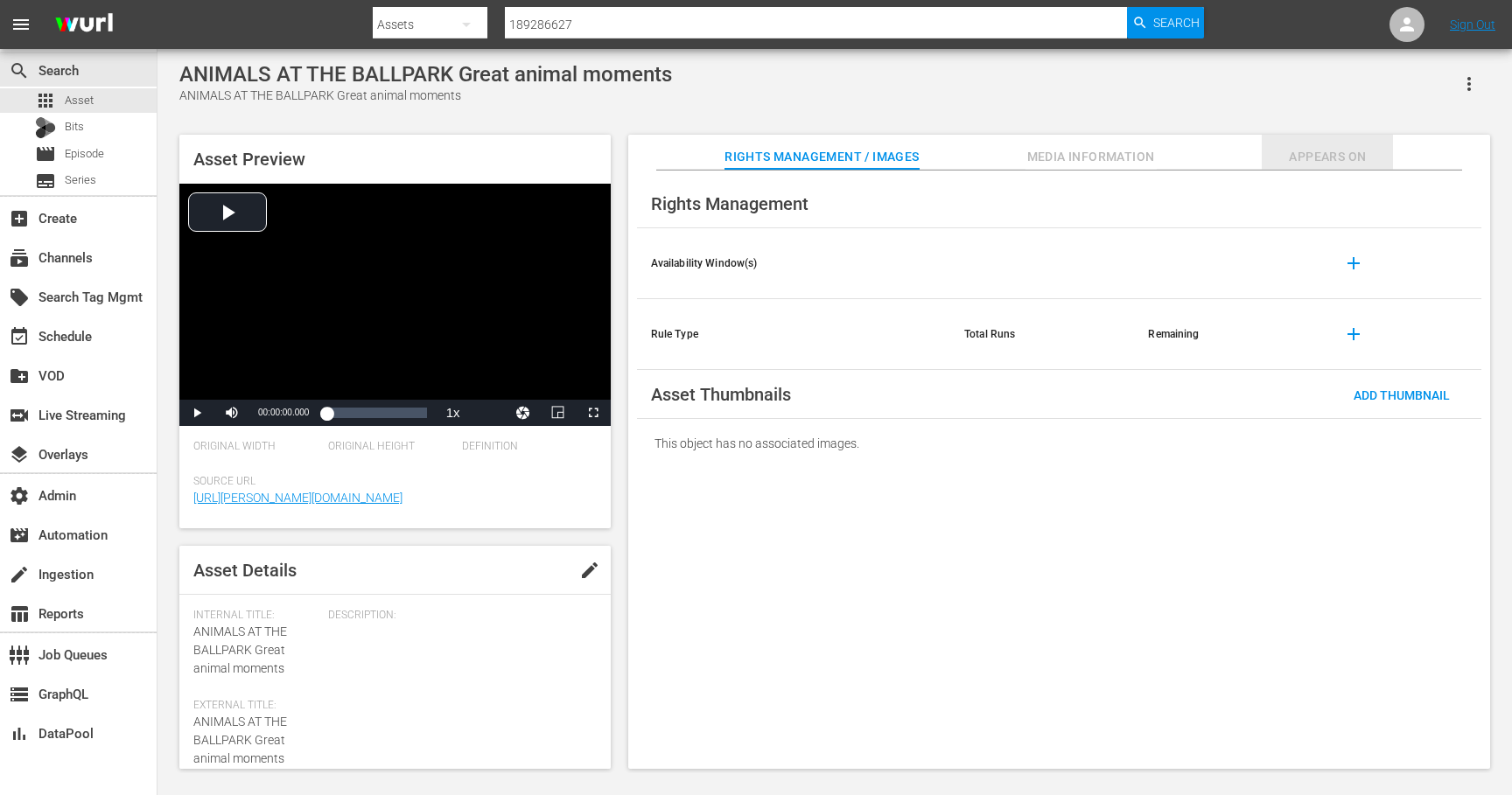
click at [1326, 155] on span "Appears On" at bounding box center [1327, 156] width 131 height 22
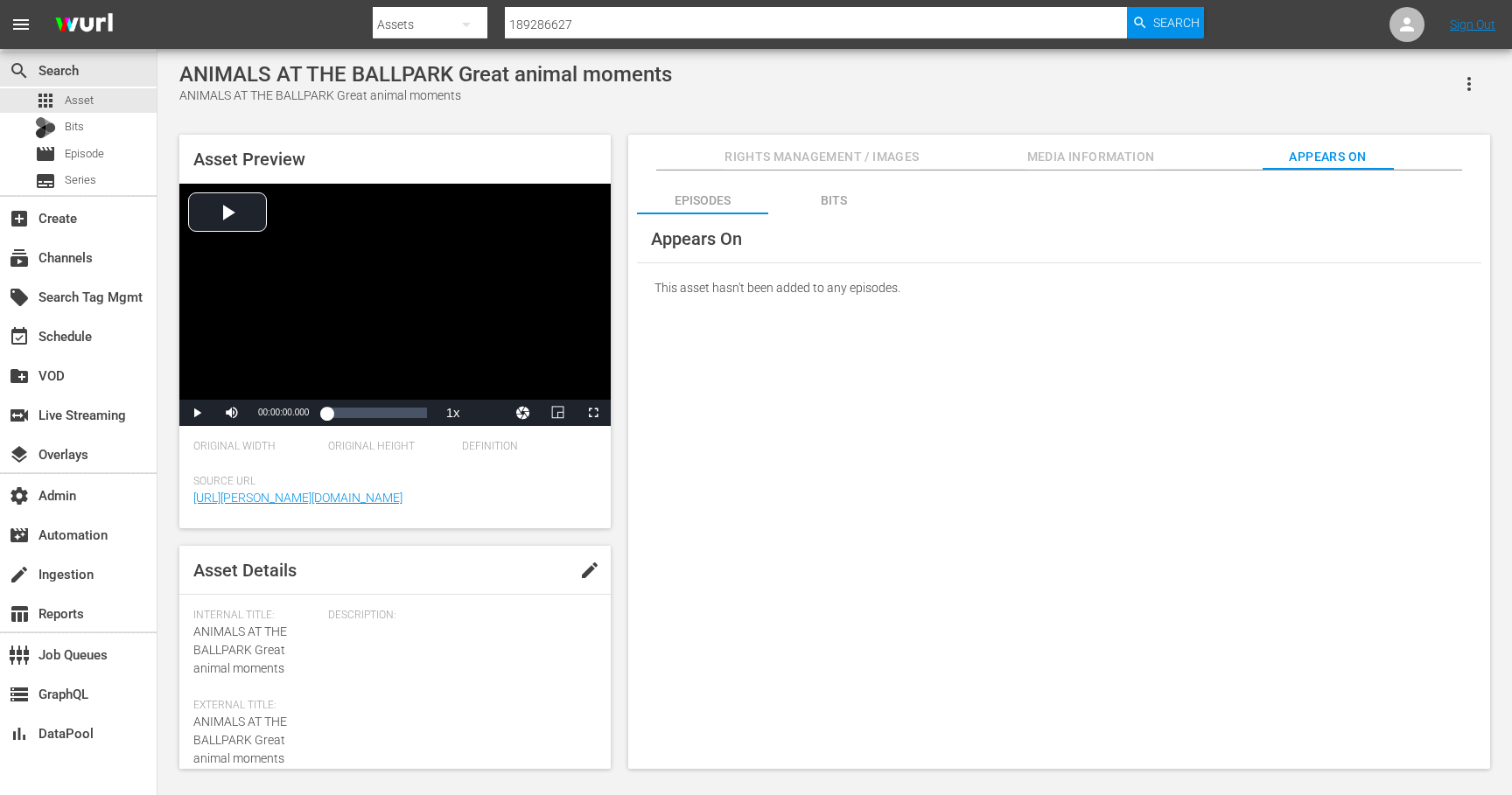
click at [833, 204] on div "Bits" at bounding box center [834, 200] width 131 height 42
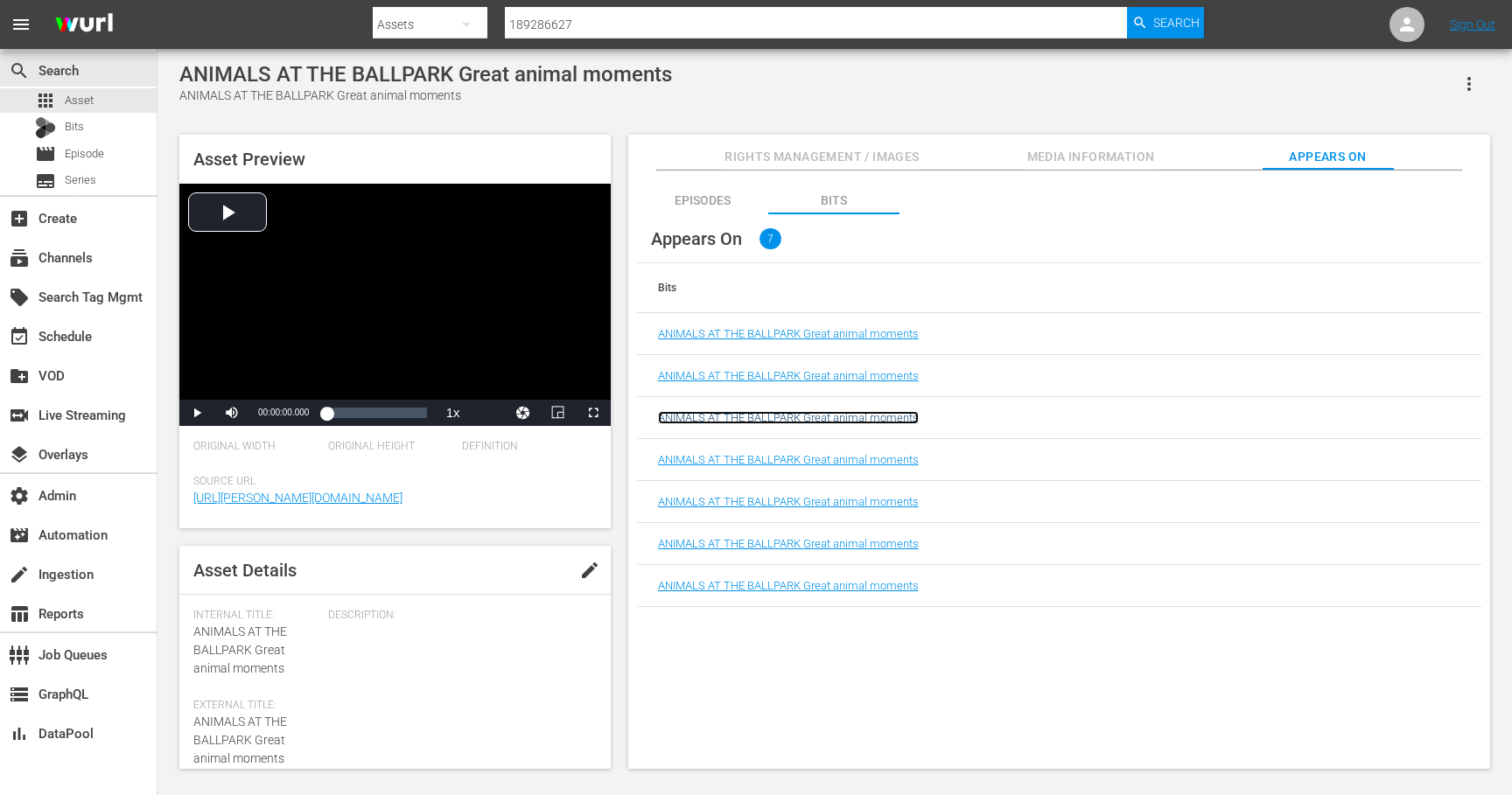
click at [825, 413] on link "ANIMALS AT THE BALLPARK Great animal moments" at bounding box center [788, 418] width 261 height 14
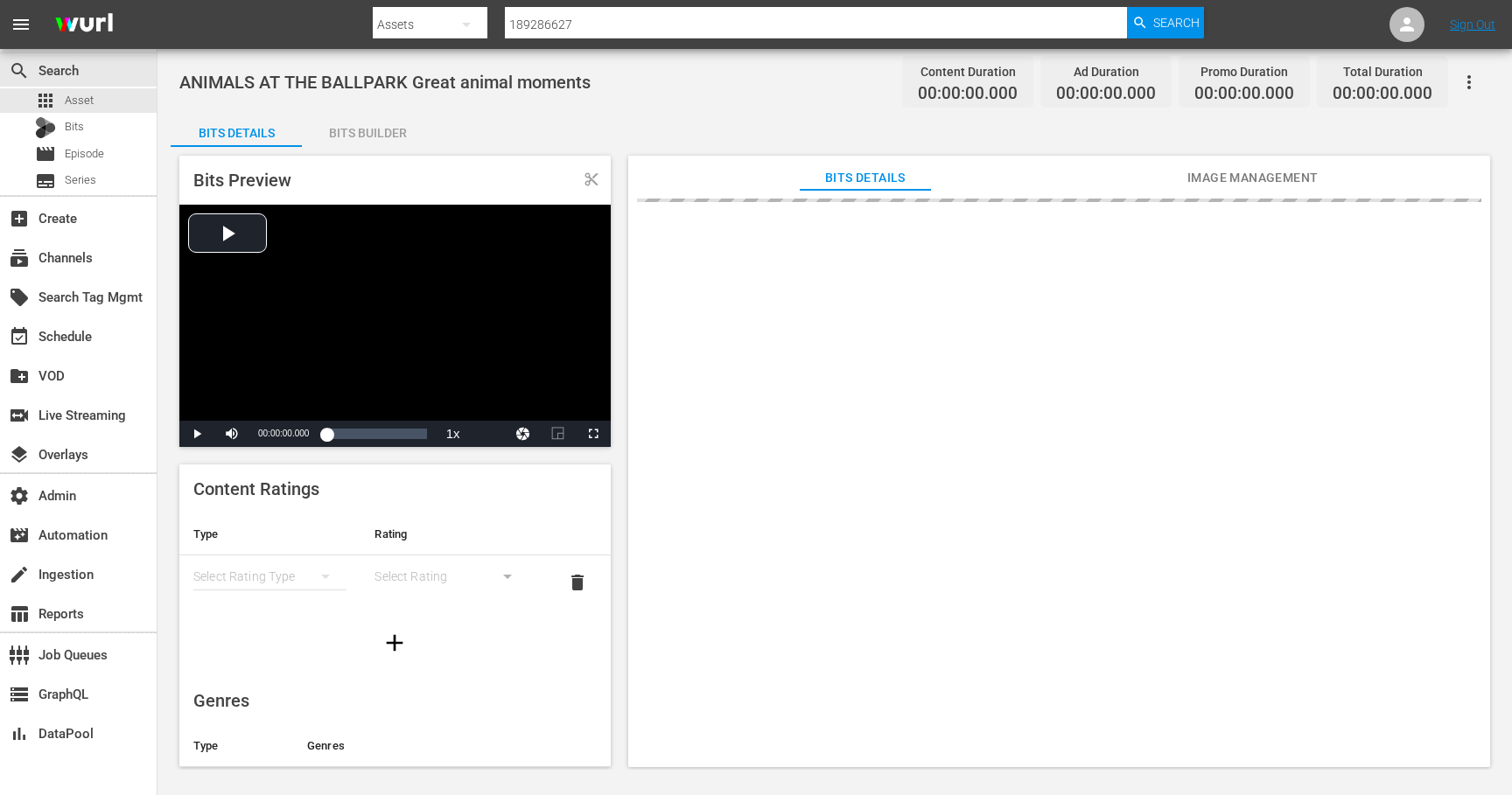
click at [1239, 182] on span "Image Management" at bounding box center [1253, 178] width 131 height 22
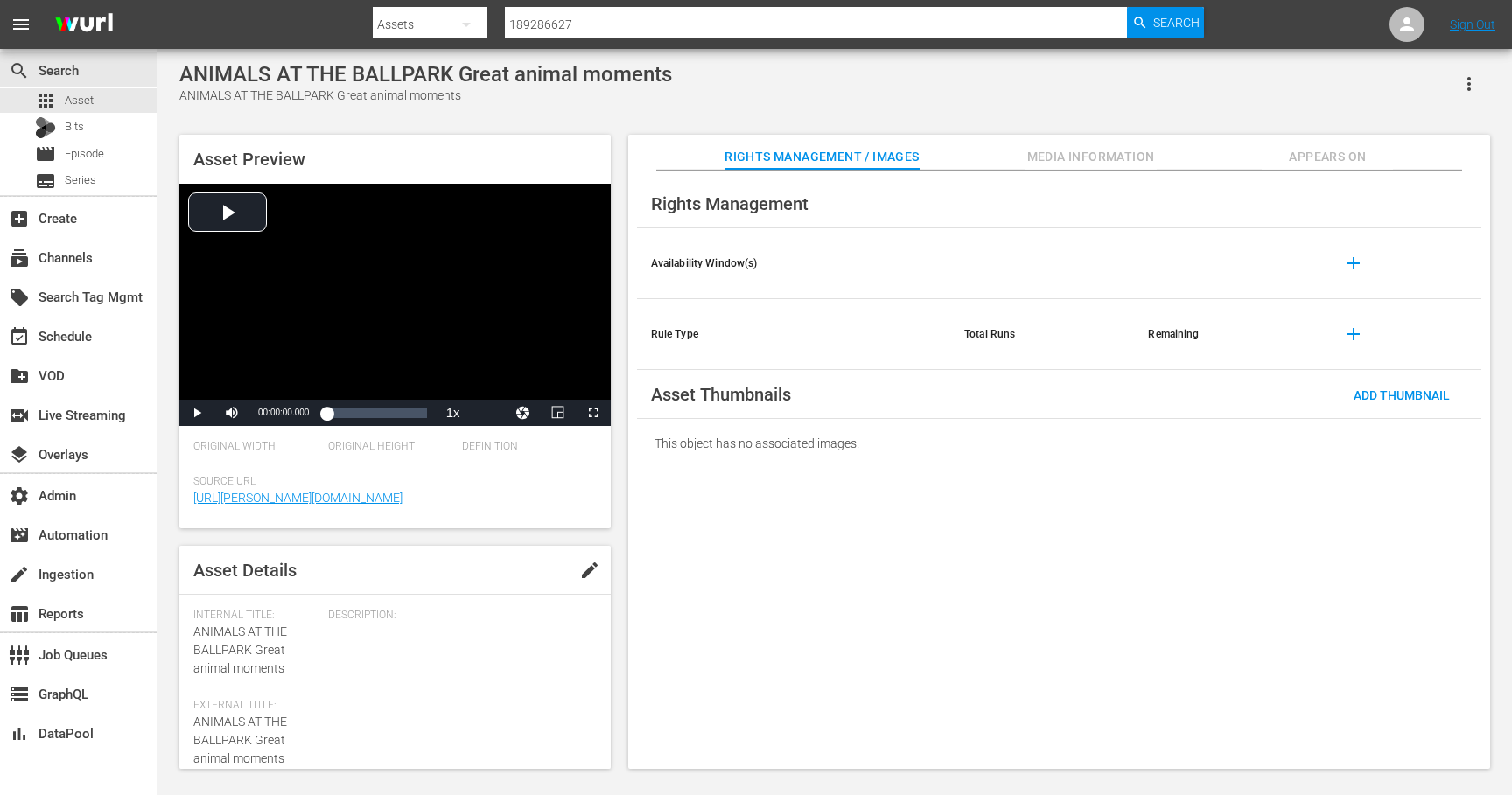
click at [1316, 154] on span "Appears On" at bounding box center [1327, 156] width 131 height 22
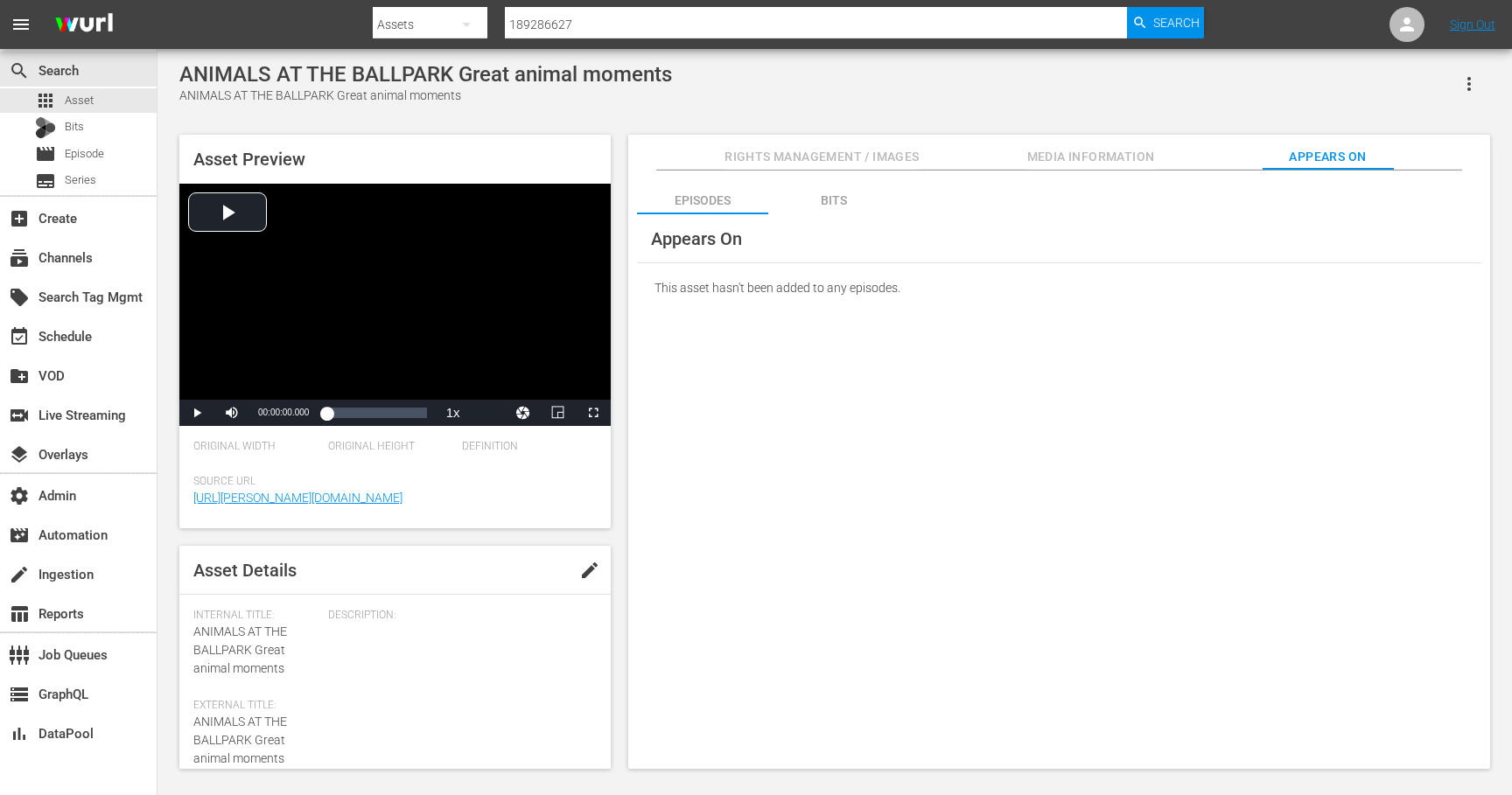
click at [840, 194] on div "Bits" at bounding box center [834, 200] width 131 height 42
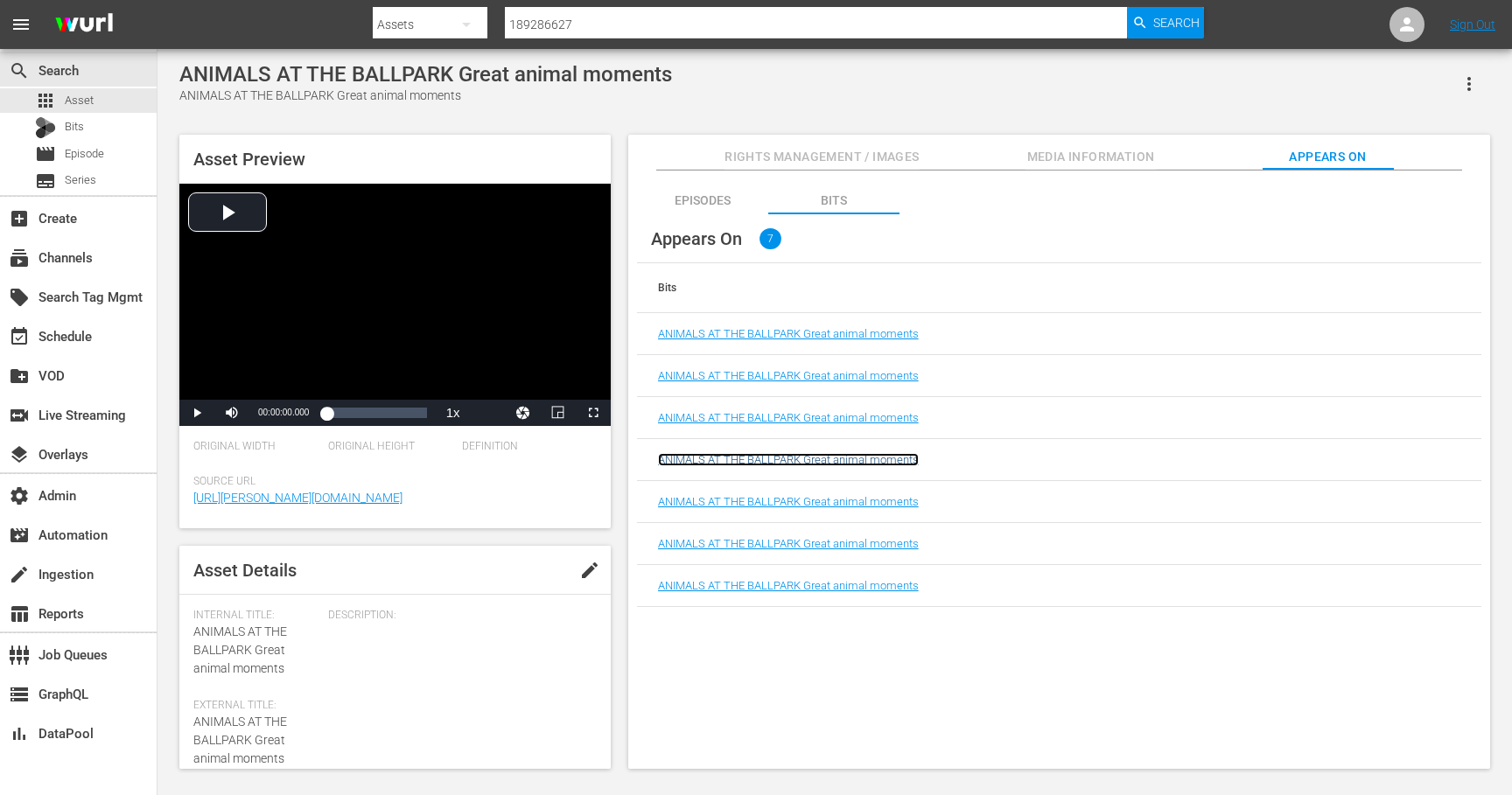
click at [842, 460] on link "ANIMALS AT THE BALLPARK Great animal moments" at bounding box center [788, 460] width 261 height 14
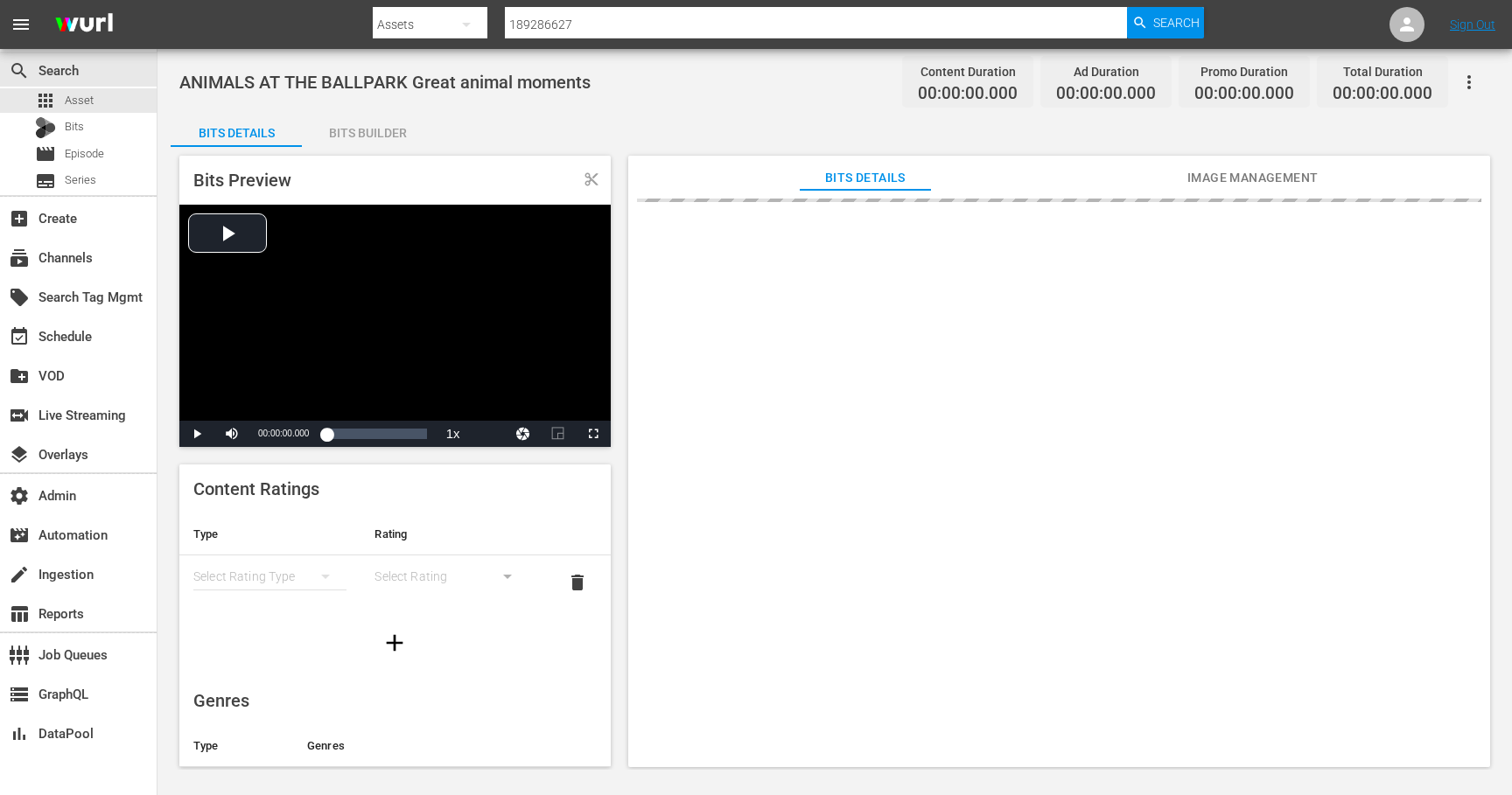
click at [1230, 169] on span "Image Management" at bounding box center [1253, 178] width 131 height 22
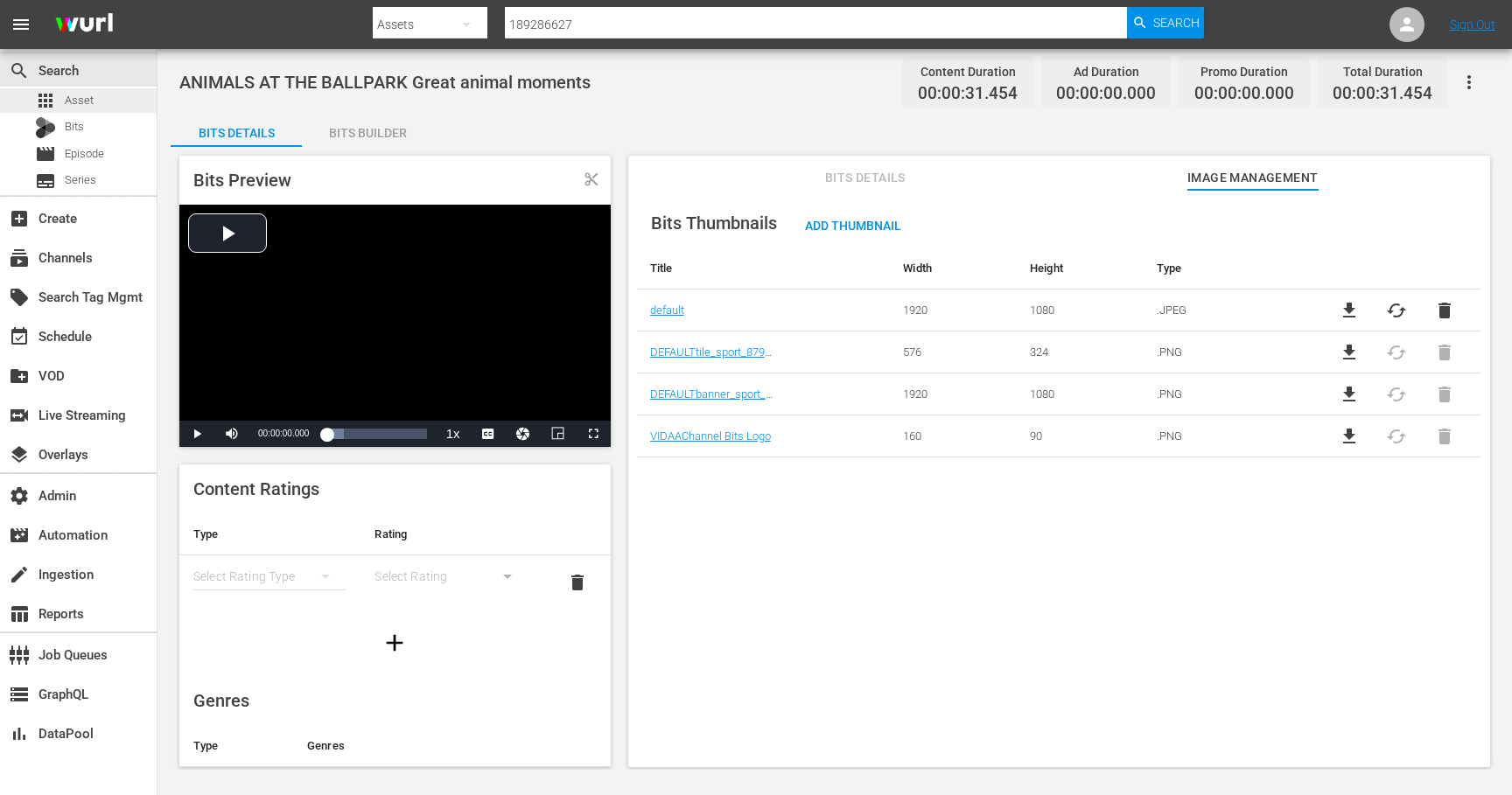
click at [81, 97] on span "Asset" at bounding box center [79, 100] width 29 height 17
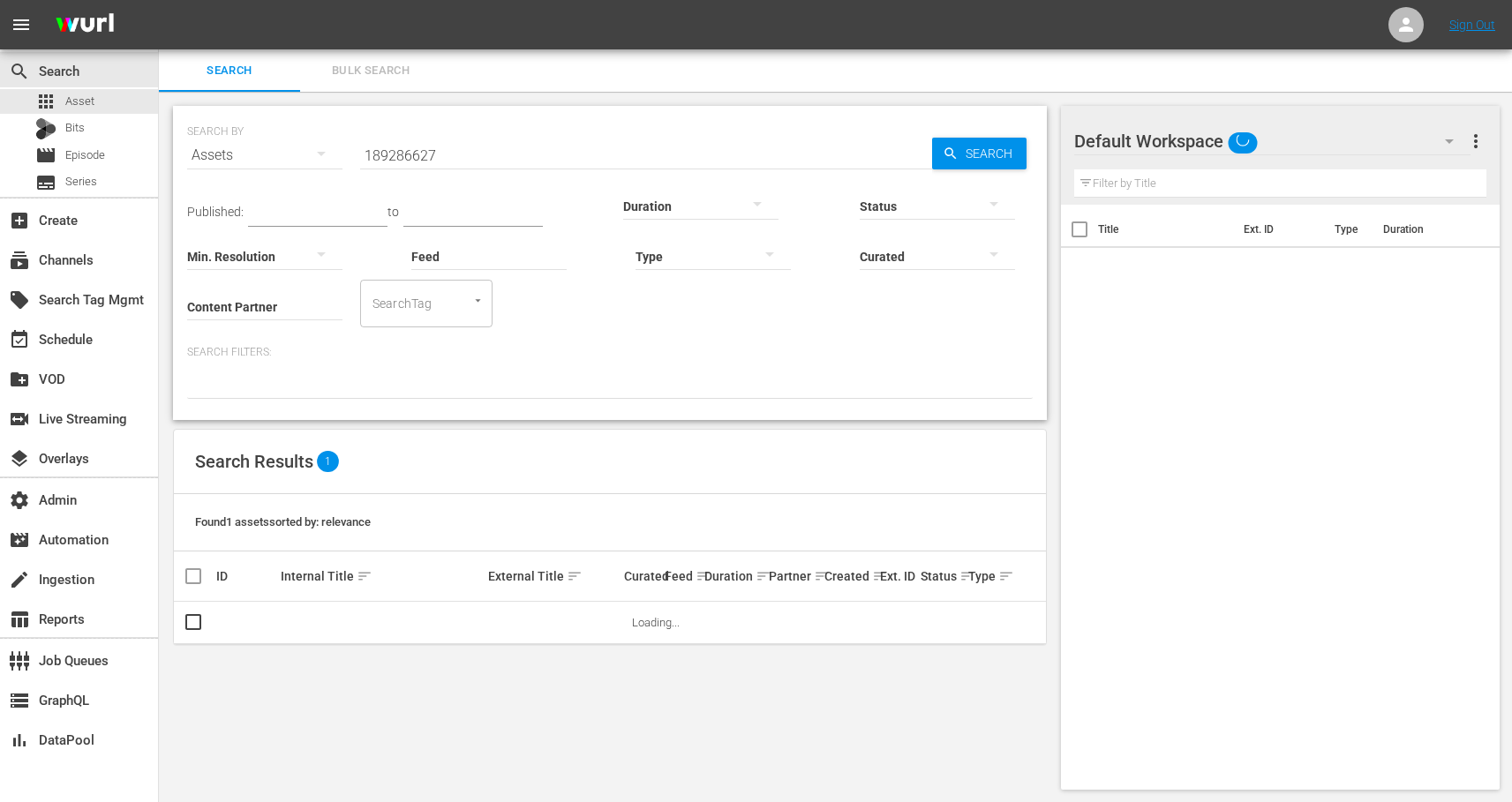
click at [425, 160] on input "189286627" at bounding box center [646, 155] width 572 height 42
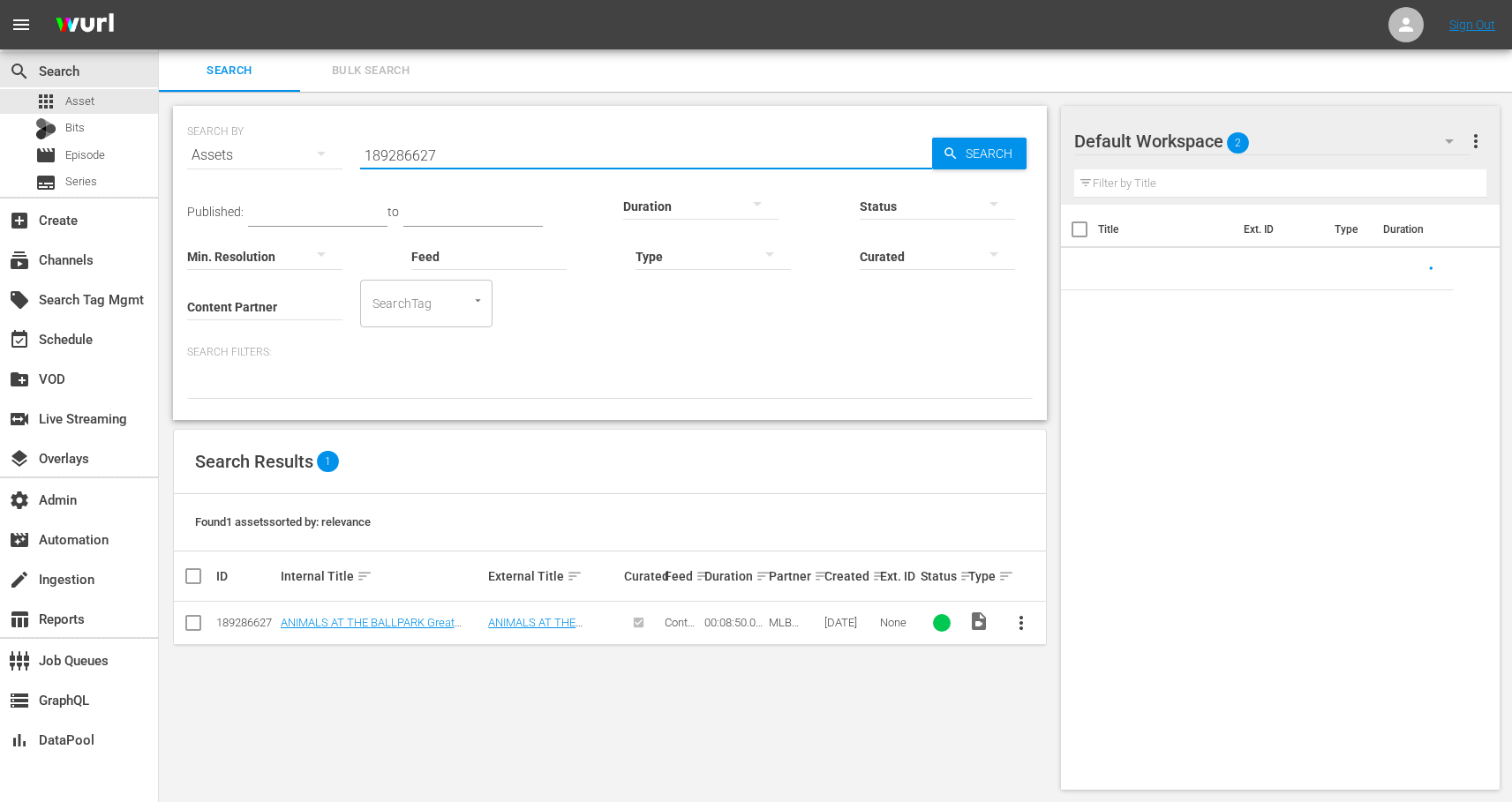
click at [425, 160] on input "189286627" at bounding box center [646, 155] width 572 height 42
paste input "0509489"
type input "180509489"
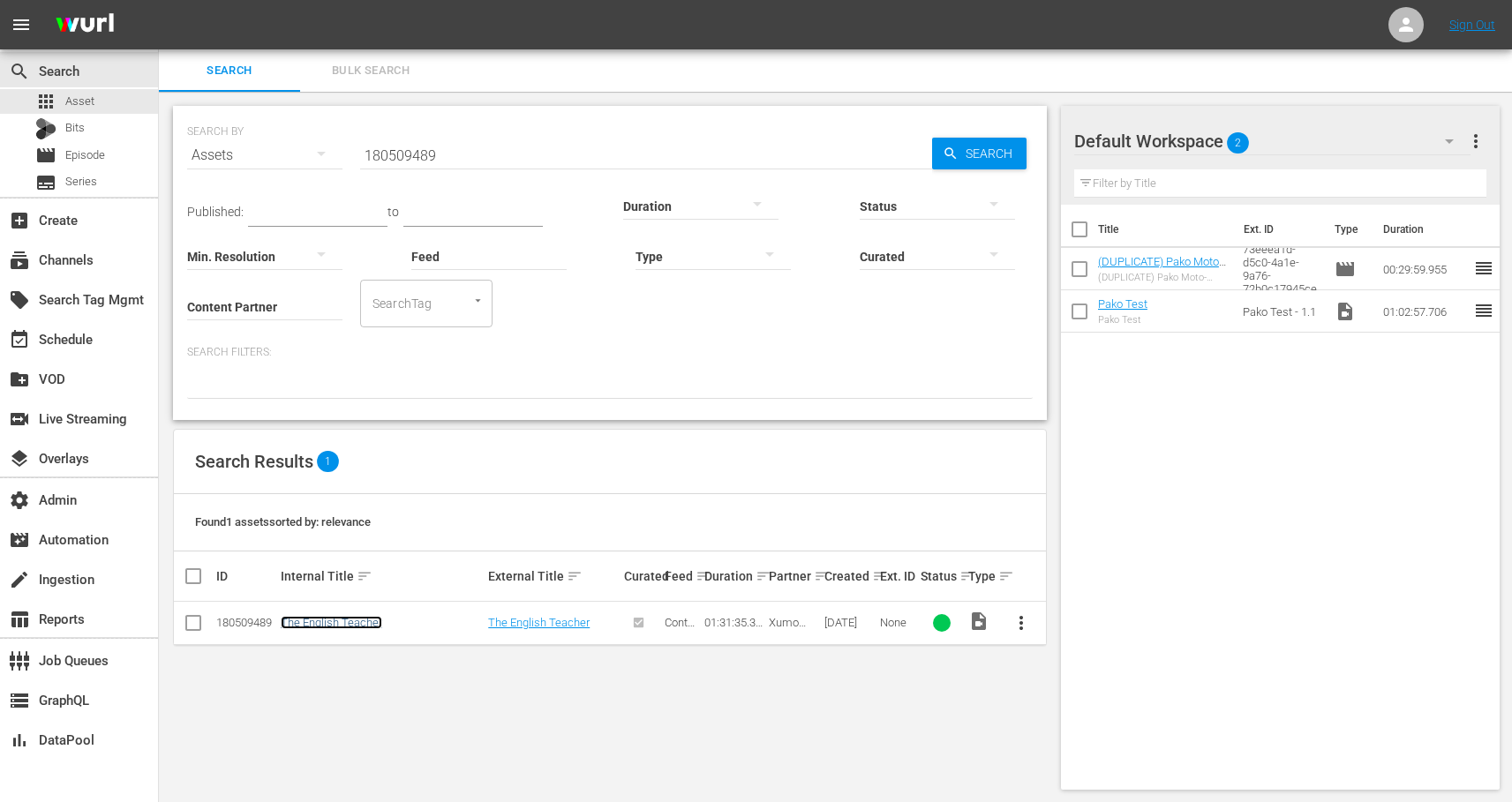
click at [358, 621] on link "The English Teacher" at bounding box center [331, 623] width 101 height 14
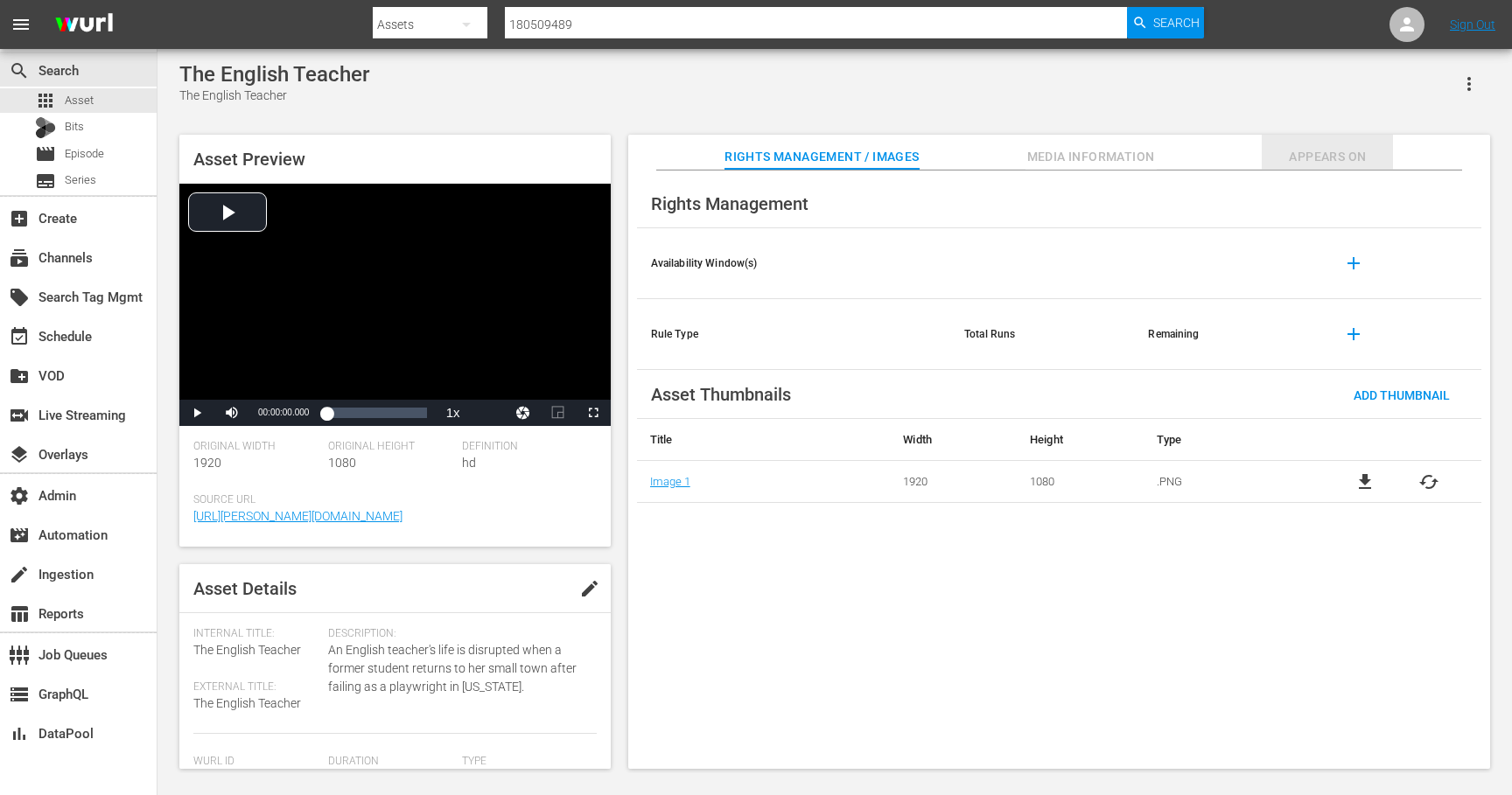
click at [1306, 160] on span "Appears On" at bounding box center [1327, 156] width 131 height 22
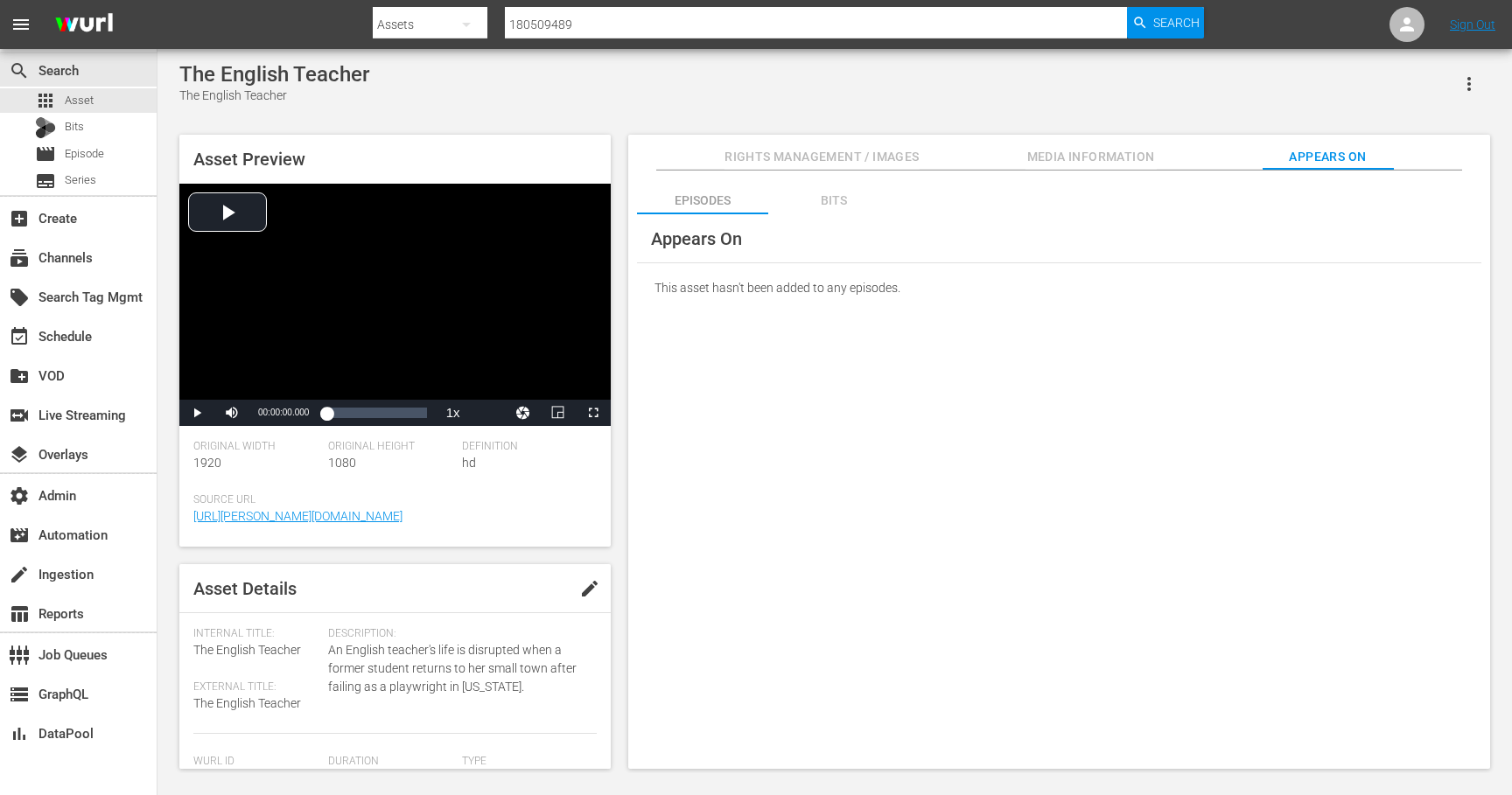
click at [815, 205] on div "Bits" at bounding box center [834, 200] width 131 height 42
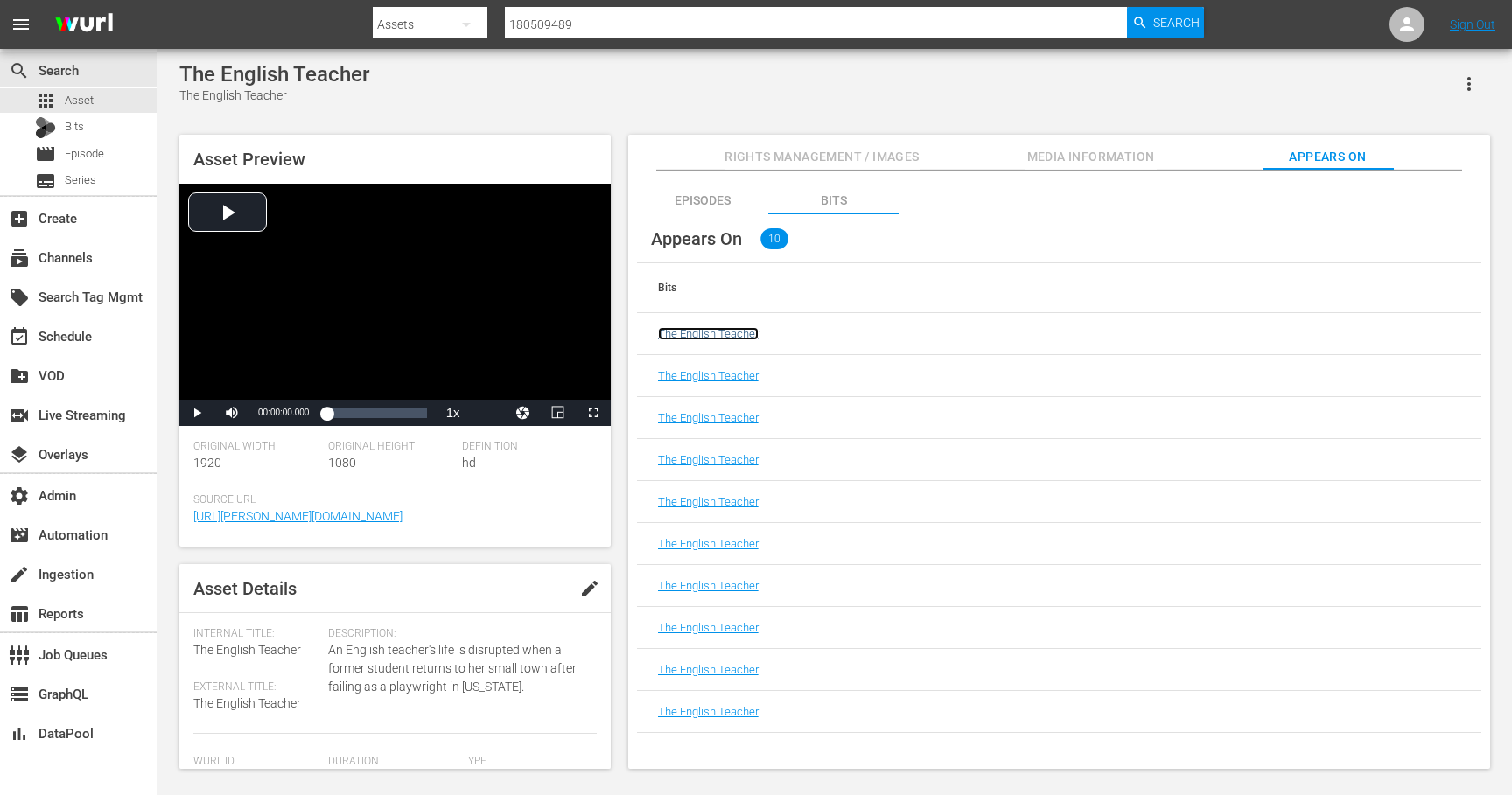
click at [714, 334] on link "The English Teacher" at bounding box center [708, 334] width 100 height 14
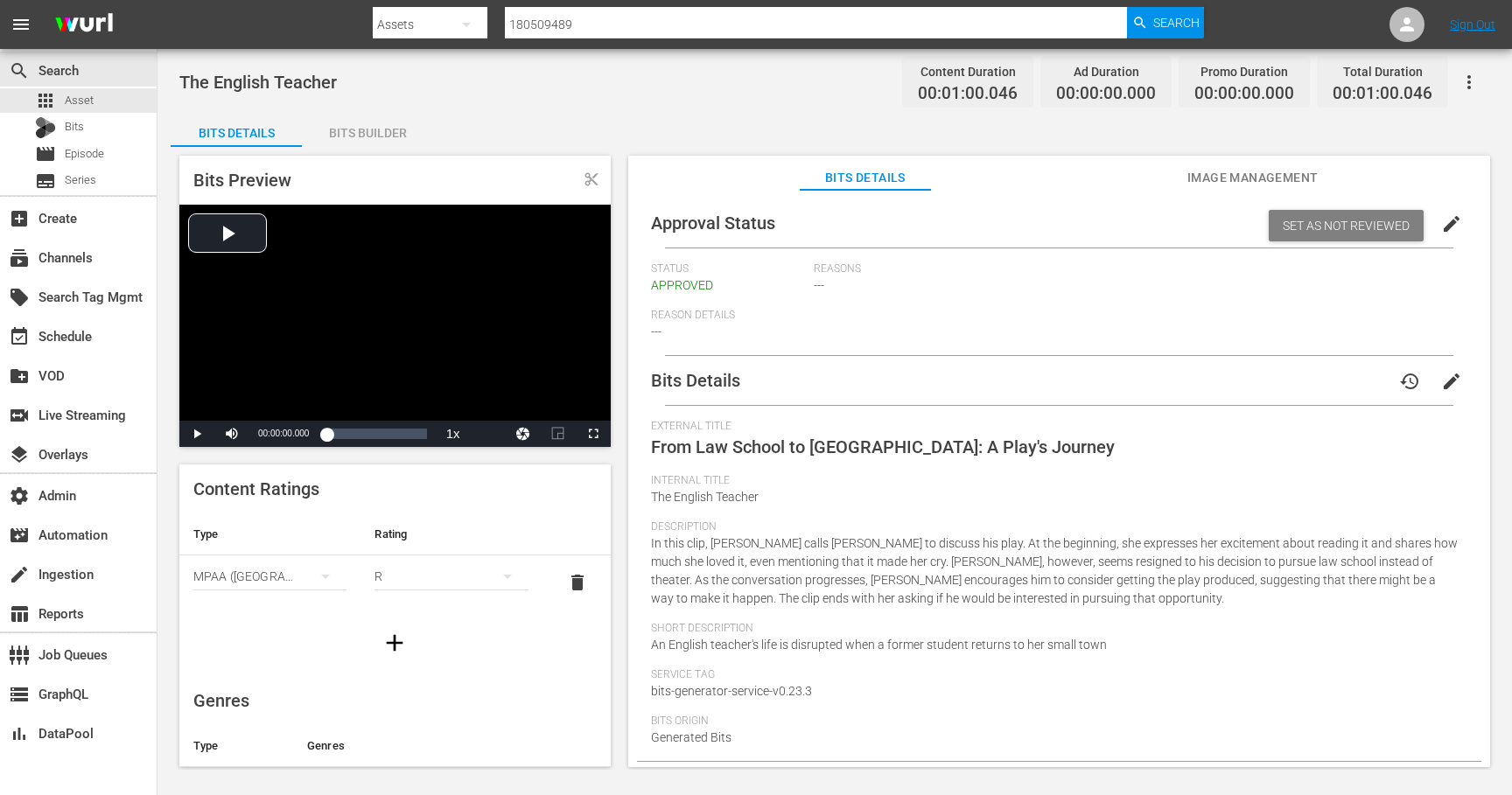
click at [1241, 180] on span "Image Management" at bounding box center [1253, 178] width 131 height 22
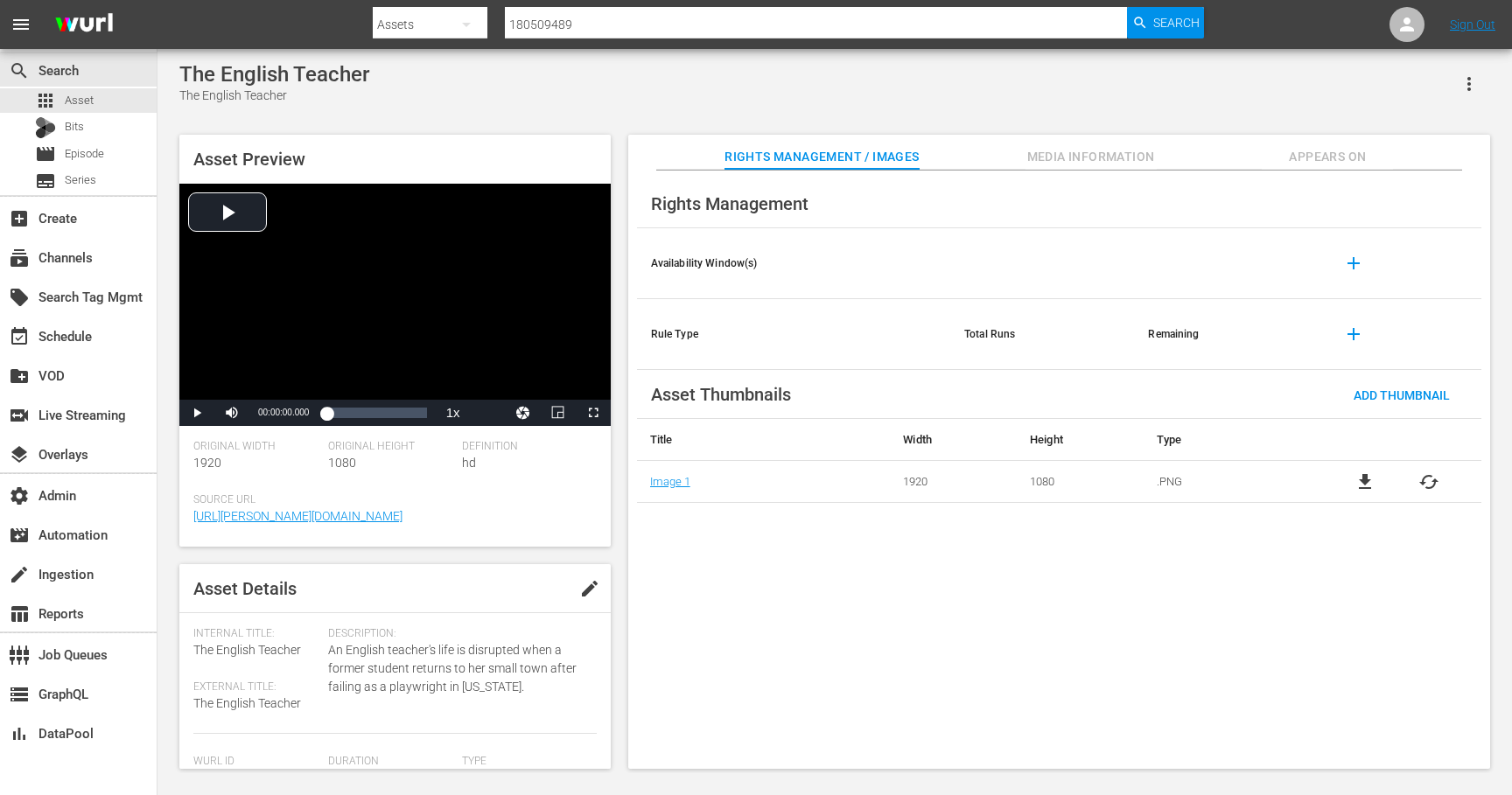
click at [1320, 154] on span "Appears On" at bounding box center [1327, 156] width 131 height 22
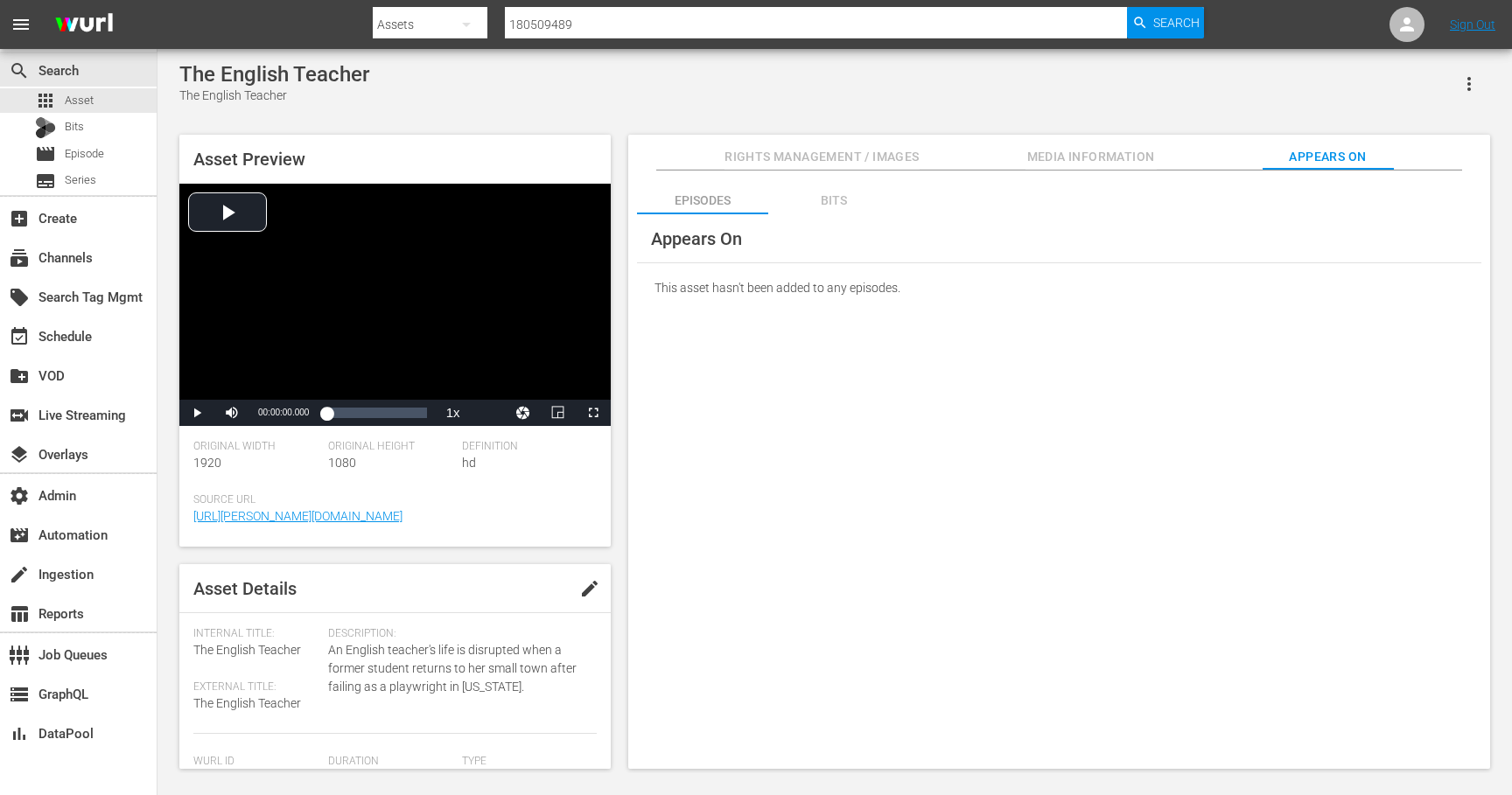
click at [839, 201] on div "Bits" at bounding box center [834, 200] width 131 height 42
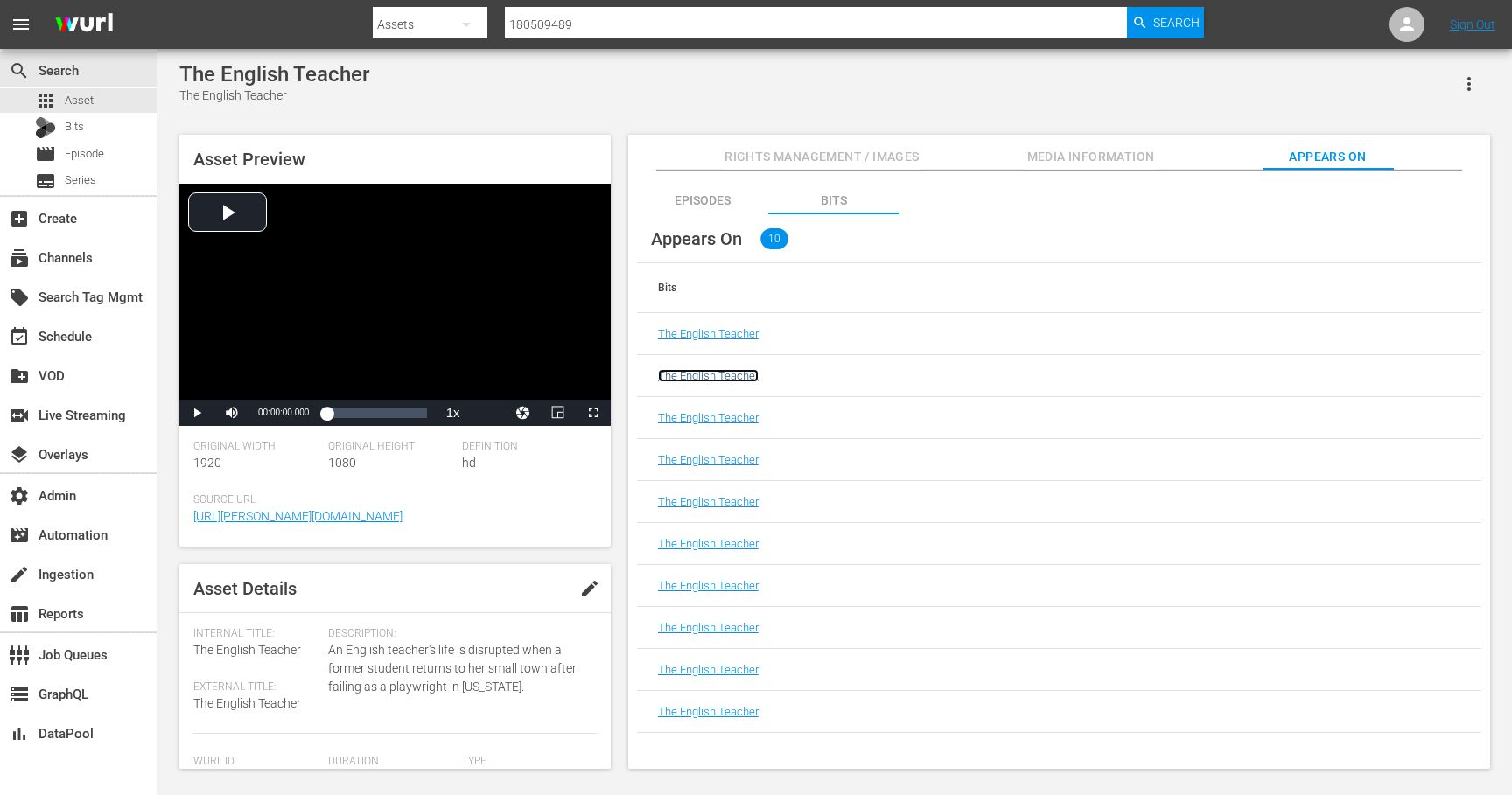
click at [735, 382] on link "The English Teacher" at bounding box center [708, 376] width 100 height 14
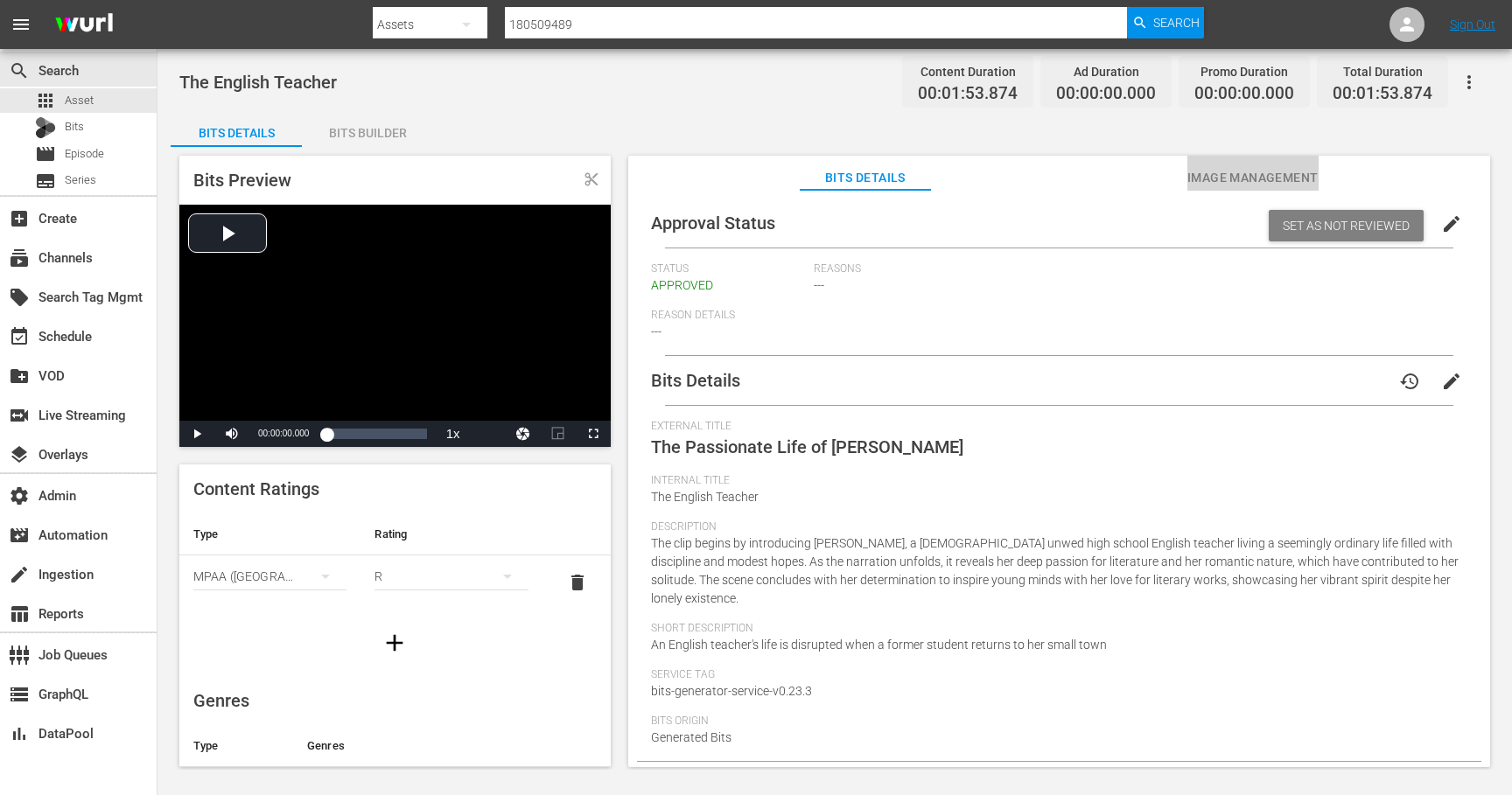
click at [1244, 174] on span "Image Management" at bounding box center [1253, 178] width 131 height 22
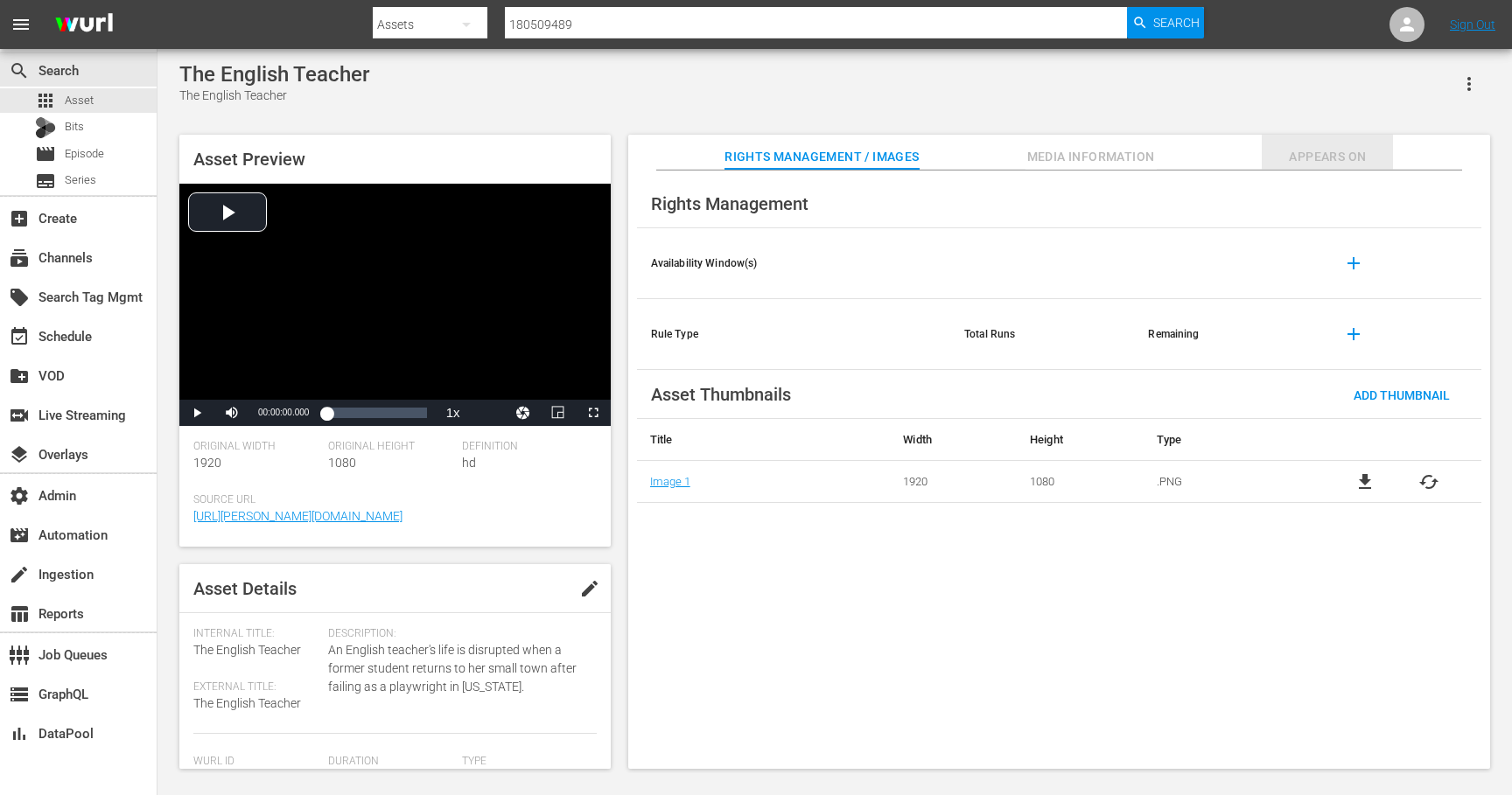
click at [1344, 164] on span "Appears On" at bounding box center [1327, 156] width 131 height 22
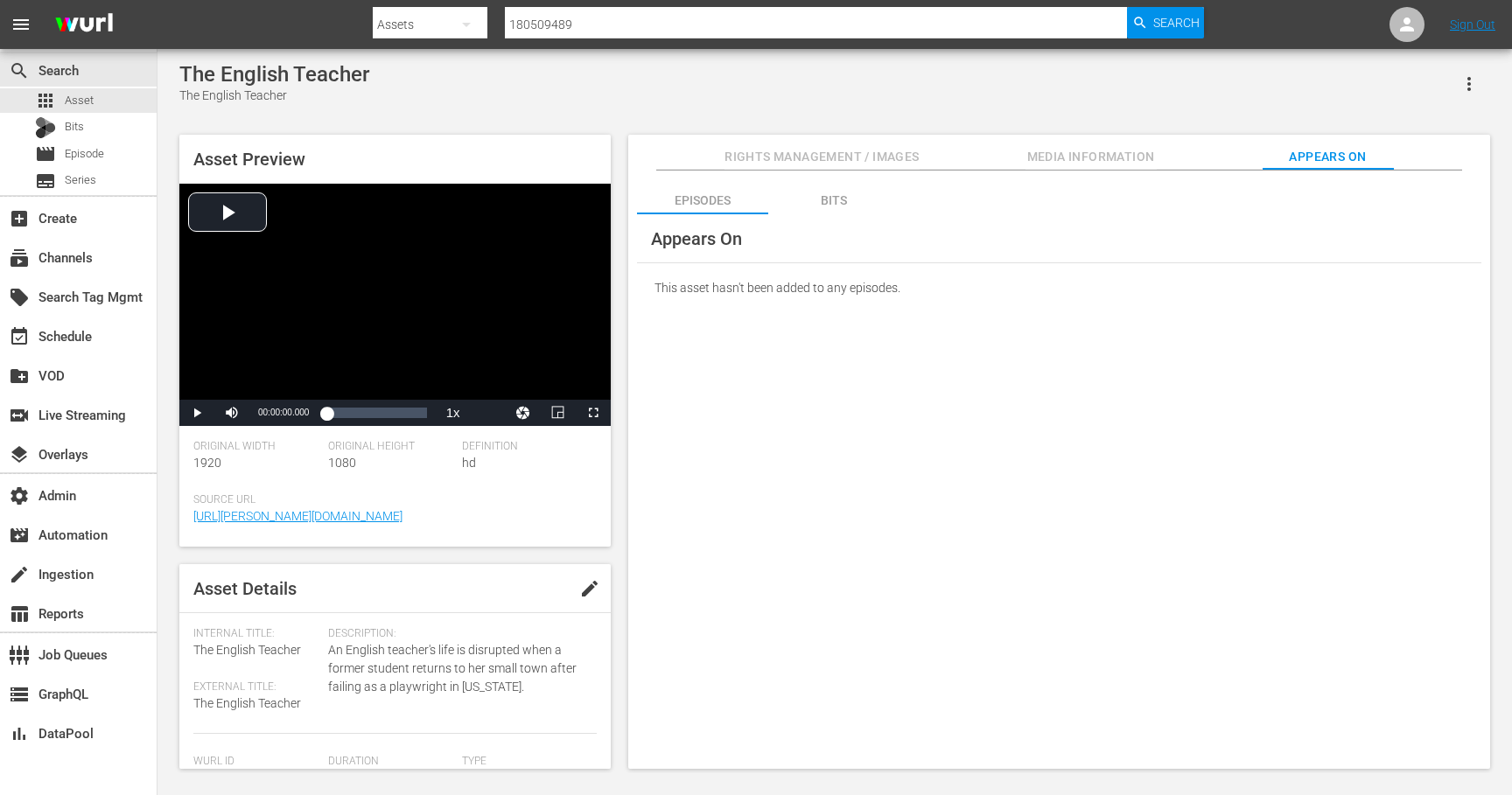
click at [836, 199] on div "Bits" at bounding box center [834, 200] width 131 height 42
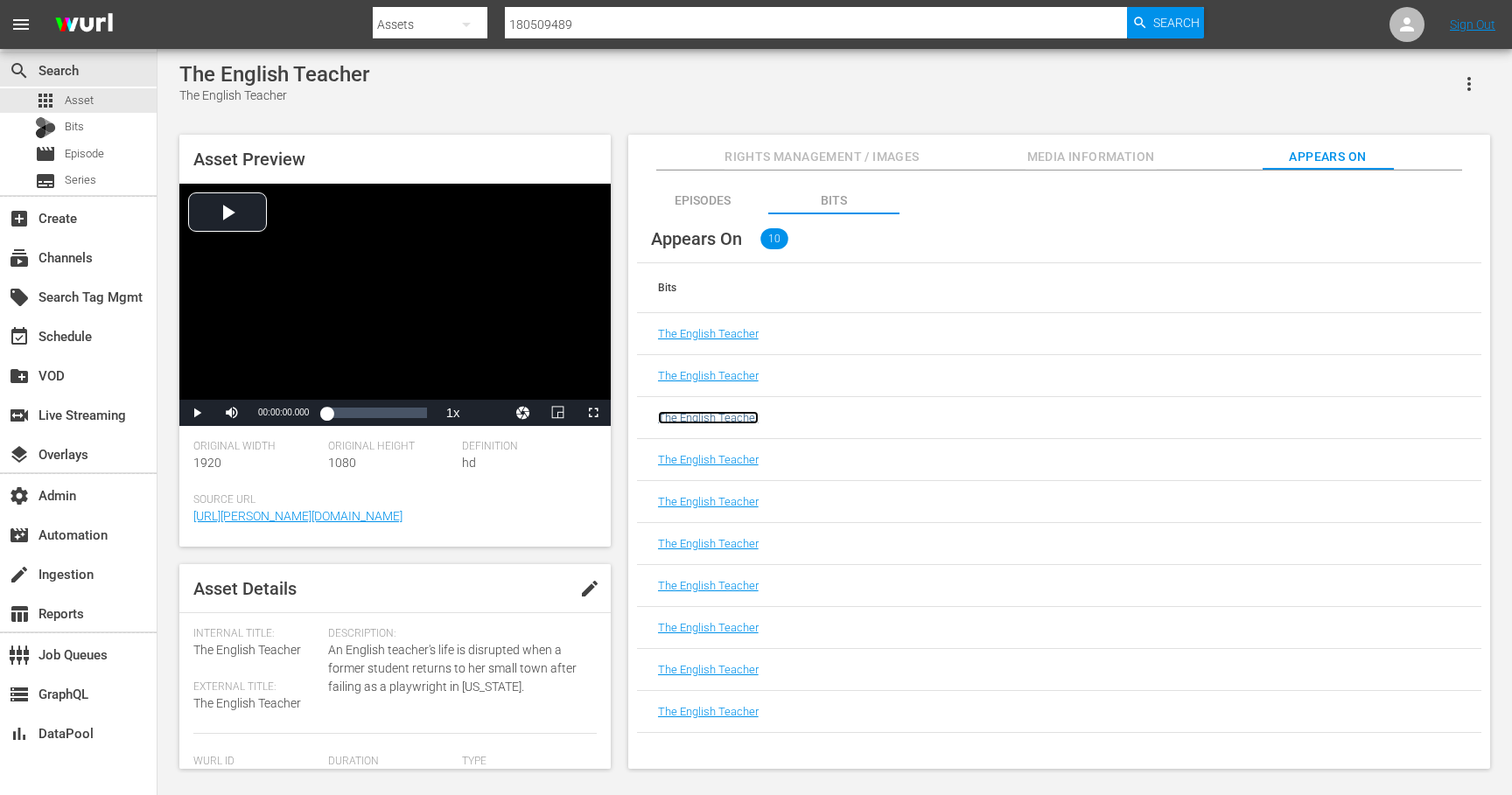
click at [739, 415] on link "The English Teacher" at bounding box center [708, 418] width 100 height 14
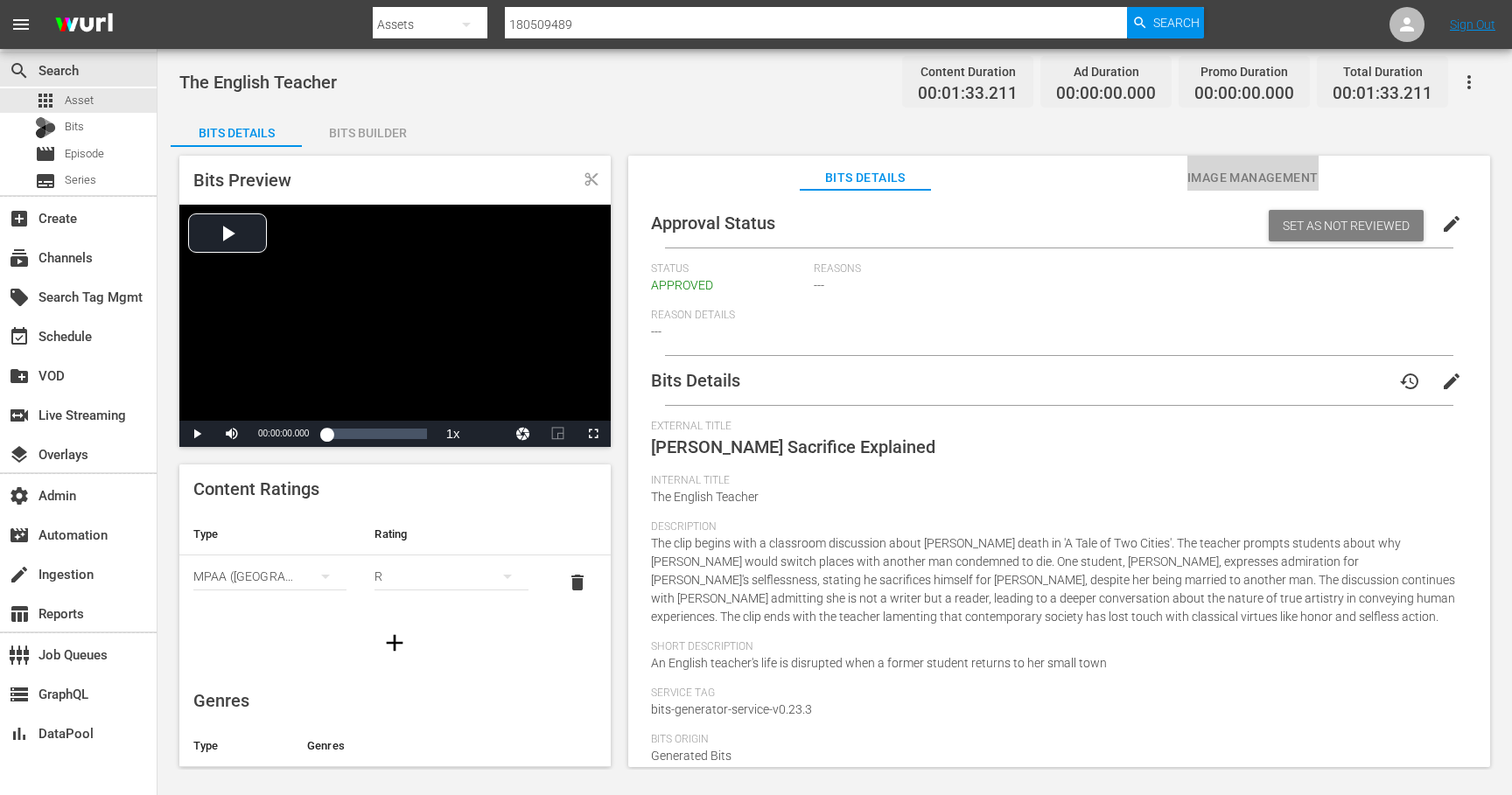
click at [1301, 183] on span "Image Management" at bounding box center [1253, 178] width 131 height 22
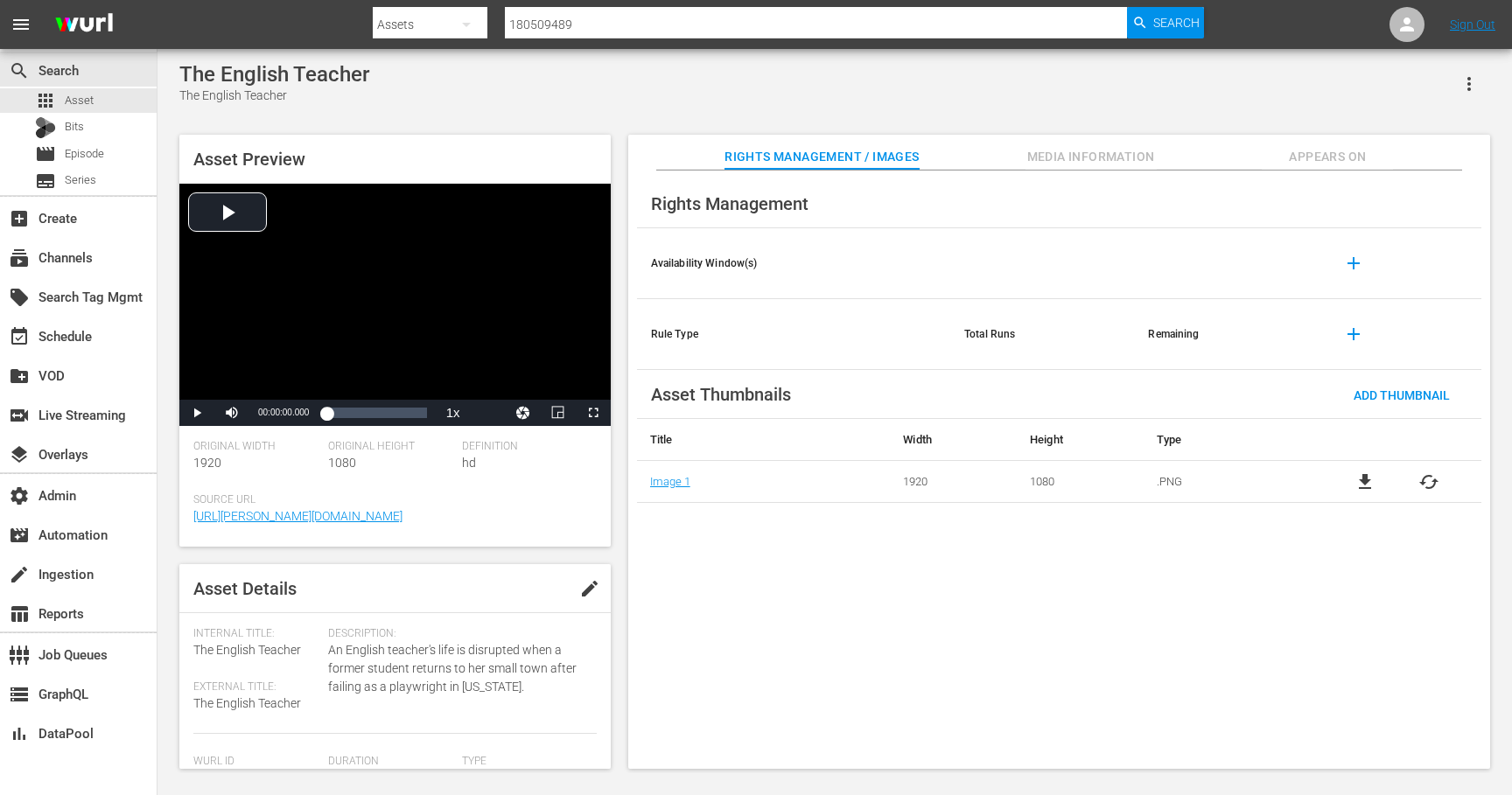
click at [1298, 156] on span "Appears On" at bounding box center [1327, 156] width 131 height 22
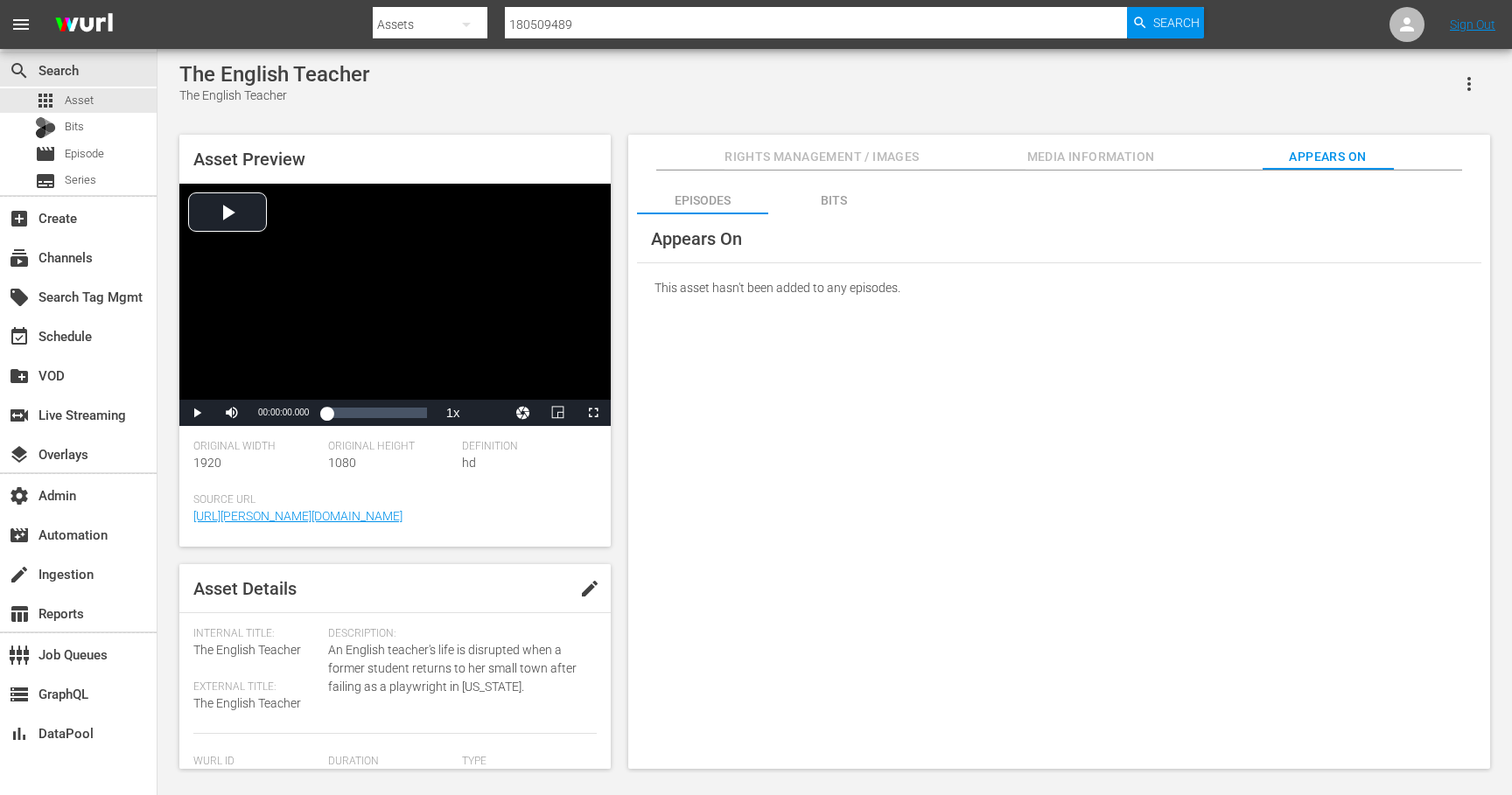
click at [839, 210] on div "Bits" at bounding box center [834, 200] width 131 height 42
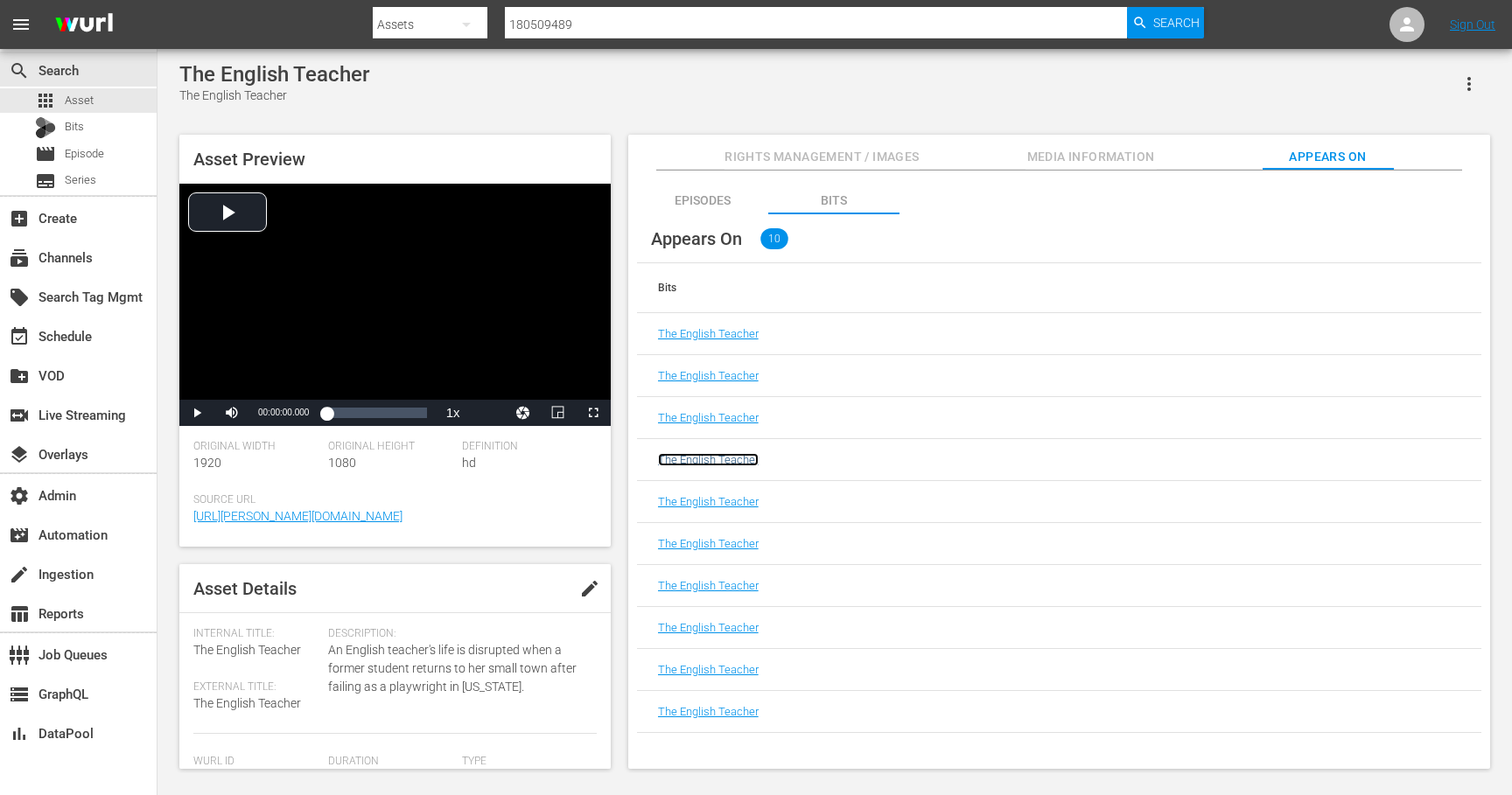
click at [744, 459] on link "The English Teacher" at bounding box center [708, 460] width 100 height 14
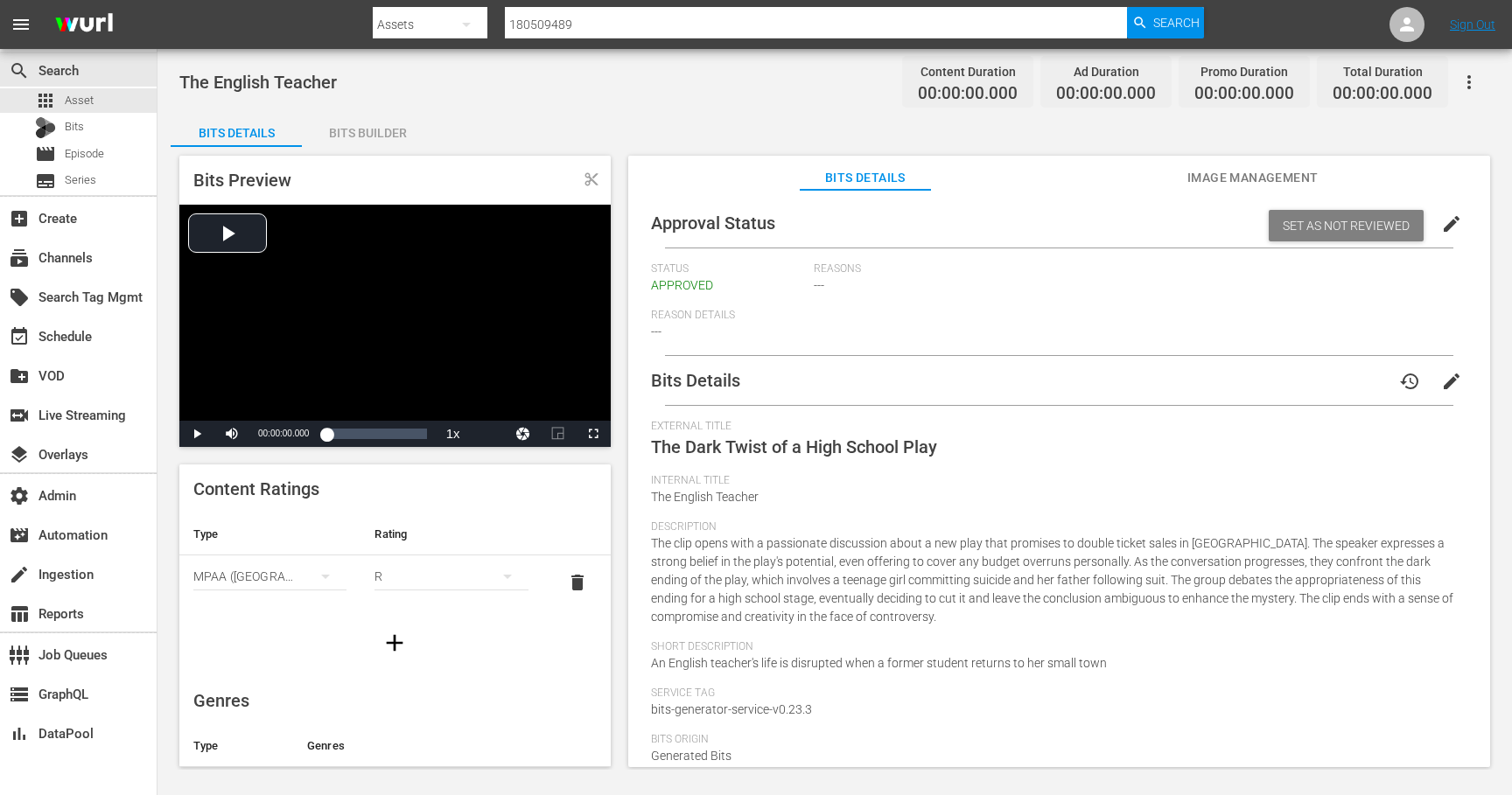
click at [1296, 186] on span "Image Management" at bounding box center [1253, 178] width 131 height 22
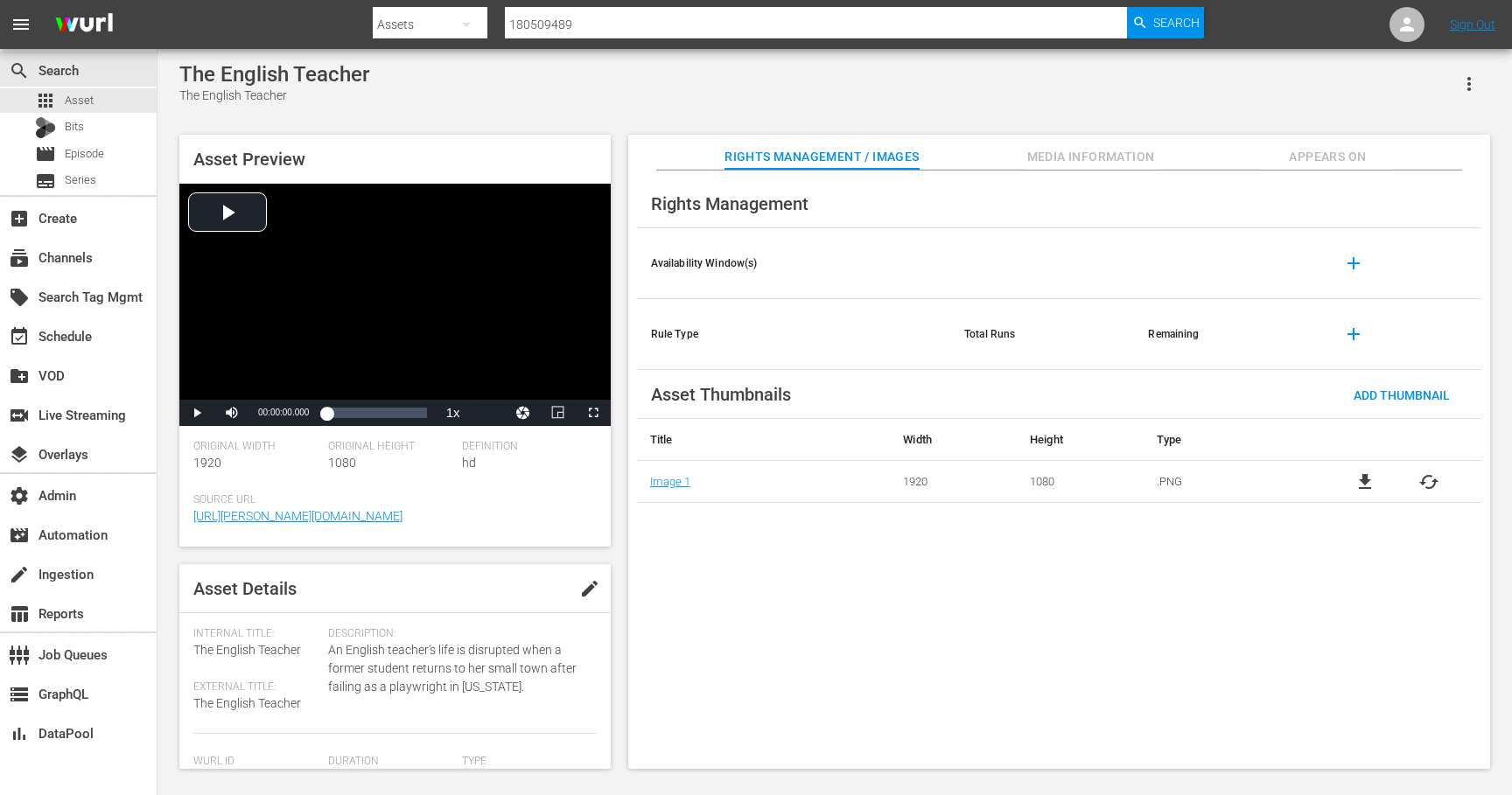
click at [1327, 161] on span "Appears On" at bounding box center [1327, 156] width 131 height 22
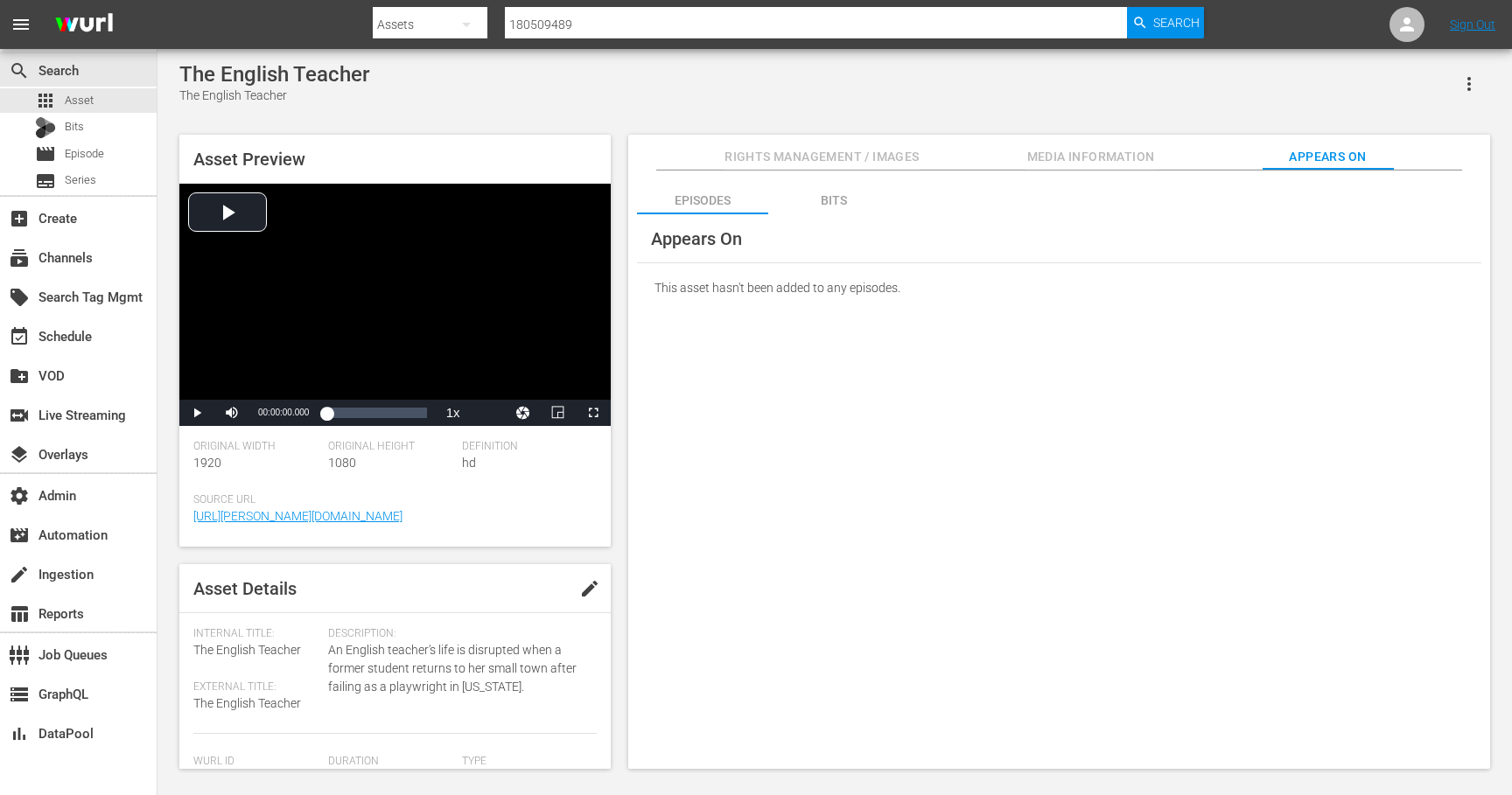
click at [836, 199] on div "Bits" at bounding box center [834, 200] width 131 height 42
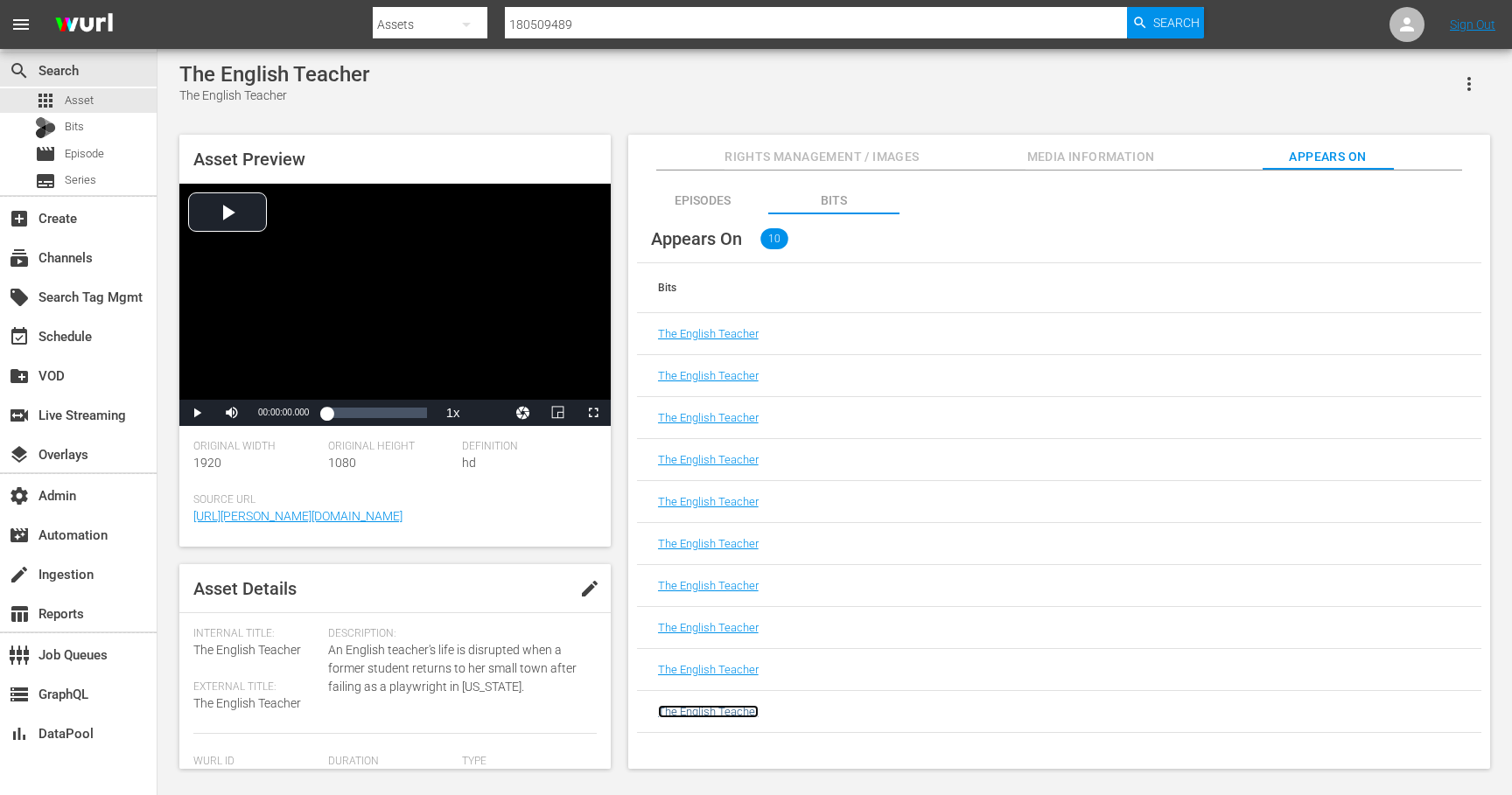
click at [726, 711] on link "The English Teacher" at bounding box center [708, 712] width 100 height 14
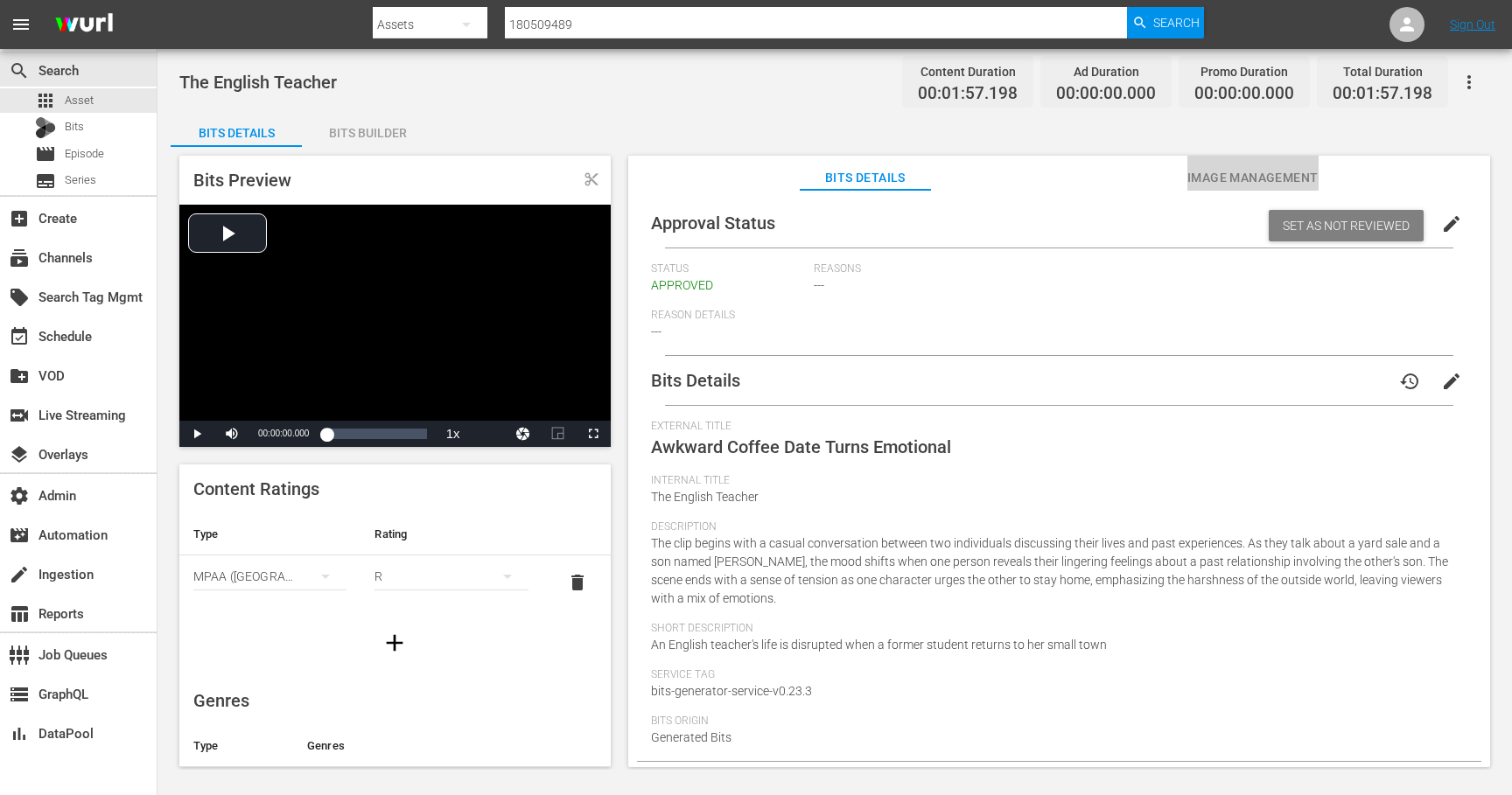
click at [1271, 175] on span "Image Management" at bounding box center [1253, 178] width 131 height 22
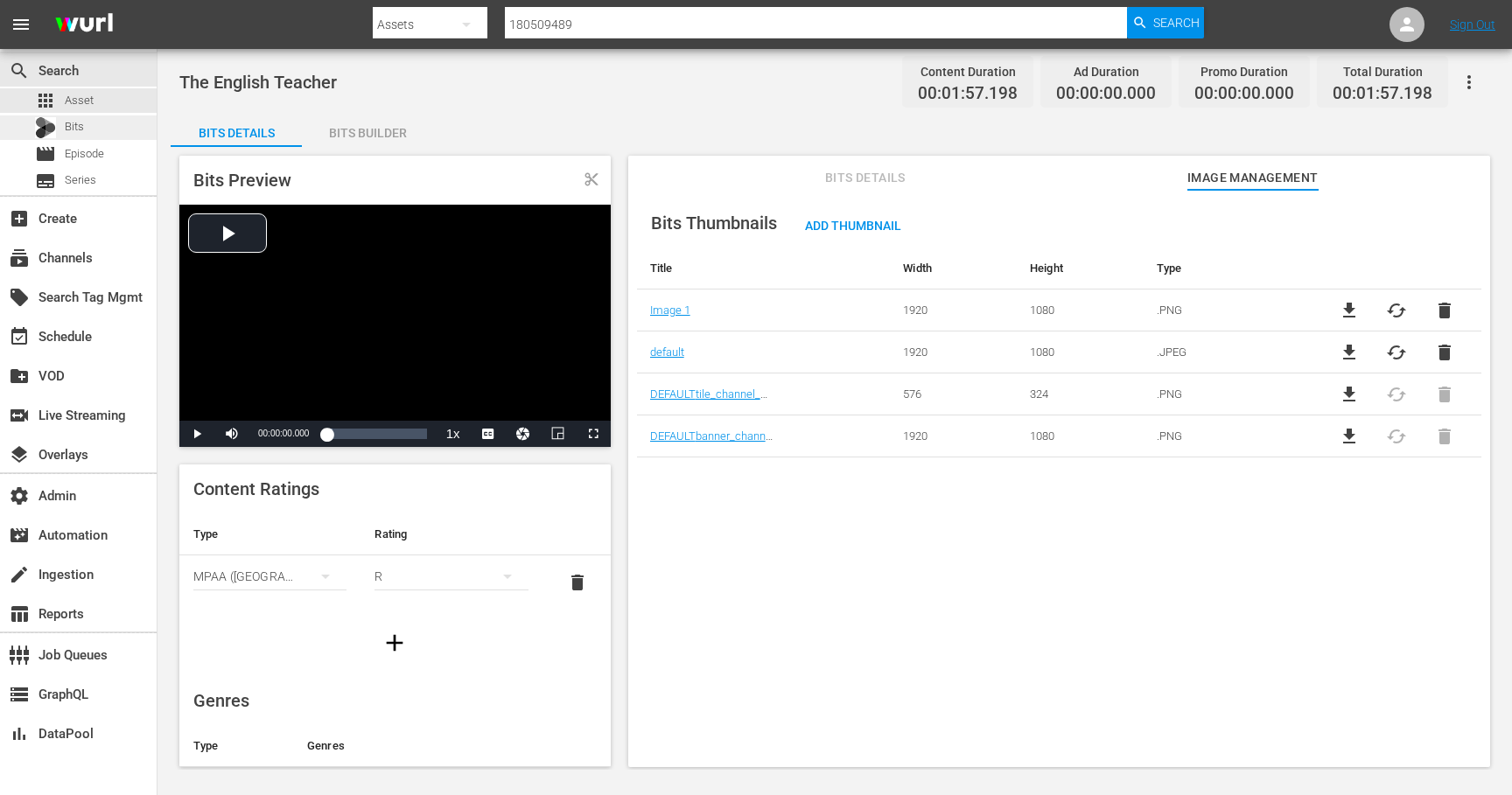
click at [88, 128] on div "Bits" at bounding box center [78, 128] width 157 height 24
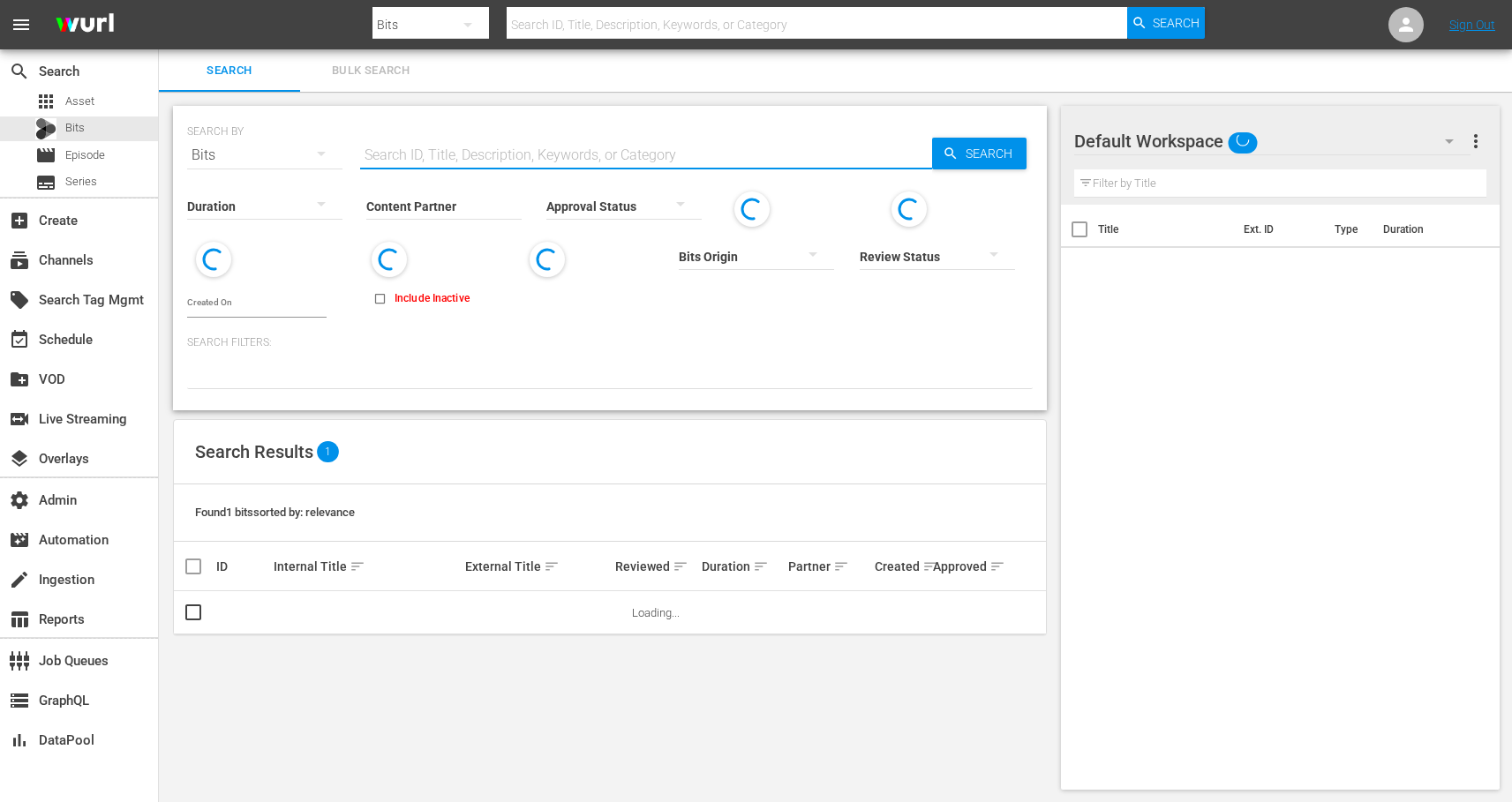
click at [400, 155] on input "text" at bounding box center [646, 155] width 572 height 42
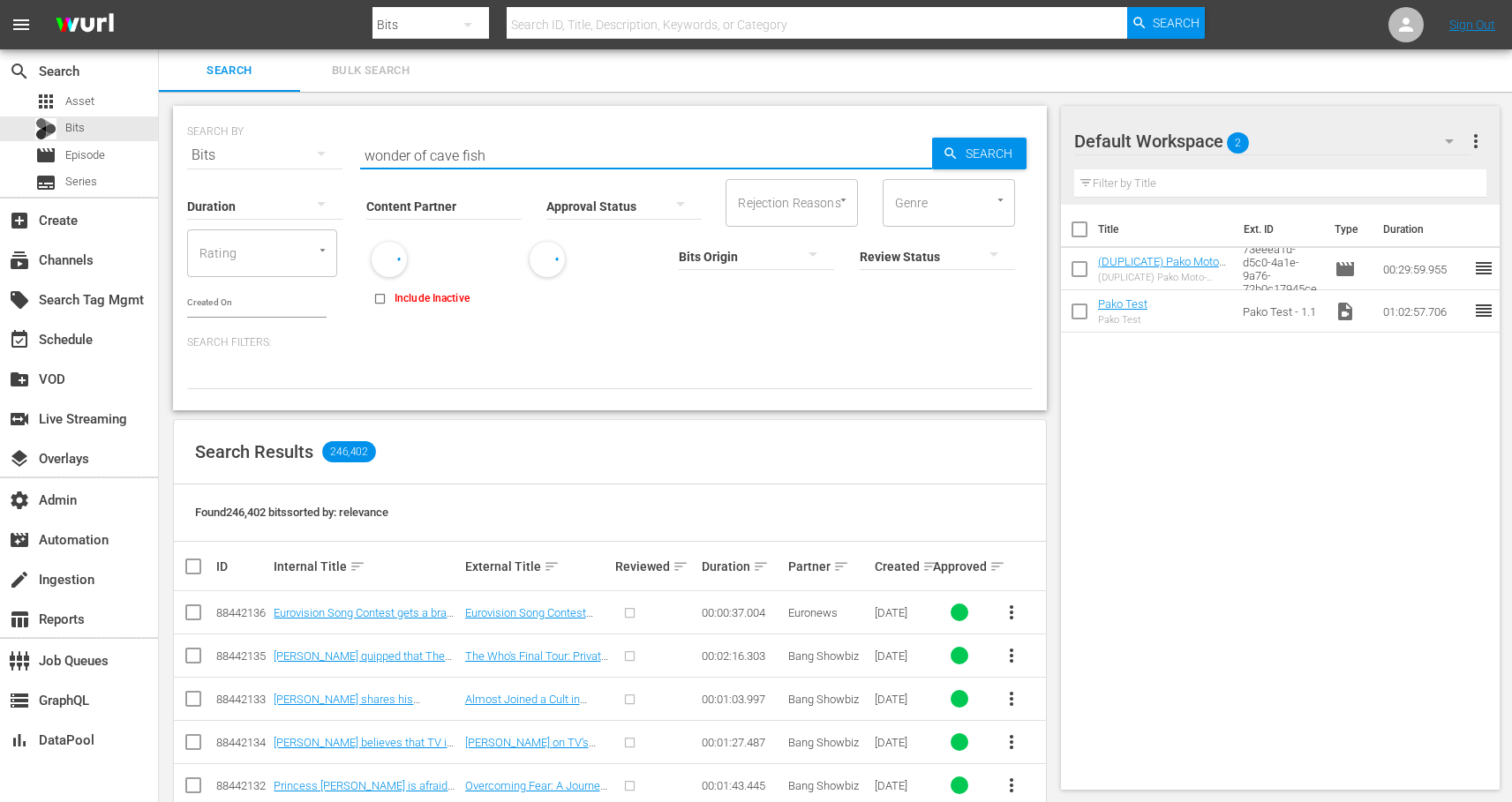
type input "wonder of cave fish"
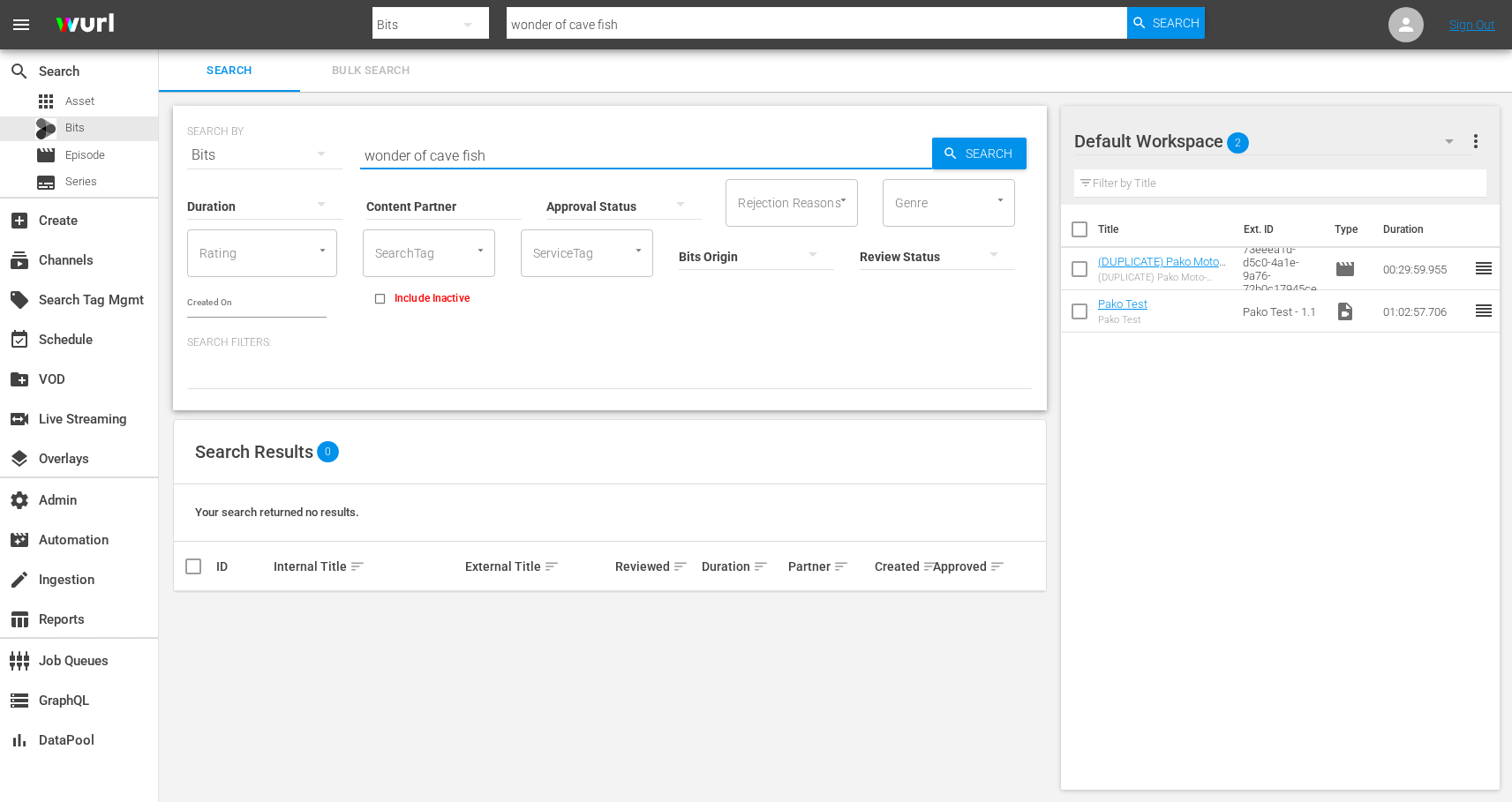
click at [432, 149] on input "wonder of cave fish" at bounding box center [646, 155] width 572 height 42
paste input "74653256/"
type input "74653256/"
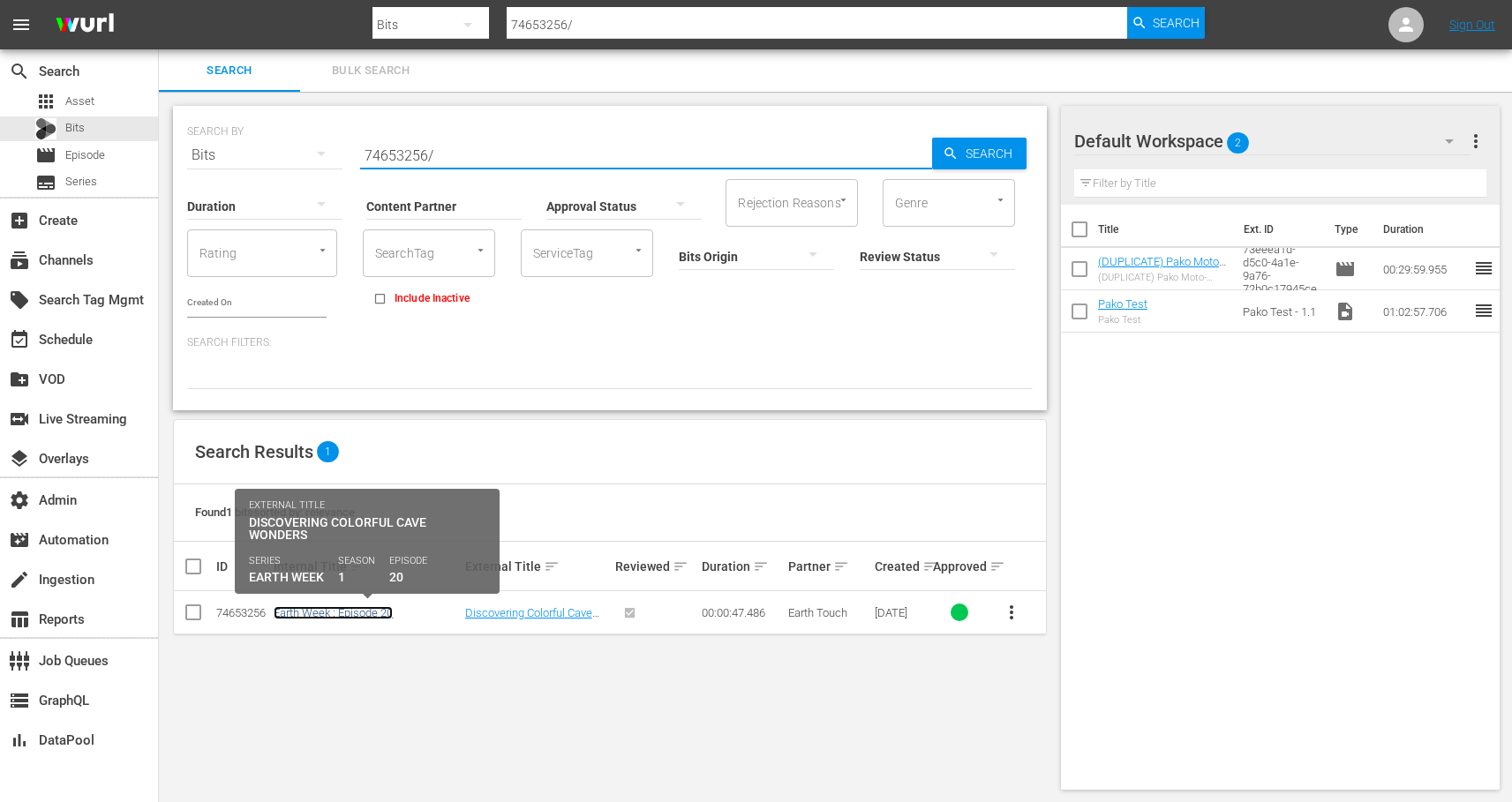
click at [286, 616] on link "Earth Week : Episode 20" at bounding box center [333, 613] width 119 height 14
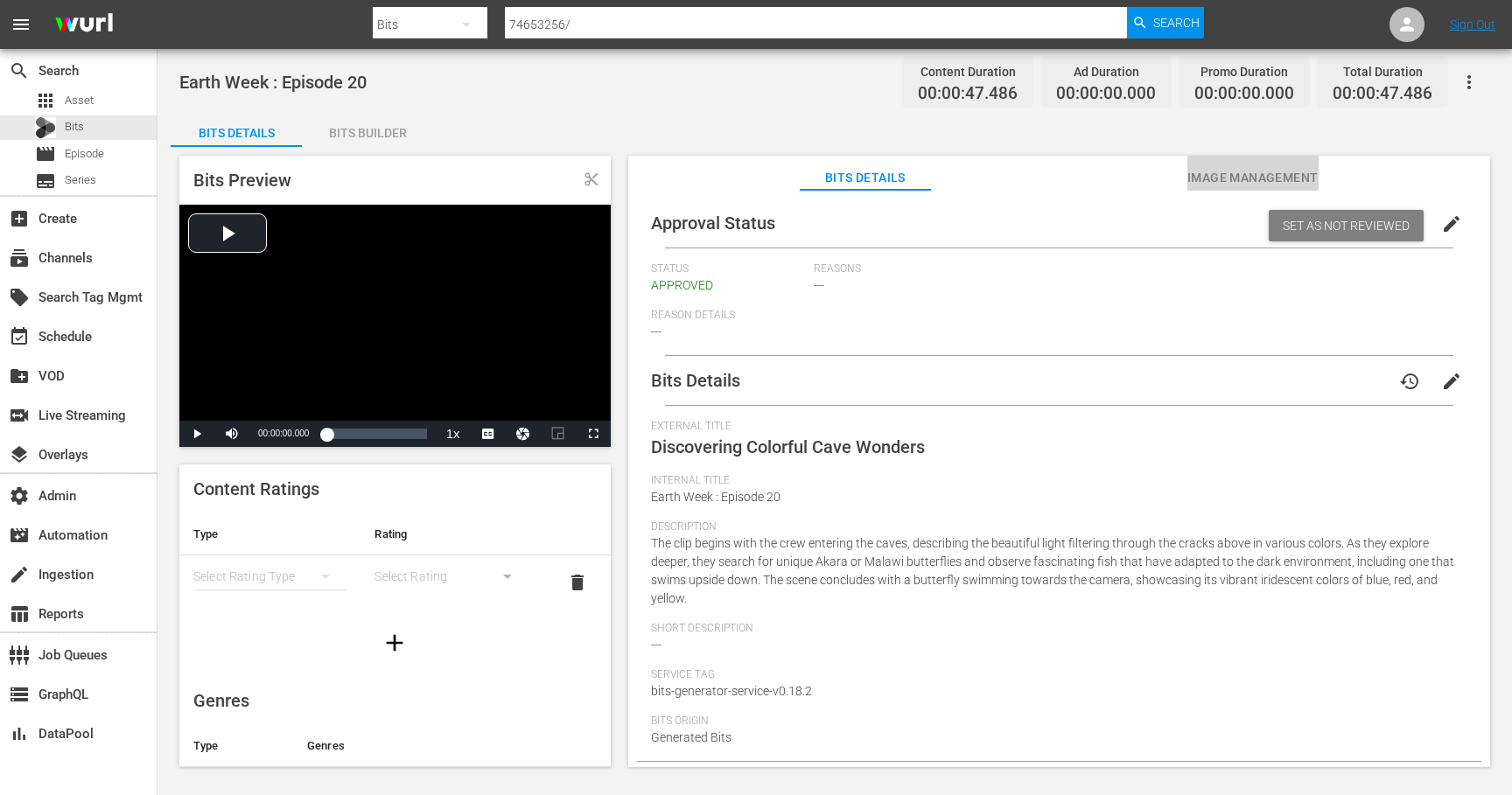
click at [1212, 182] on span "Image Management" at bounding box center [1253, 178] width 131 height 22
